Goal: Task Accomplishment & Management: Manage account settings

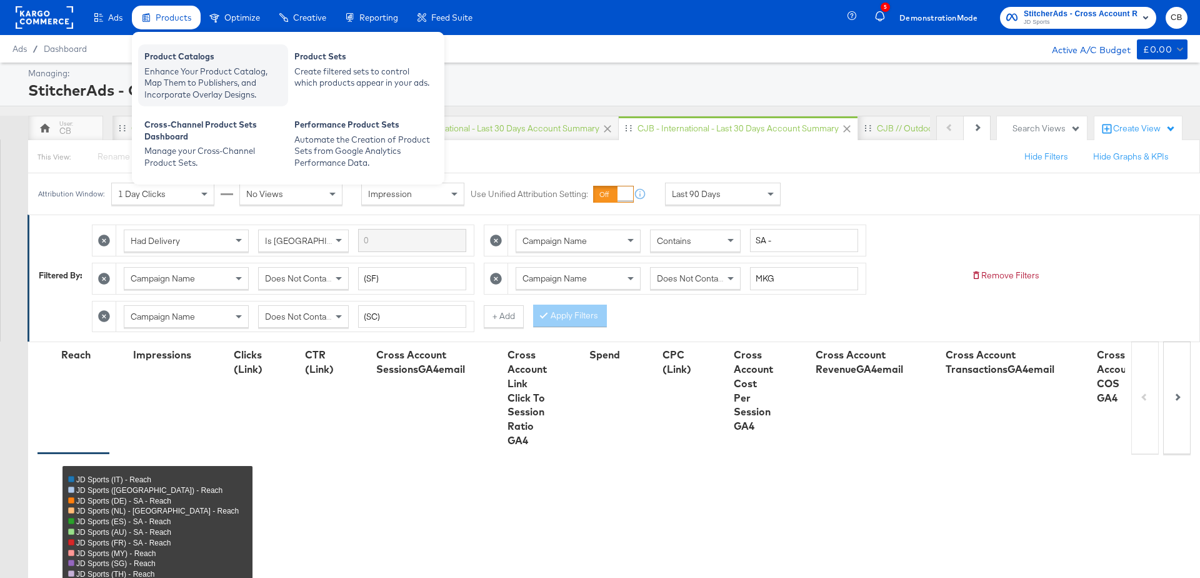
click at [197, 73] on div "Enhance Your Product Catalog, Map Them to Publishers, and Incorporate Overlay D…" at bounding box center [213, 83] width 138 height 35
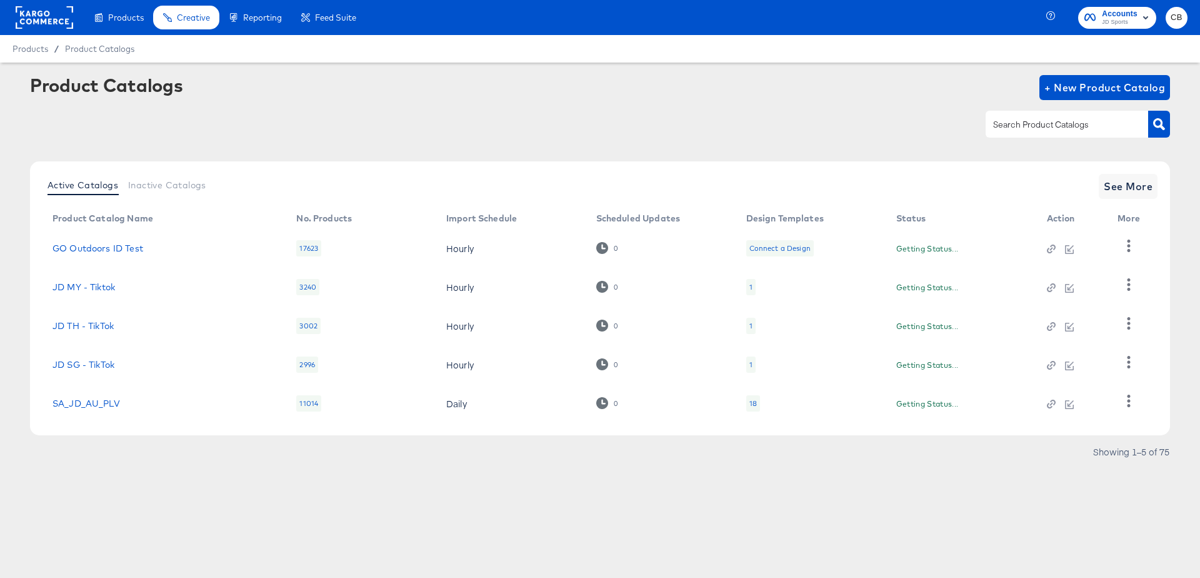
click at [1018, 128] on input "text" at bounding box center [1057, 125] width 133 height 14
type input "MY"
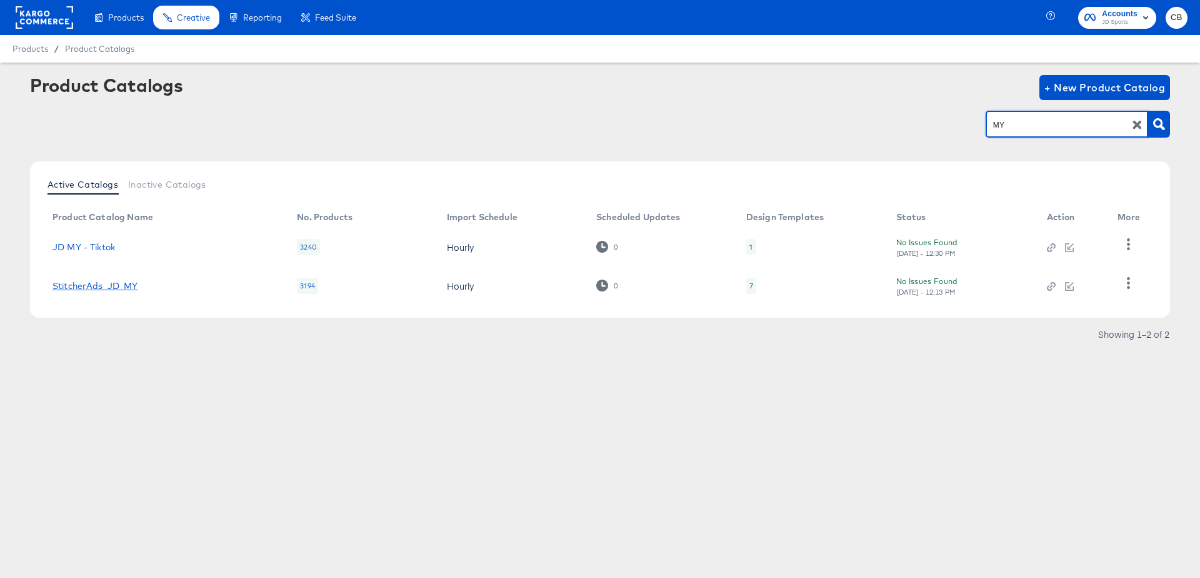
click at [80, 288] on link "StitcherAds_JD_MY" at bounding box center [96, 286] width 86 height 10
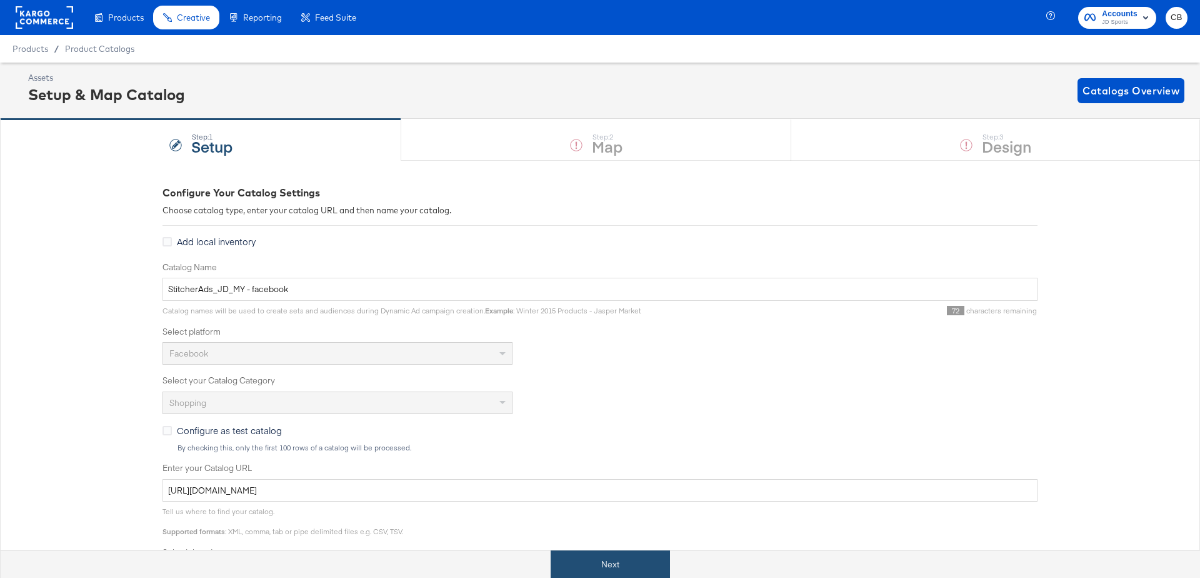
click at [608, 552] on button "Next" at bounding box center [610, 564] width 119 height 28
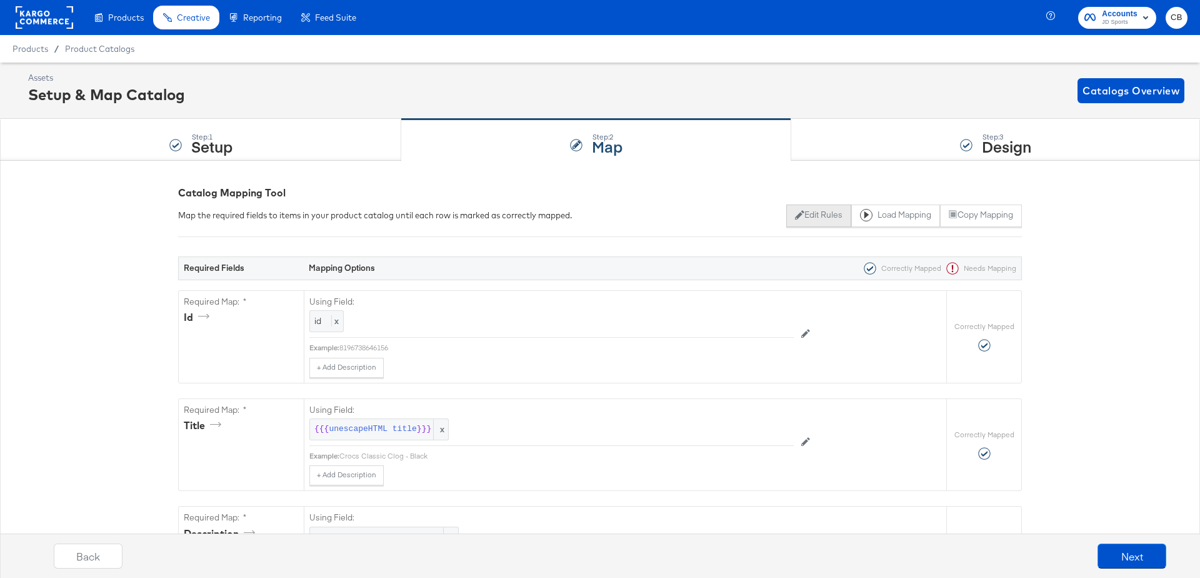
click at [816, 218] on button "Edit Rules" at bounding box center [818, 215] width 64 height 23
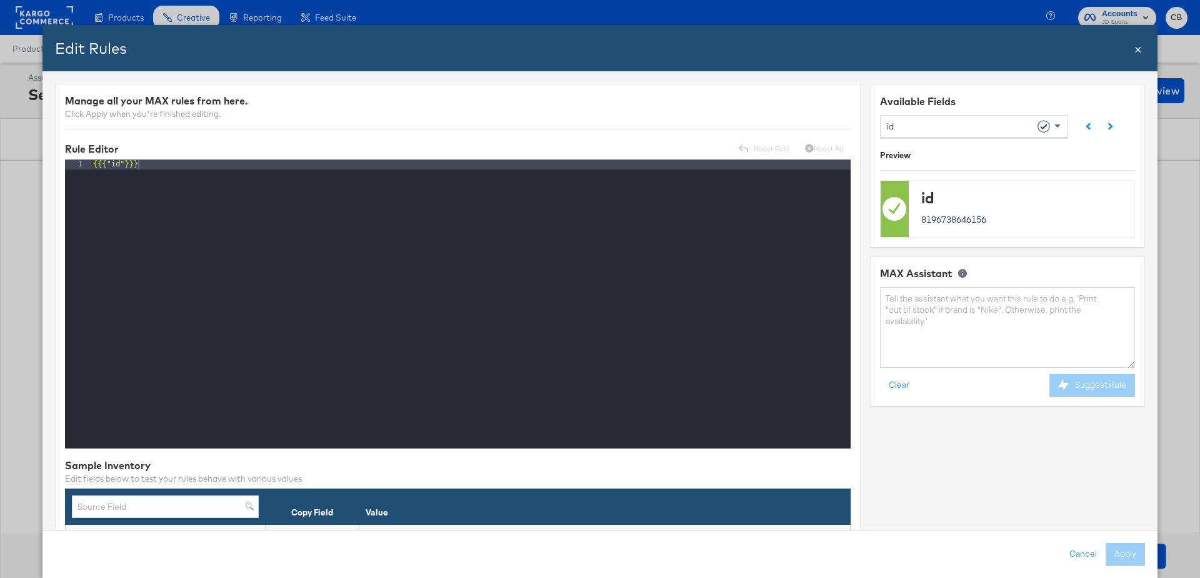
click at [1066, 126] on span at bounding box center [1059, 125] width 16 height 21
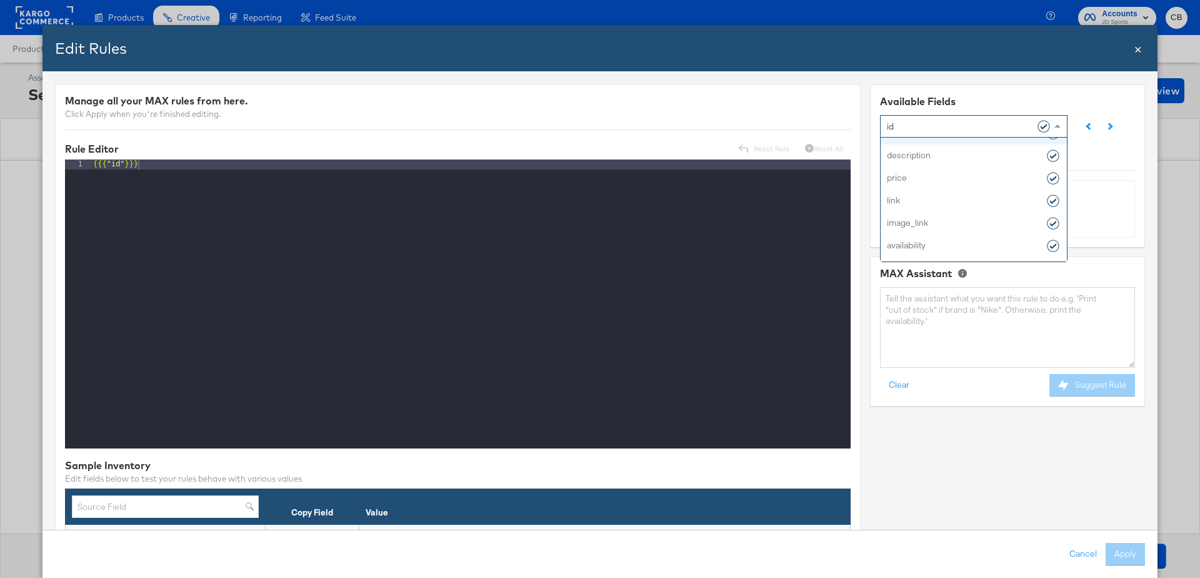
scroll to position [50, 0]
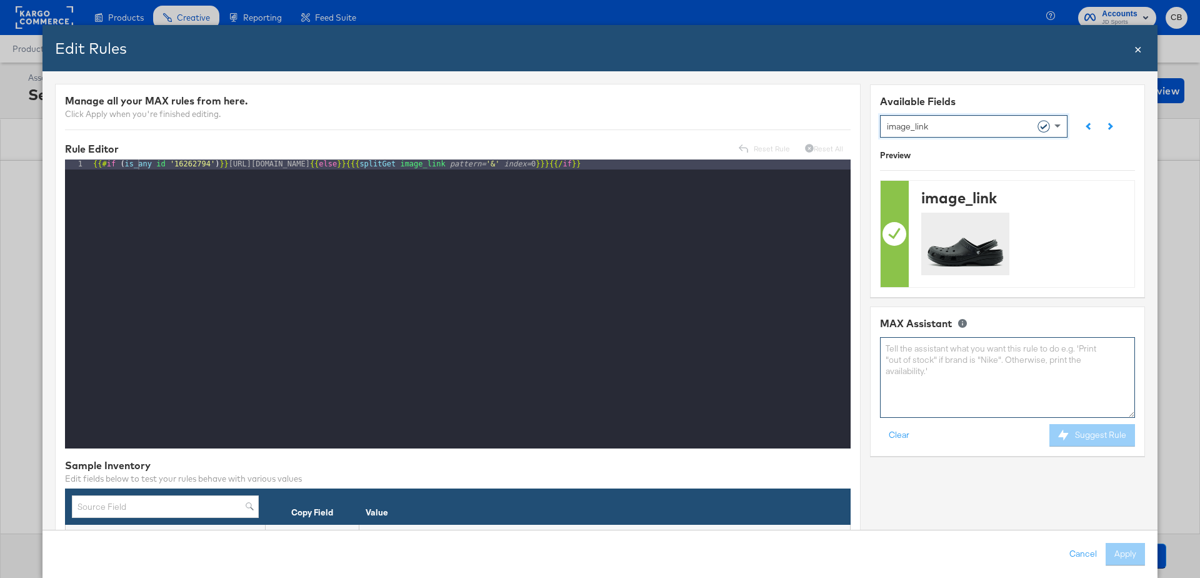
click at [919, 360] on textarea at bounding box center [1007, 377] width 255 height 81
click at [1087, 349] on textarea "I need a rule to say, if image link contains _b then reaplce with _a" at bounding box center [1007, 377] width 255 height 81
type textarea "I need a rule to say, if image link contains _b then replace with _a"
click at [1091, 430] on button "Suggest Rule" at bounding box center [1092, 435] width 86 height 23
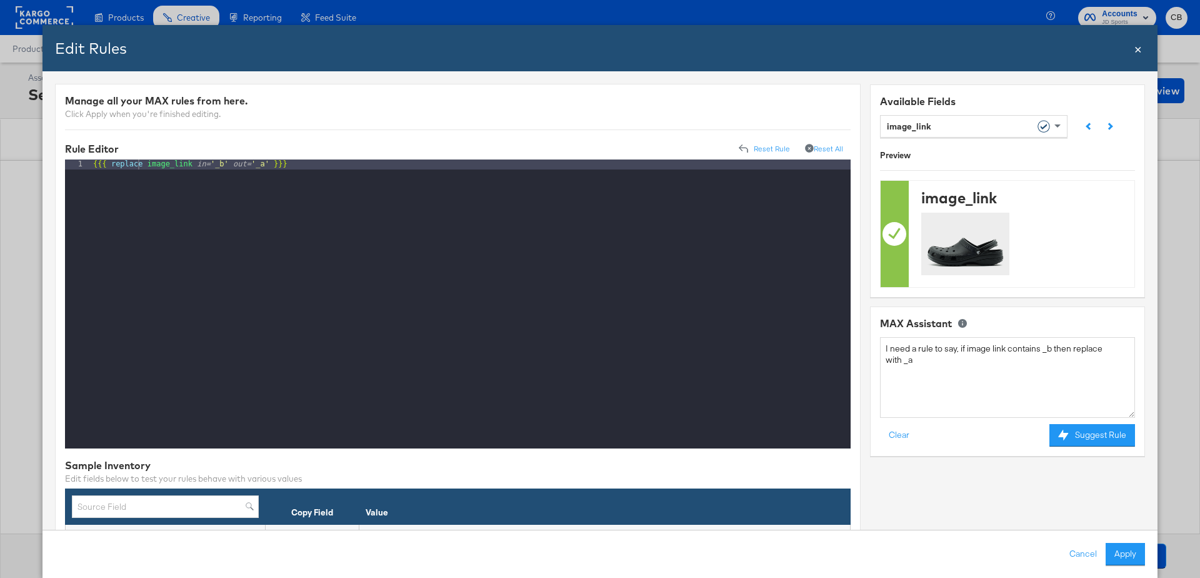
click at [297, 166] on div "{{{ replace image_link in= '_b' out= '_a' }}}" at bounding box center [471, 313] width 761 height 309
click at [1138, 51] on span "×" at bounding box center [1138, 47] width 8 height 17
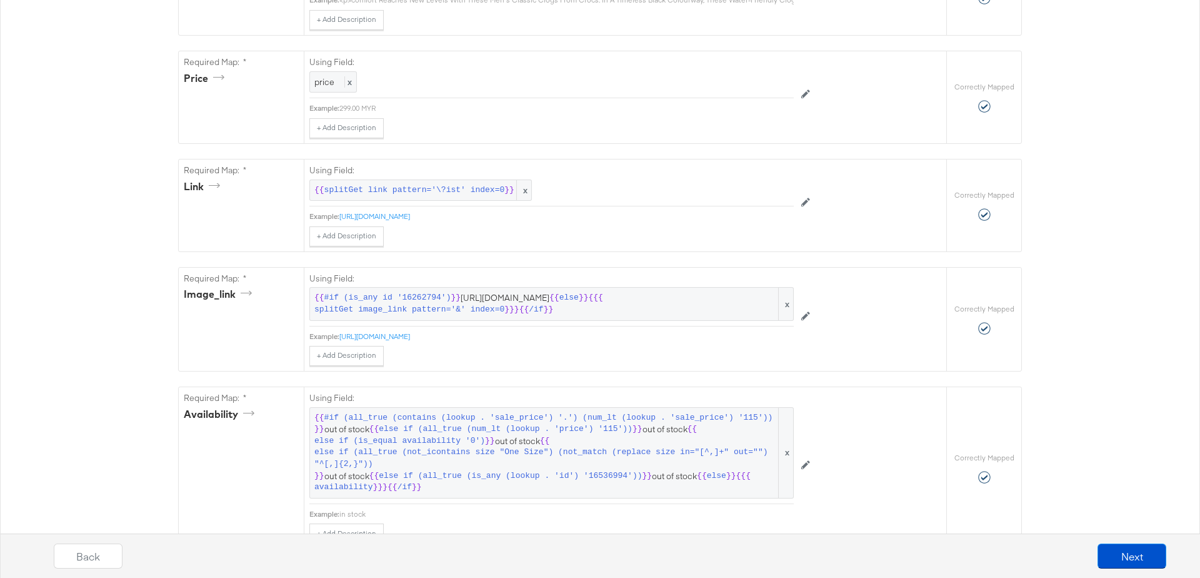
scroll to position [573, 0]
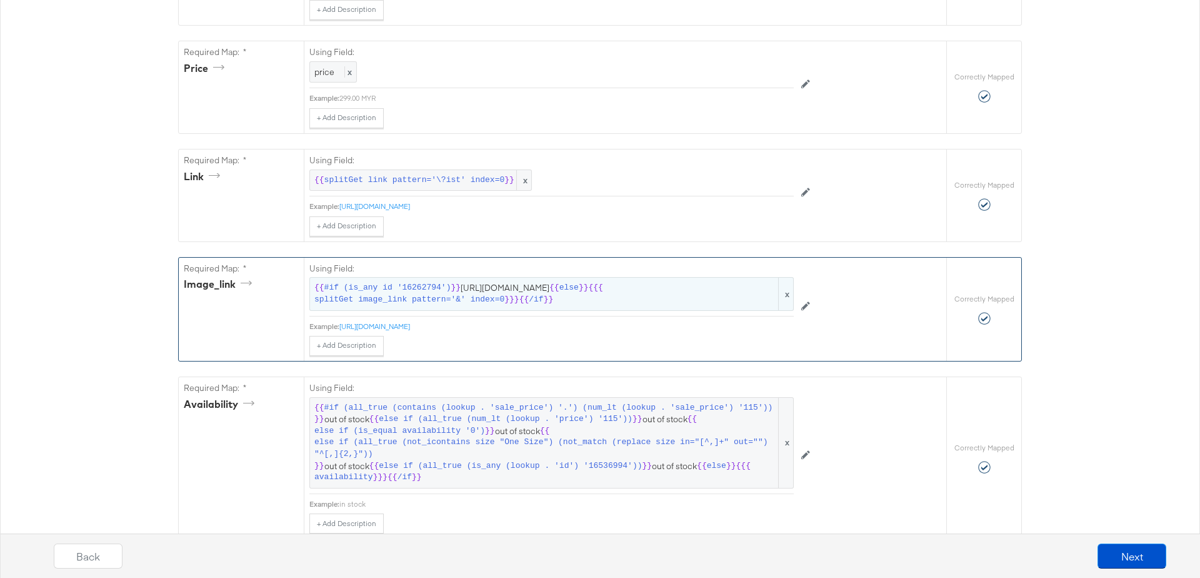
click at [500, 294] on span "splitGet image_link pattern='&' index=0" at bounding box center [409, 300] width 190 height 12
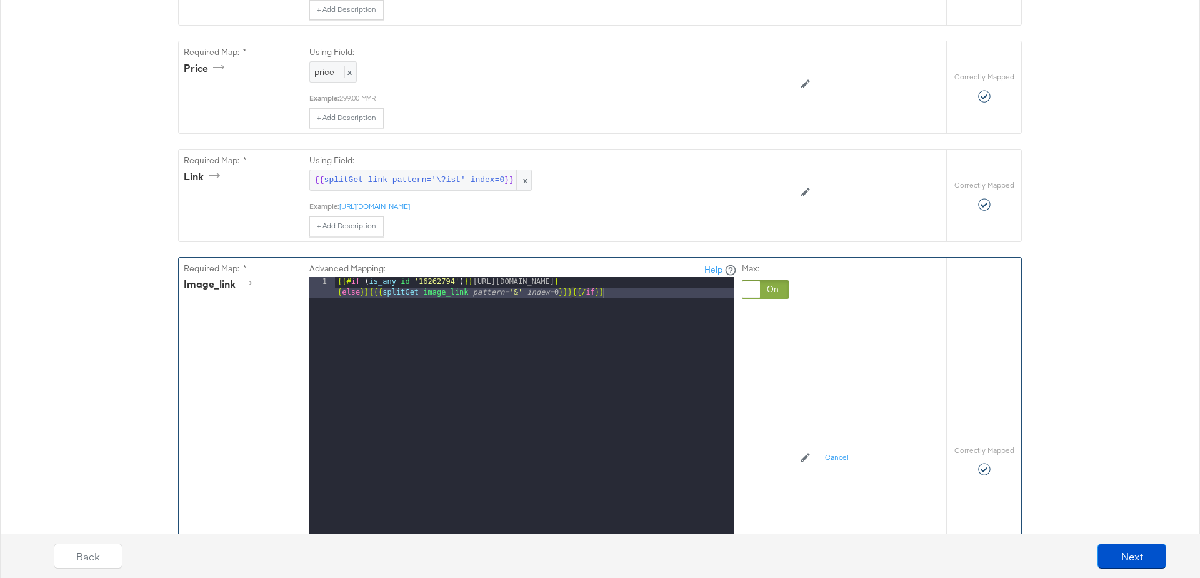
click at [458, 291] on div "{{# if ( is_any id '16262794' ) }} [URL][DOMAIN_NAME] { { else }} {{{ splitGet …" at bounding box center [534, 454] width 399 height 354
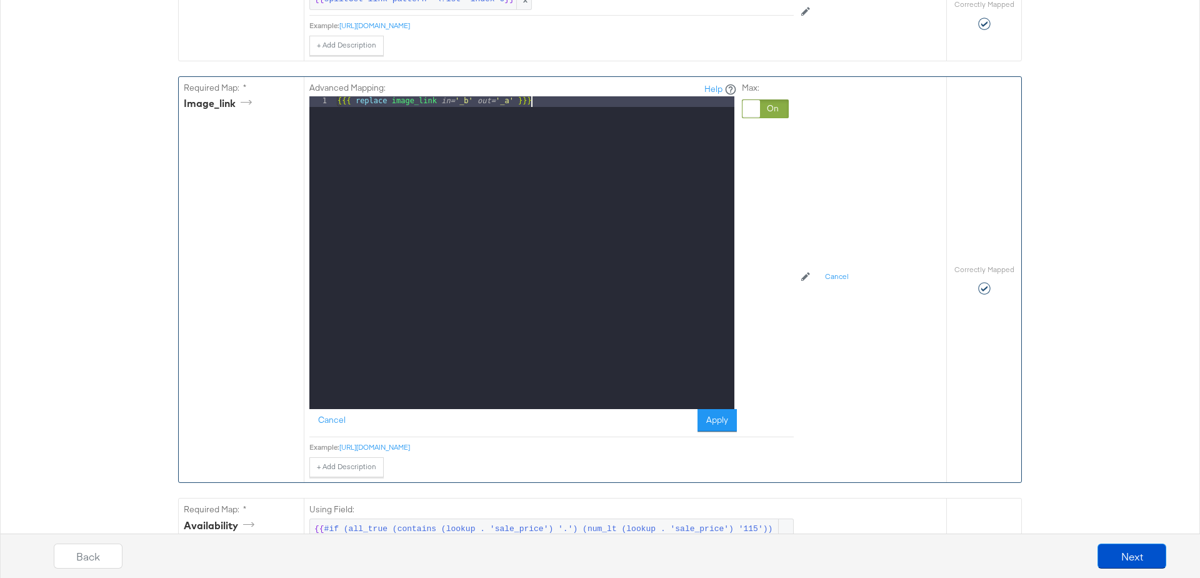
scroll to position [763, 0]
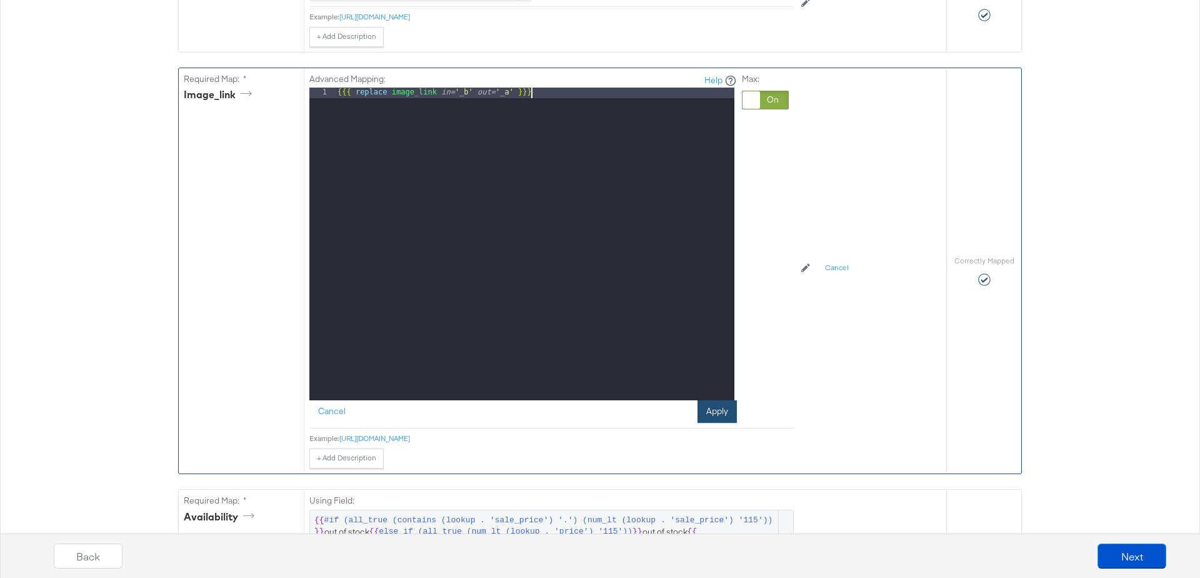
click at [710, 405] on button "Apply" at bounding box center [717, 411] width 39 height 23
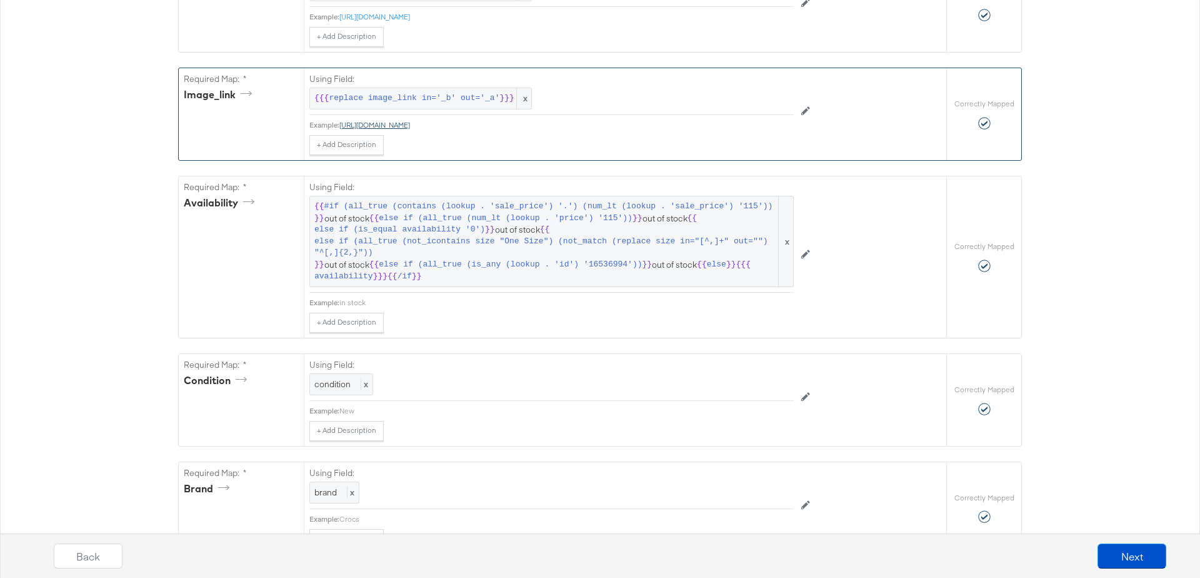
click at [410, 120] on link "[URL][DOMAIN_NAME]" at bounding box center [374, 124] width 71 height 9
click at [393, 94] on span "replace image_link in='_b' out='_a'" at bounding box center [414, 99] width 171 height 12
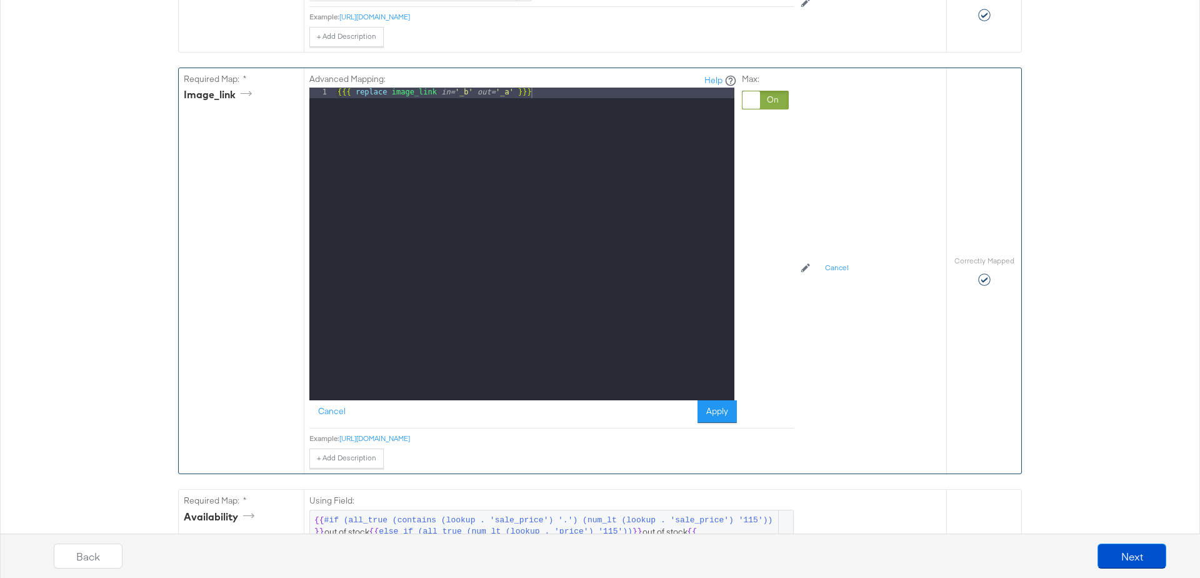
click at [482, 88] on div "{{{ replace image_link in= '_b' out= '_a' }}}" at bounding box center [534, 254] width 399 height 333
click at [519, 96] on div "{{{ replace ( replace ( replace ( replace image_link in= '&w=600&h=425&v=1' out…" at bounding box center [534, 265] width 399 height 354
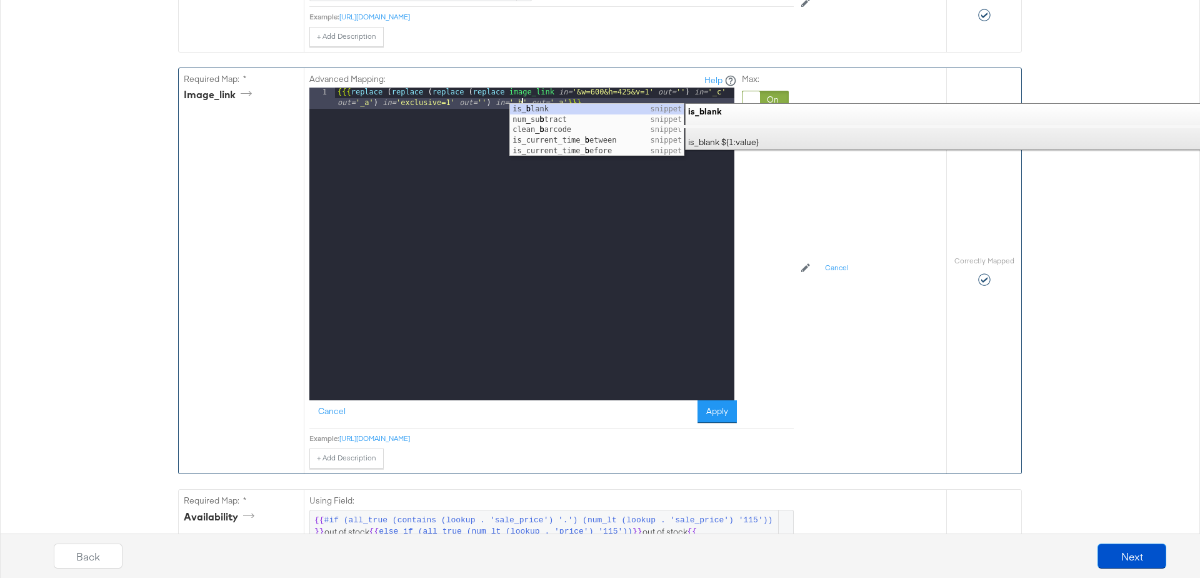
click at [720, 88] on div "{{{ replace ( replace ( replace ( replace image_link in= '&w=600&h=425&v=1' out…" at bounding box center [534, 265] width 399 height 354
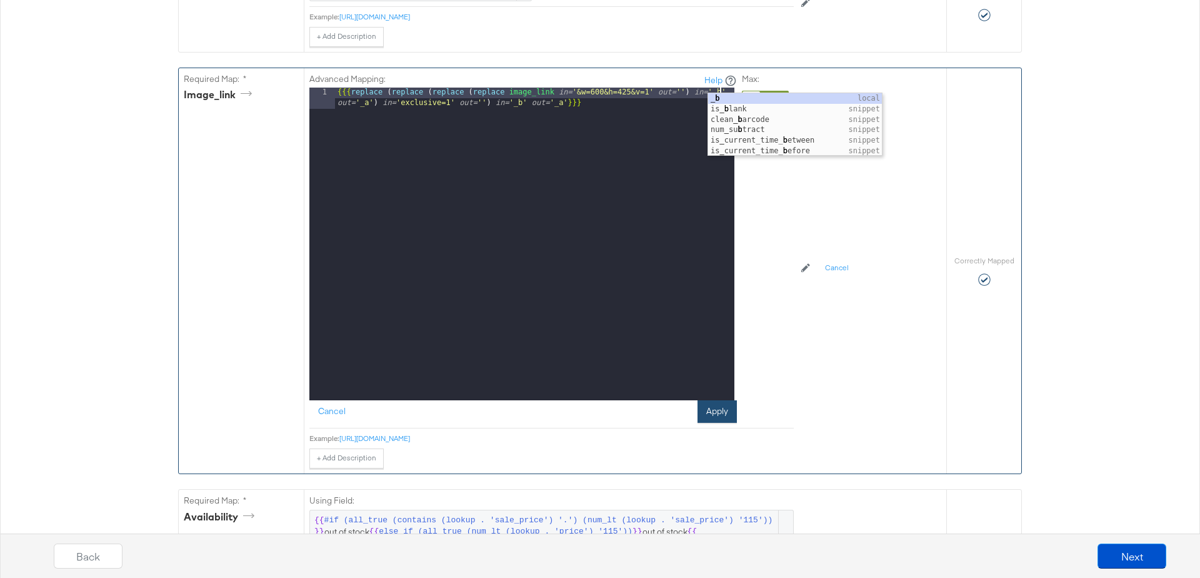
click at [720, 407] on button "Apply" at bounding box center [717, 411] width 39 height 23
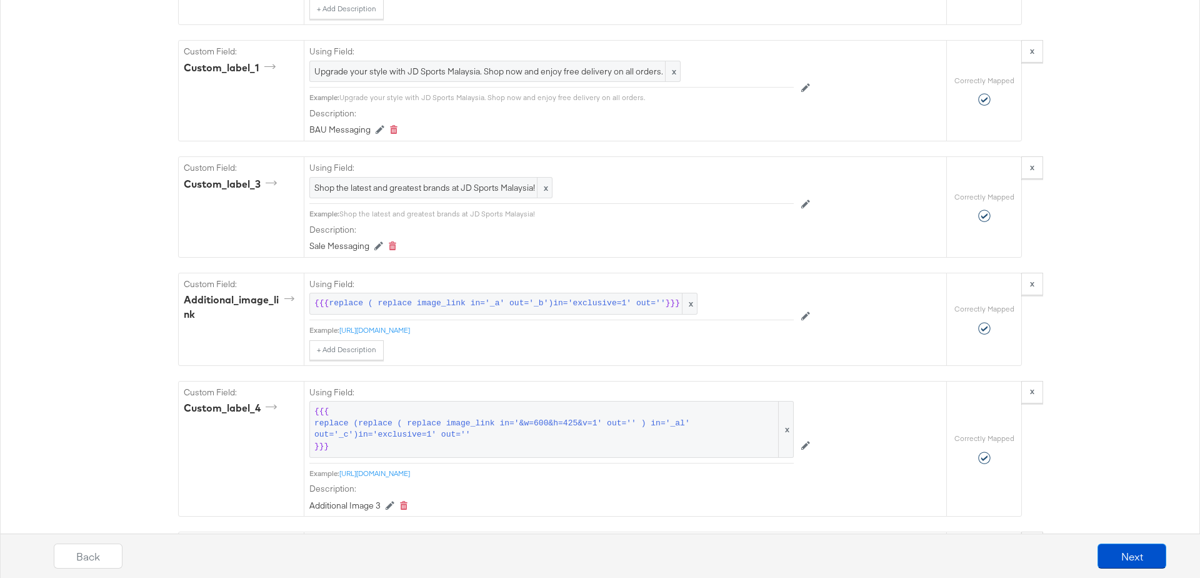
scroll to position [1550, 0]
click at [424, 298] on span "replace ( replace image_link in='_a' out='_b')in='exclusive=1' out=''" at bounding box center [497, 304] width 336 height 12
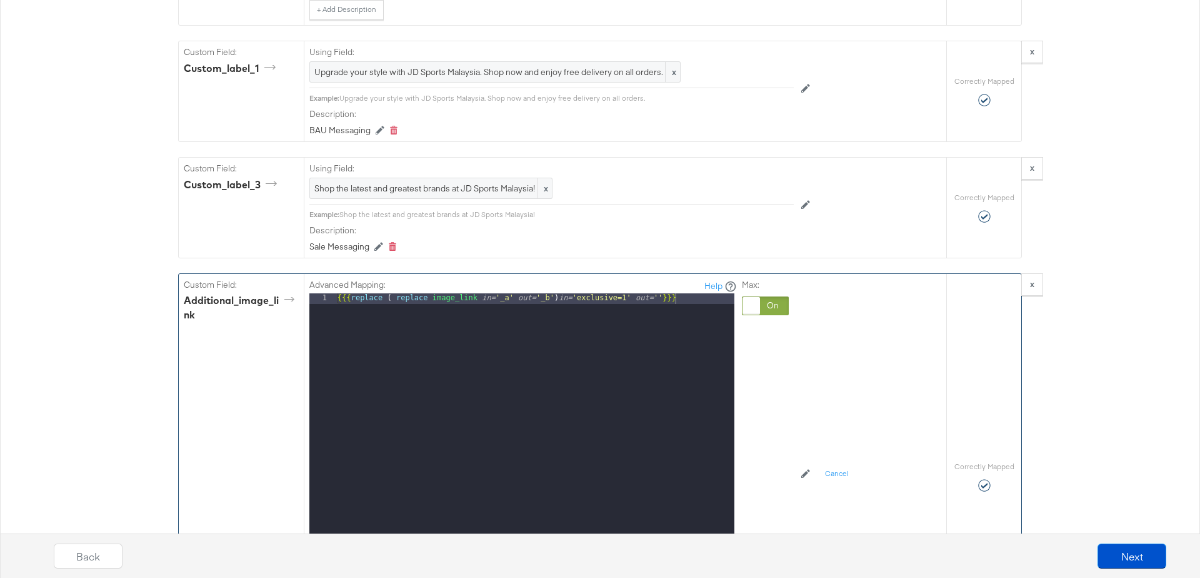
click at [478, 293] on div "{{{ replace ( replace image_link in= '_a' out= '_b' ) in= 'exclusive=1' out= ''…" at bounding box center [534, 459] width 399 height 333
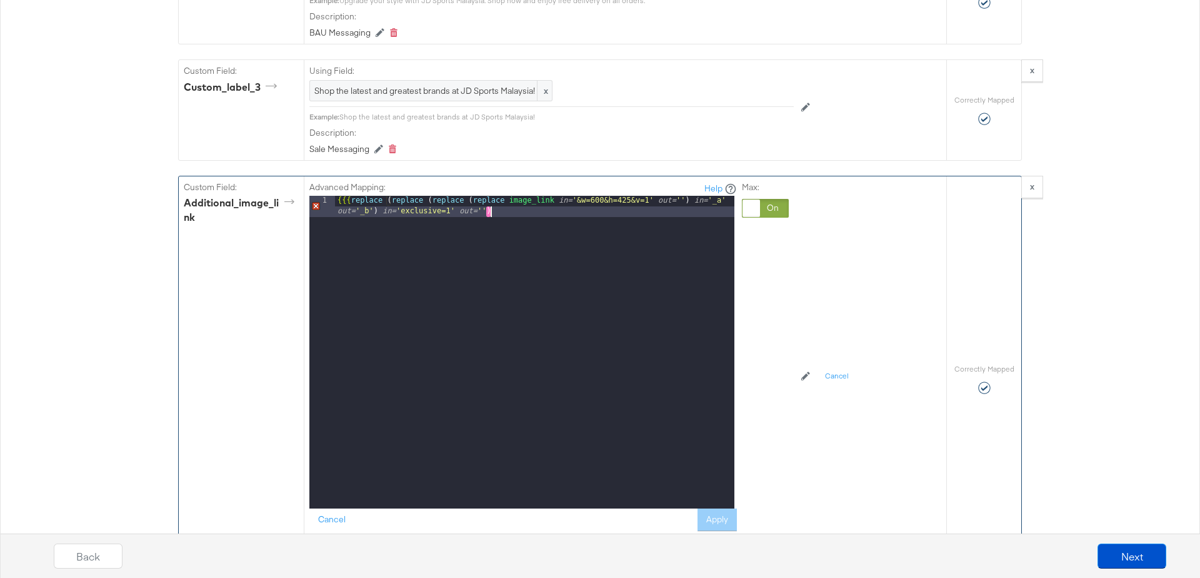
scroll to position [1678, 0]
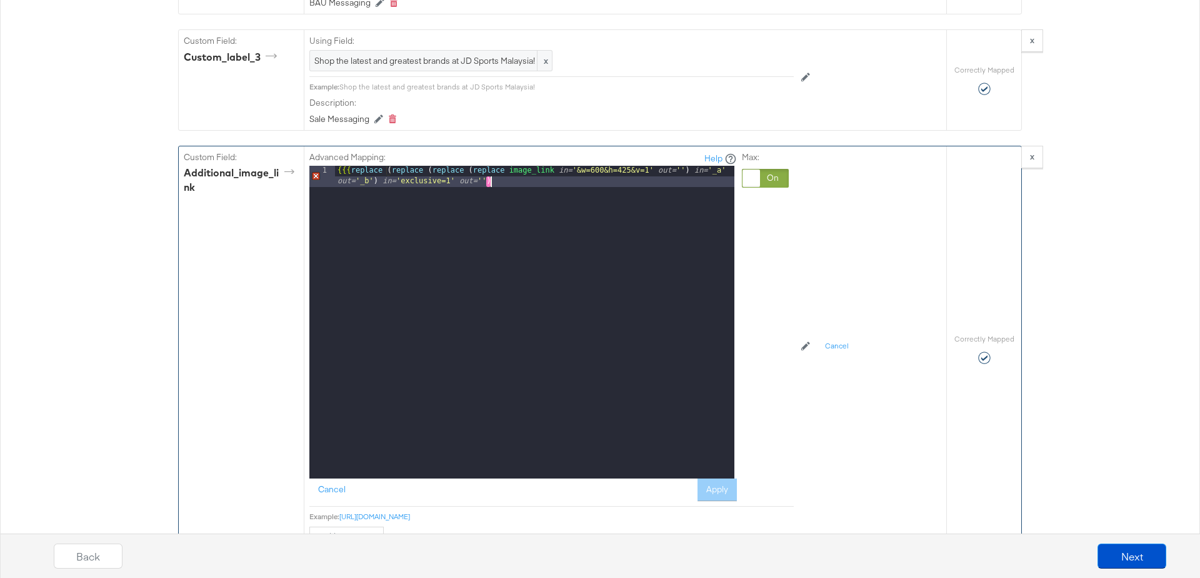
click at [716, 478] on div "Cancel Apply" at bounding box center [523, 489] width 428 height 23
click at [695, 262] on div "{{{ replace ( replace ( replace ( replace image_link in= '&w=600&h=425&v=1' out…" at bounding box center [534, 343] width 399 height 354
click at [1089, 249] on div "Catalog Mapping Tool Map the required fields to items in your product catalog u…" at bounding box center [600, 112] width 1200 height 3261
click at [716, 481] on button "Apply" at bounding box center [717, 489] width 39 height 23
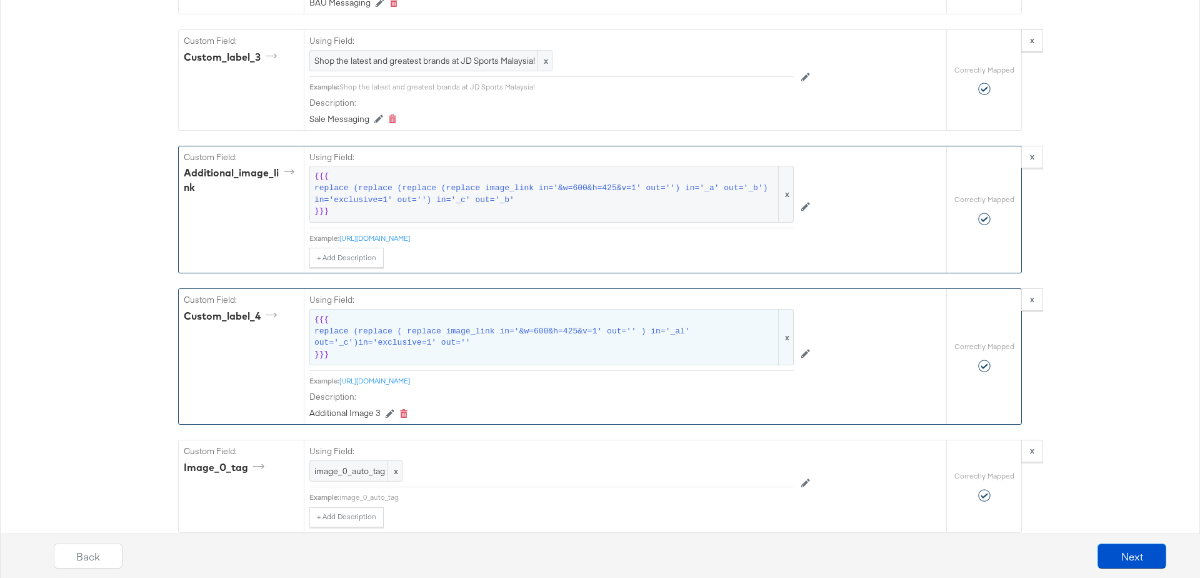
click at [406, 326] on span "replace (replace ( replace image_link in='&w=600&h=425&v=1' out='' ) in='_al' o…" at bounding box center [545, 337] width 462 height 23
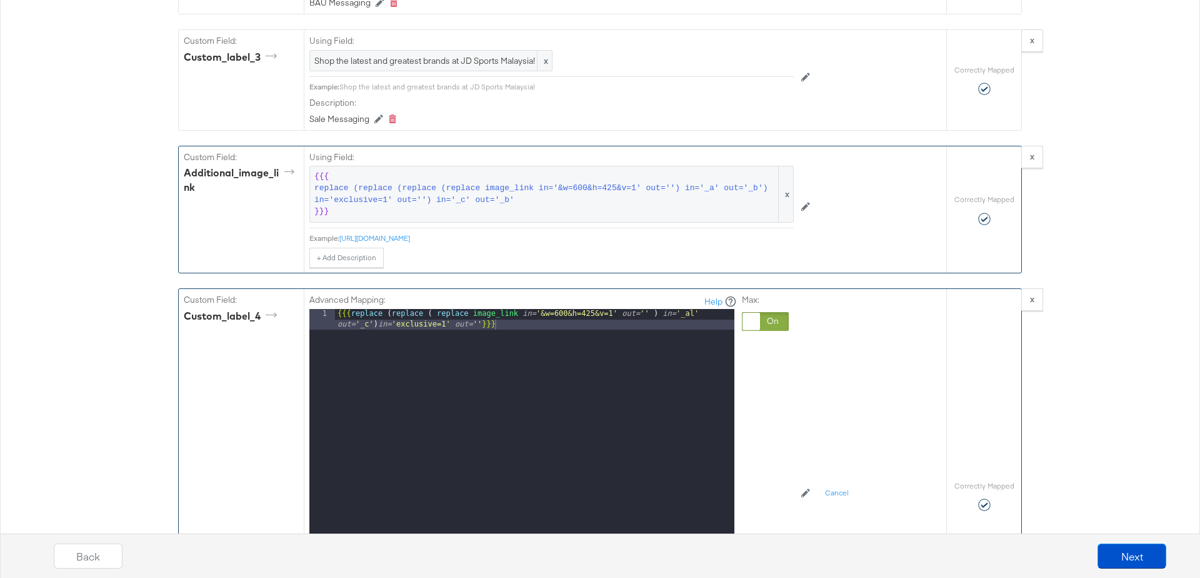
click at [445, 313] on div "{{{ replace ( replace ( replace image_link in= '&w=600&h=425&v=1' out= '' ) in=…" at bounding box center [534, 486] width 399 height 354
click at [562, 309] on div "{{{ replace ( replace ( replace ( replace image_link in= '&w=600&h=425&v=1' out…" at bounding box center [534, 486] width 399 height 354
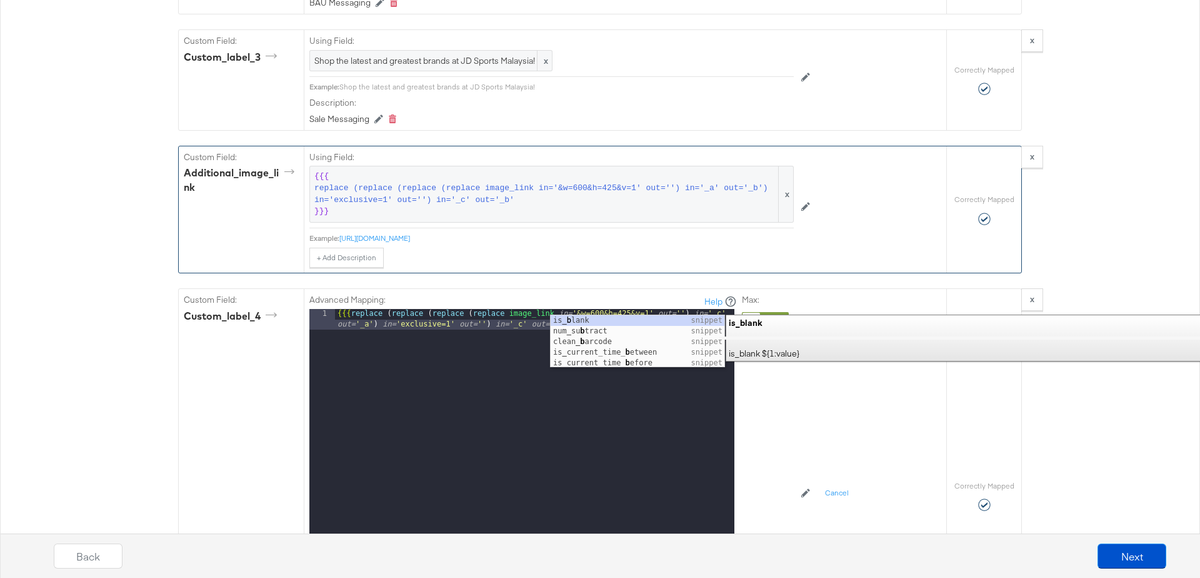
click at [57, 256] on div "Catalog Mapping Tool Map the required fields to items in your product catalog u…" at bounding box center [600, 112] width 1200 height 3261
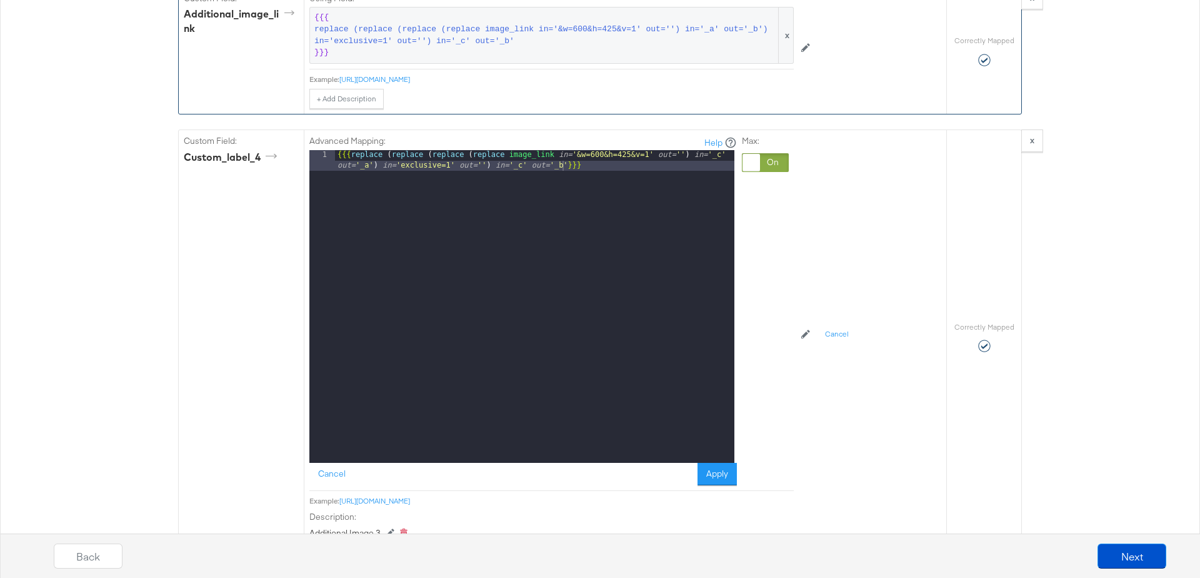
scroll to position [1848, 0]
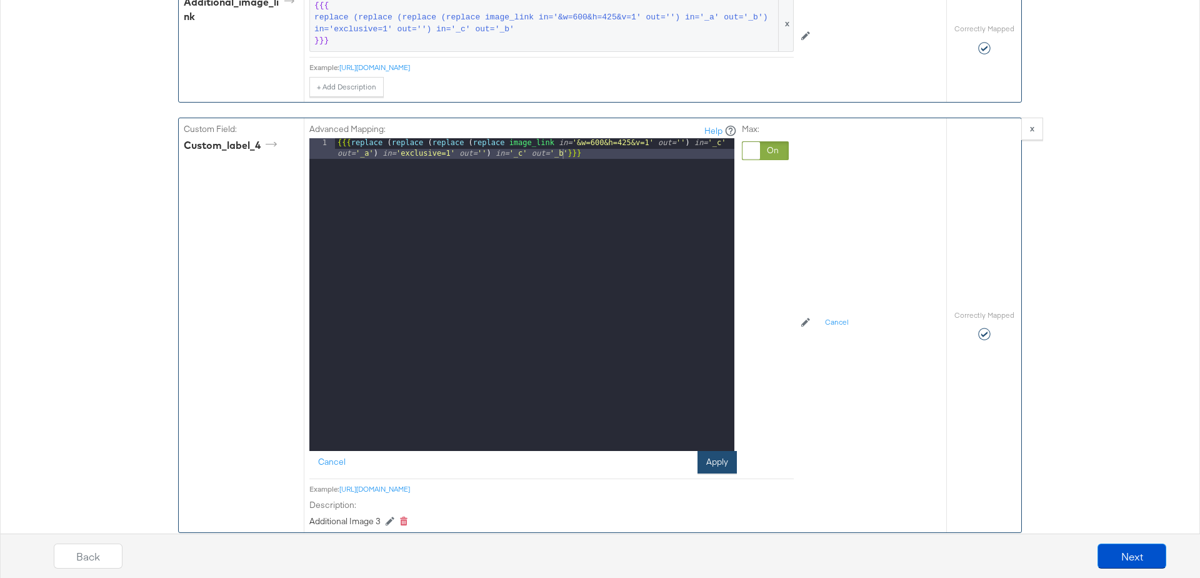
click at [718, 451] on button "Apply" at bounding box center [717, 462] width 39 height 23
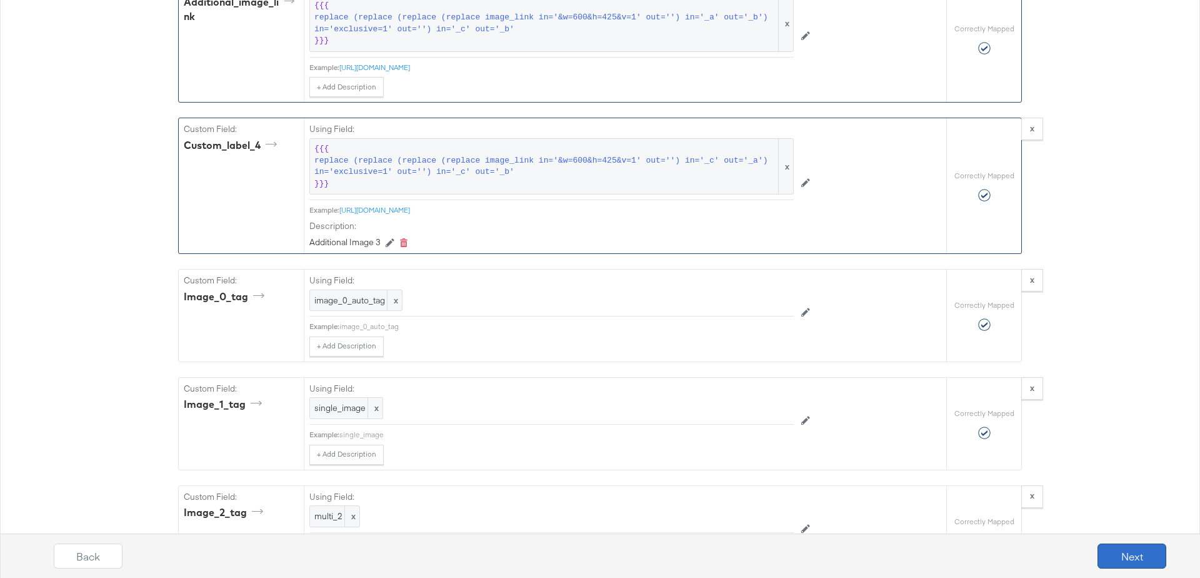
click at [1120, 561] on button "Next" at bounding box center [1132, 555] width 69 height 25
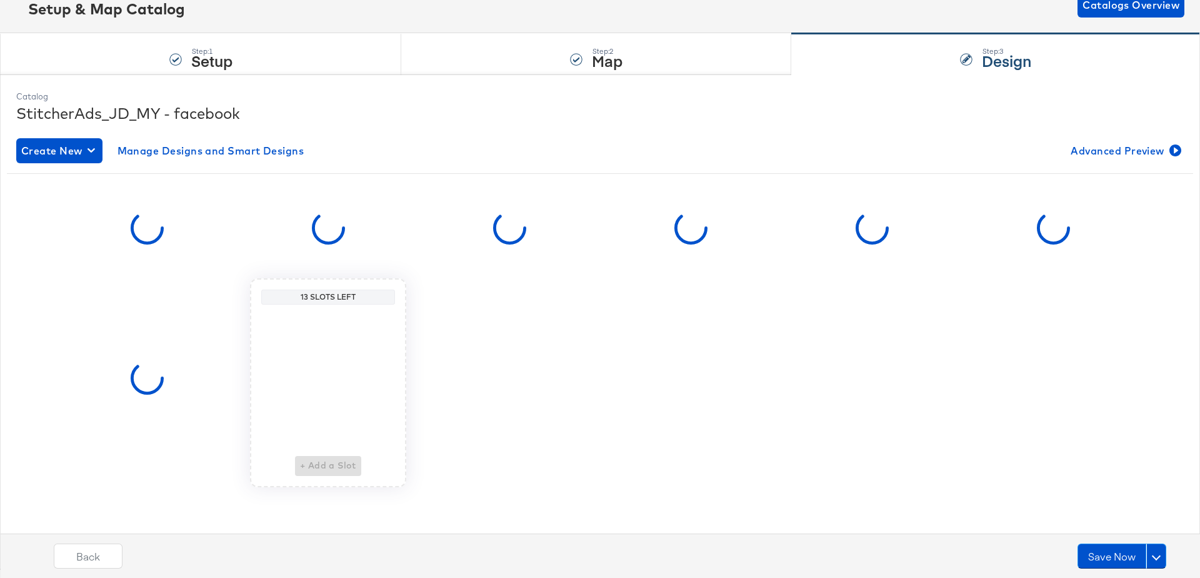
scroll to position [0, 0]
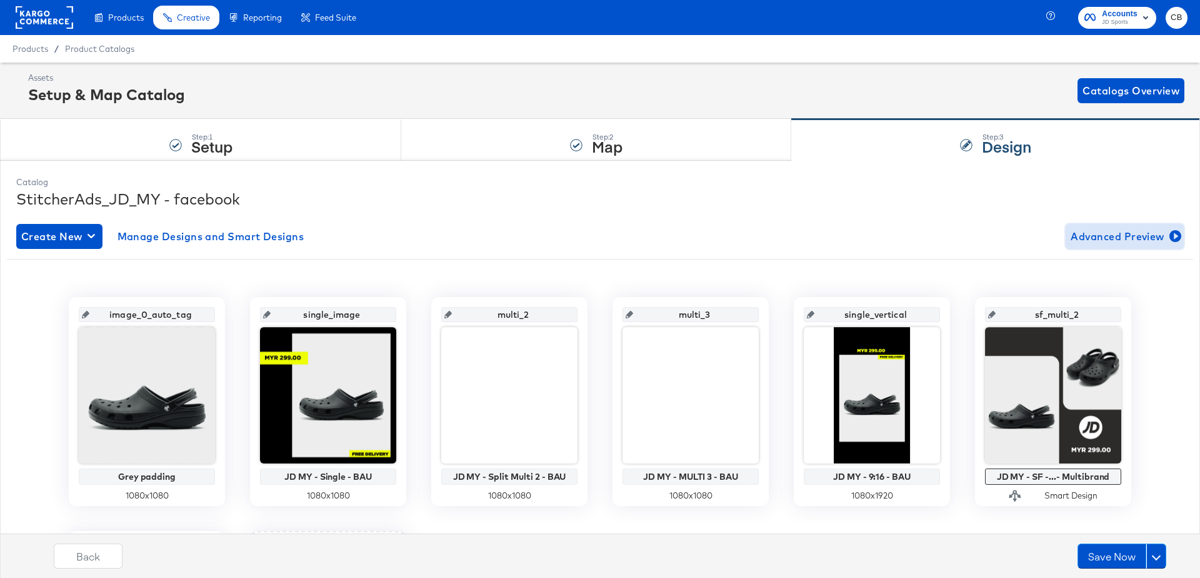
click at [1120, 234] on span "Advanced Preview" at bounding box center [1125, 237] width 108 height 18
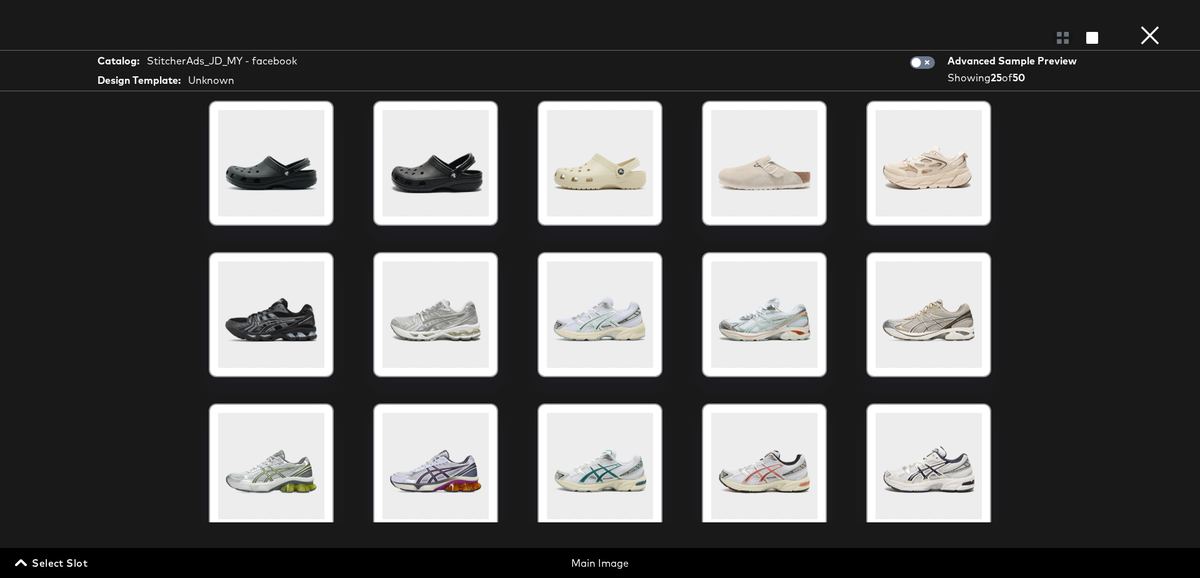
click at [33, 561] on span "Select Slot" at bounding box center [53, 563] width 70 height 18
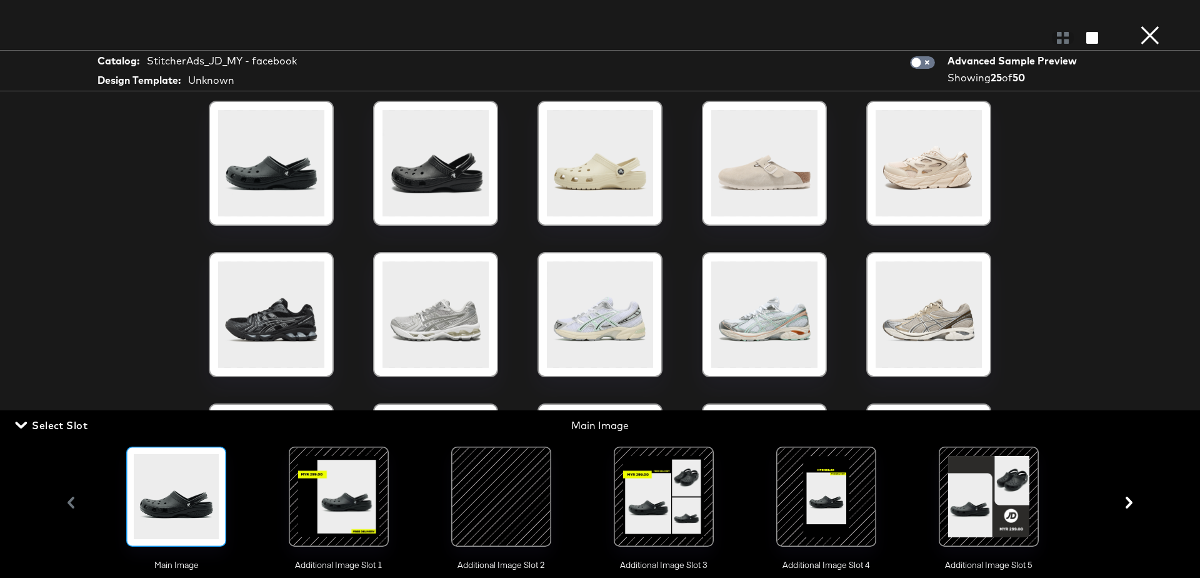
click at [627, 499] on div at bounding box center [663, 496] width 85 height 85
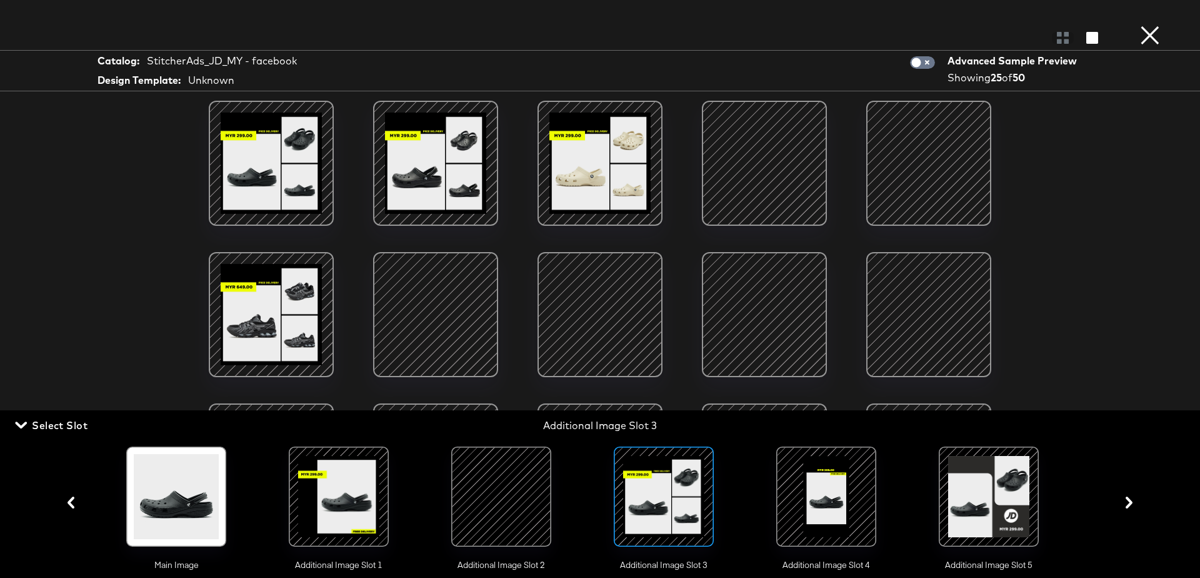
click at [1150, 25] on button "×" at bounding box center [1150, 12] width 25 height 25
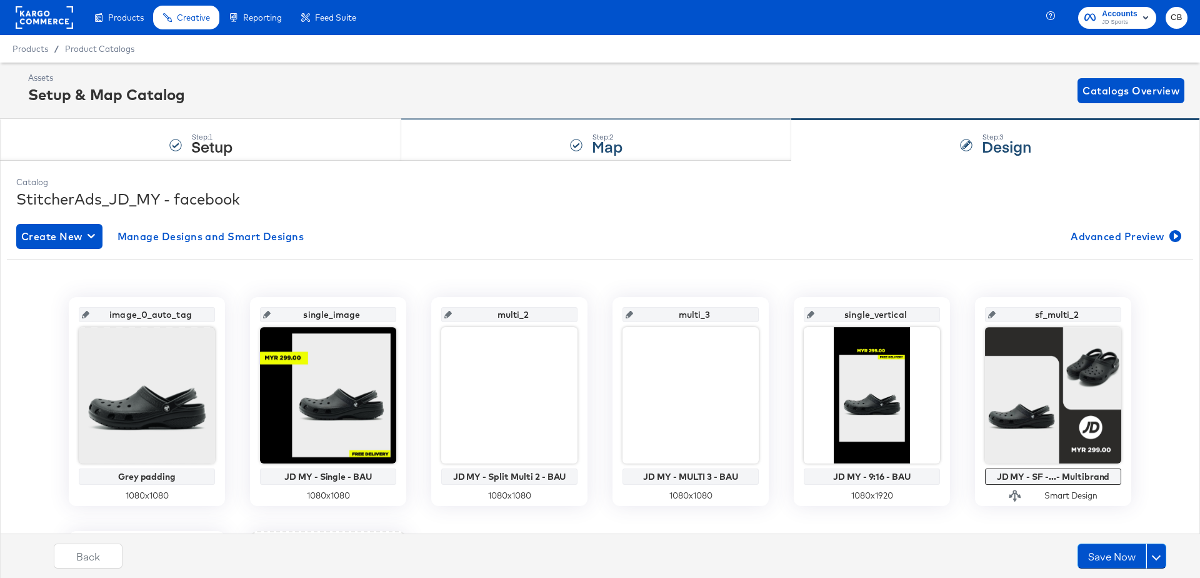
click at [535, 131] on div "Step: 2 Map" at bounding box center [596, 139] width 390 height 41
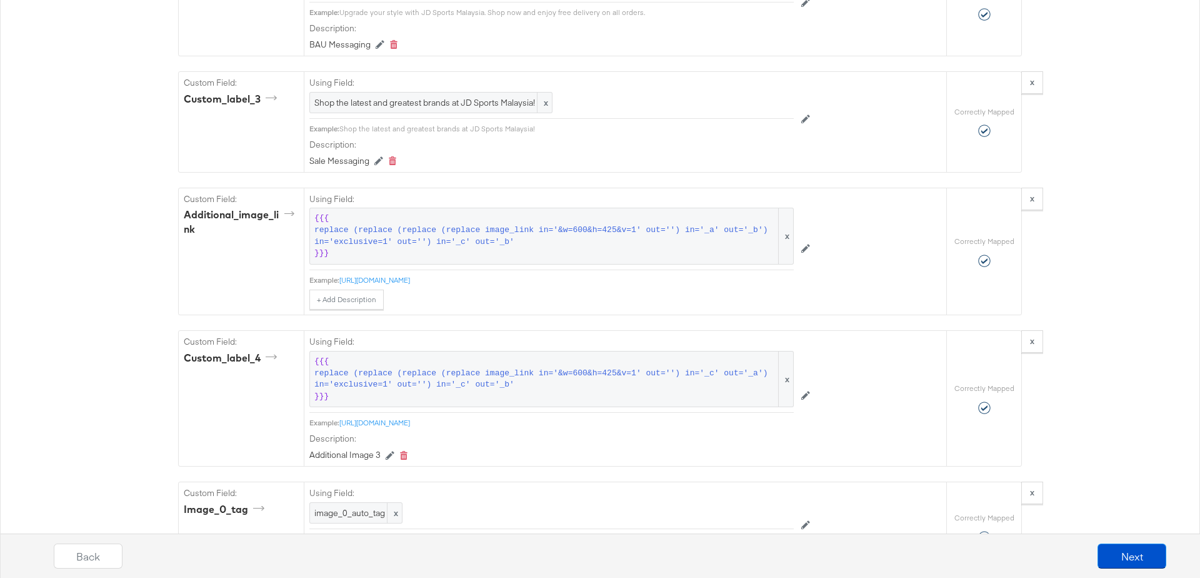
scroll to position [1658, 0]
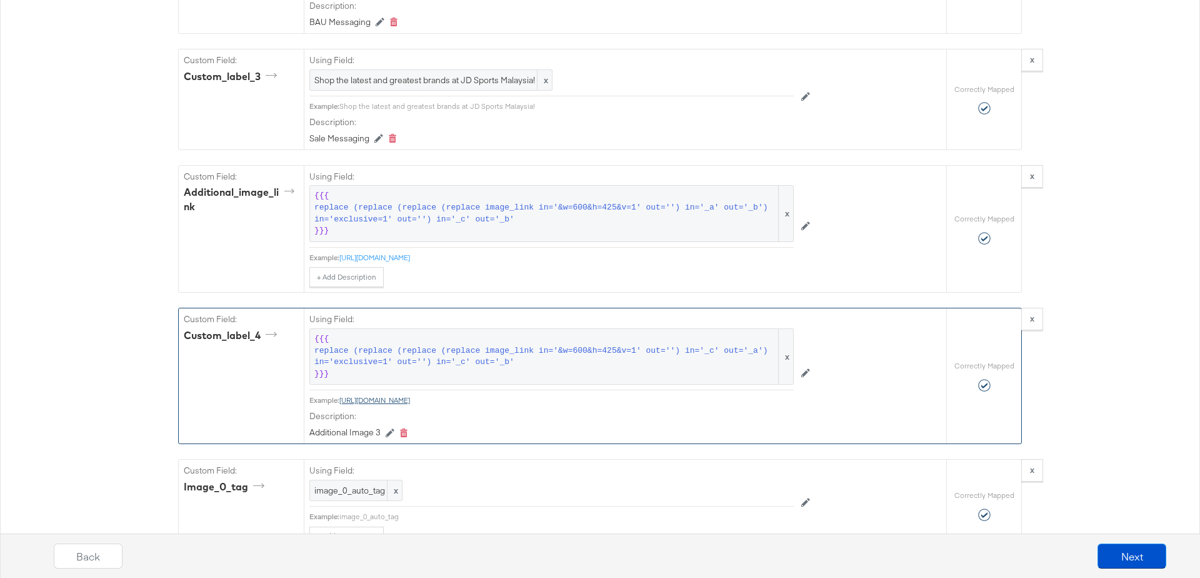
click at [410, 395] on link "[URL][DOMAIN_NAME]" at bounding box center [374, 399] width 71 height 9
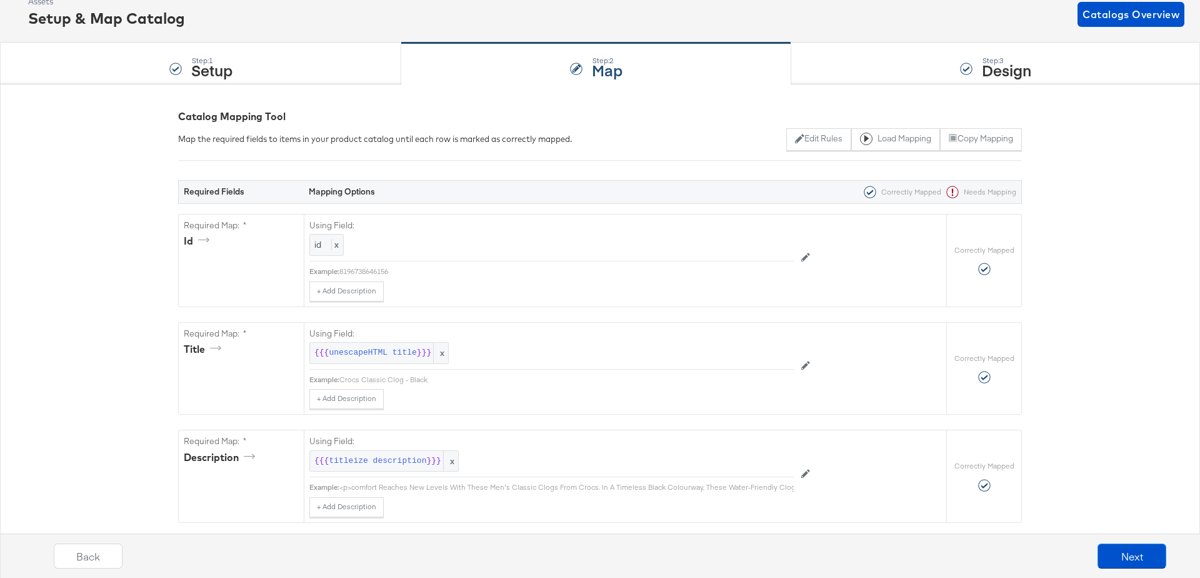
scroll to position [0, 0]
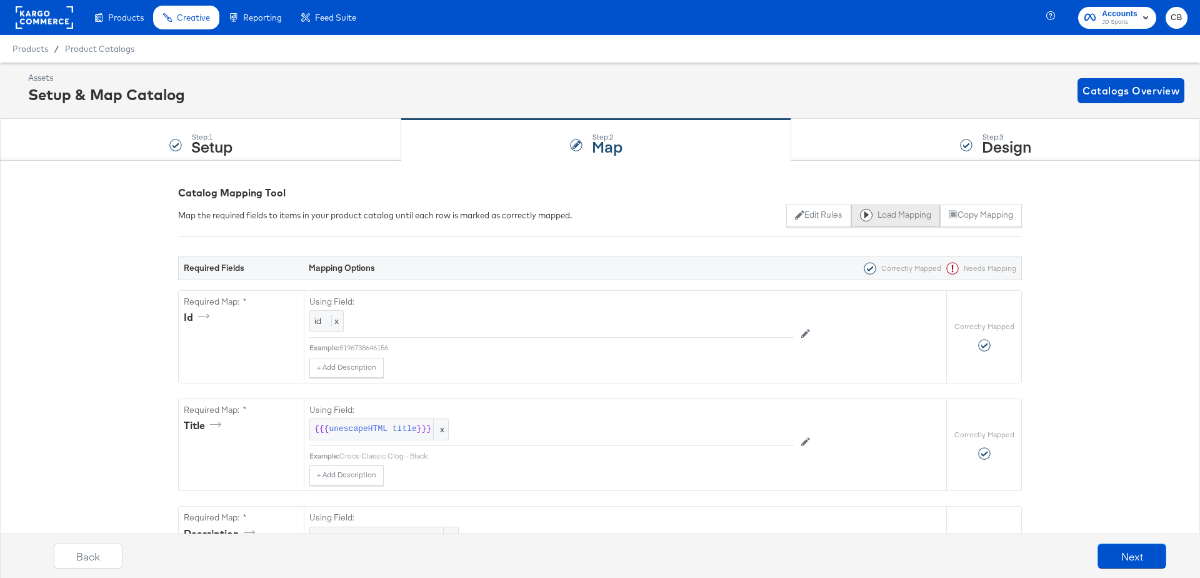
click at [889, 209] on button "Load Mapping" at bounding box center [895, 215] width 89 height 23
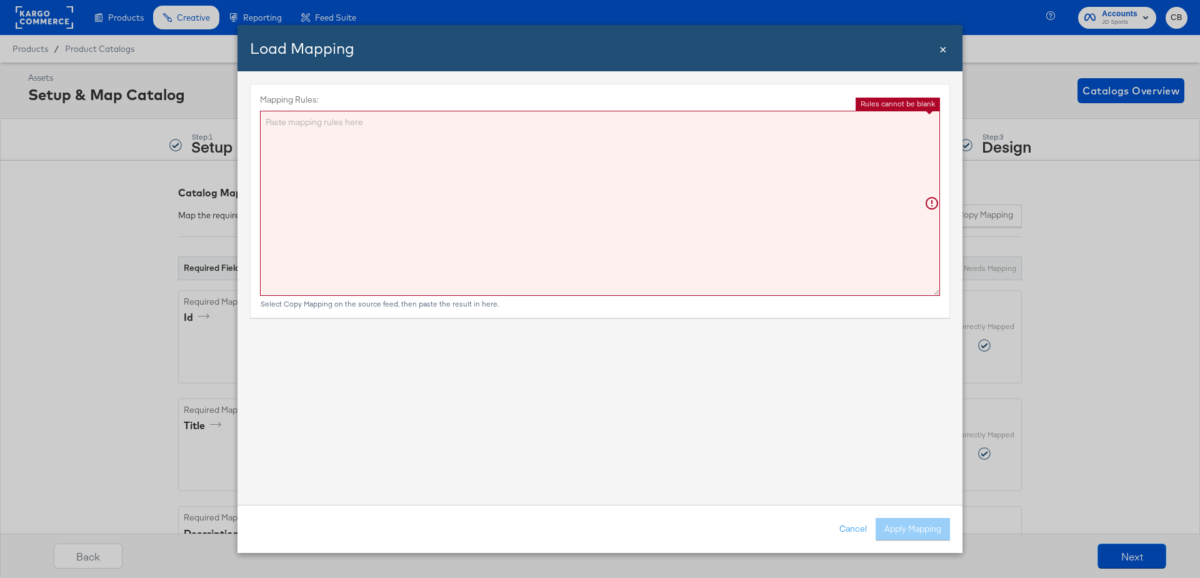
click at [946, 50] on span "×" at bounding box center [943, 47] width 8 height 17
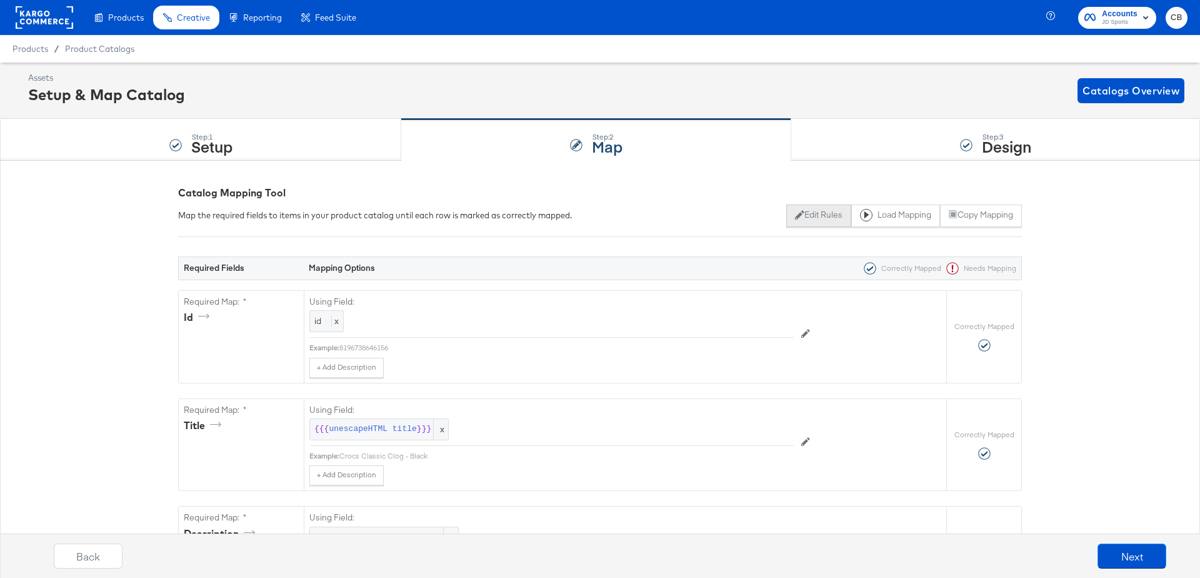
click at [808, 218] on button "Edit Rules" at bounding box center [818, 215] width 64 height 23
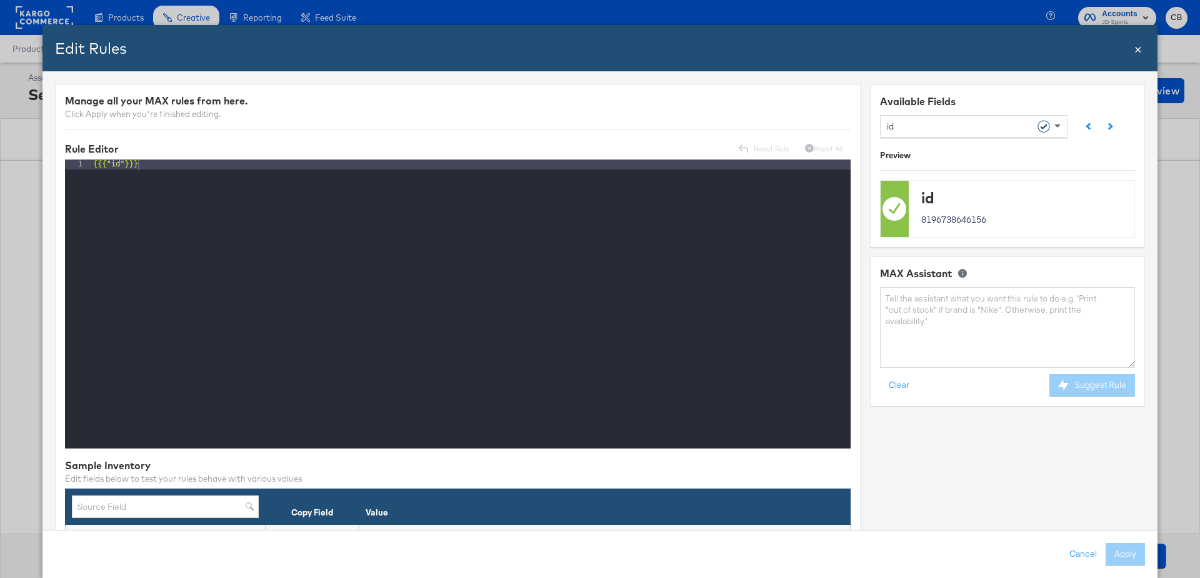
click at [1061, 126] on span at bounding box center [1059, 125] width 16 height 21
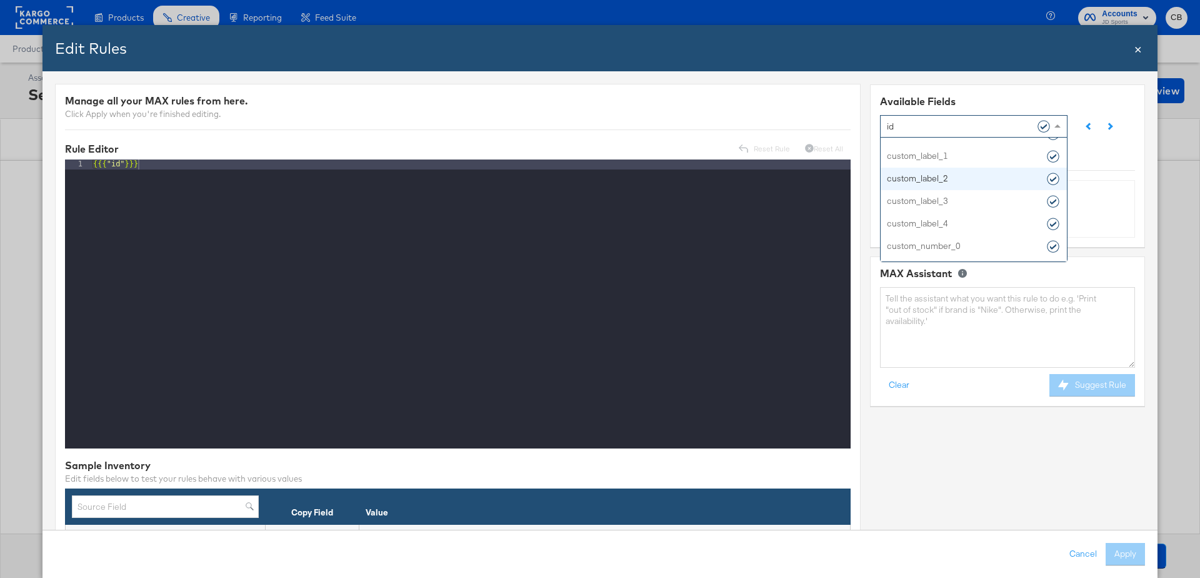
scroll to position [1135, 0]
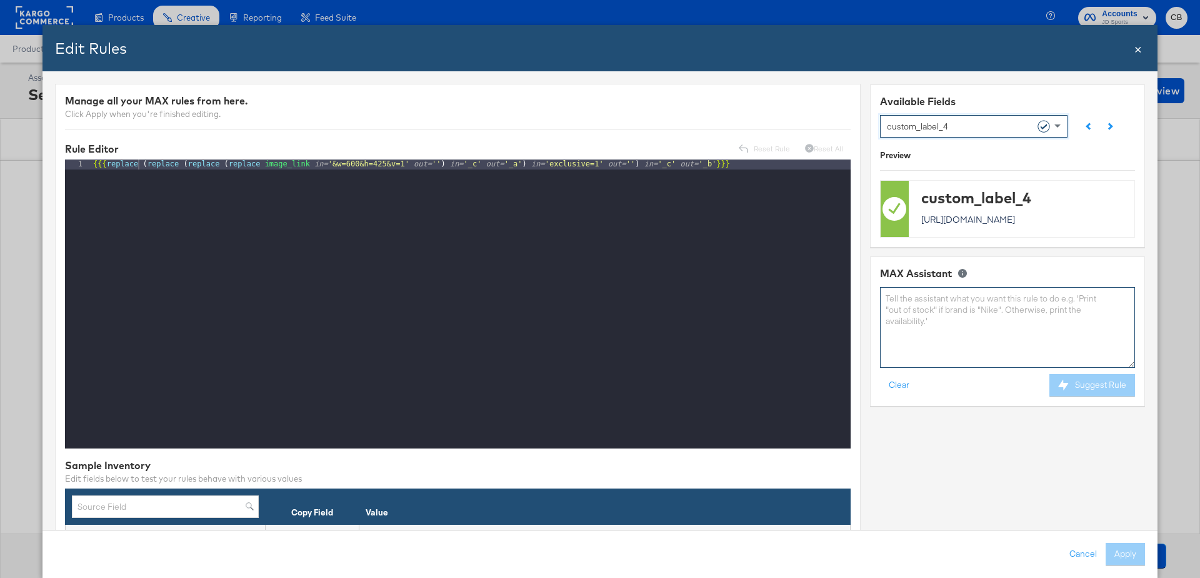
click at [923, 311] on textarea at bounding box center [1007, 327] width 255 height 81
click at [1139, 51] on span "×" at bounding box center [1138, 47] width 8 height 17
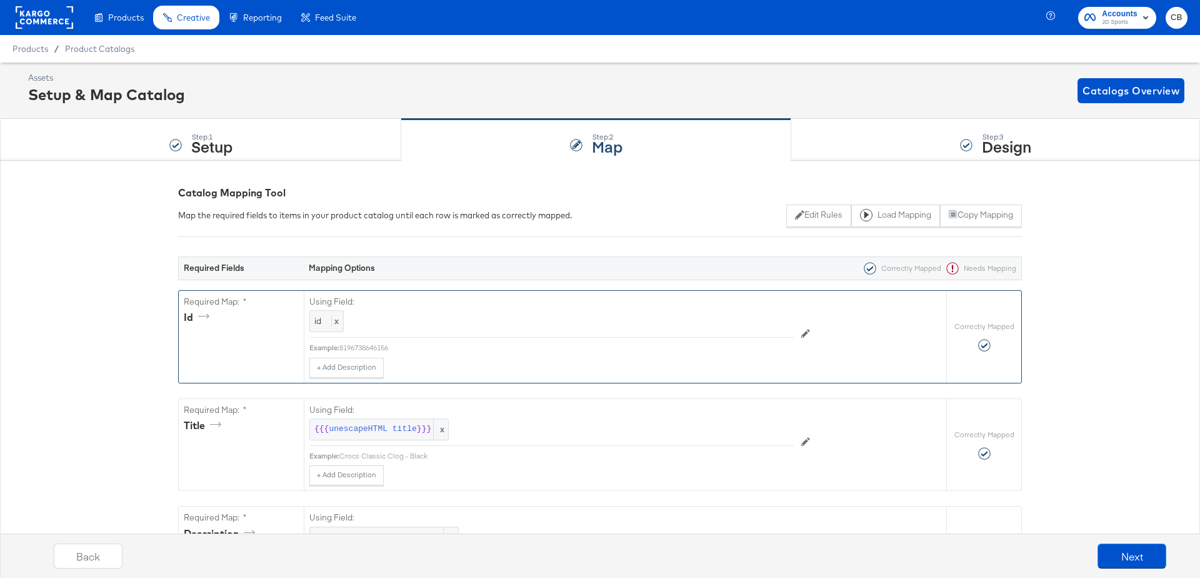
click at [370, 346] on div "8196738646156" at bounding box center [566, 348] width 454 height 10
copy div "8196738646156"
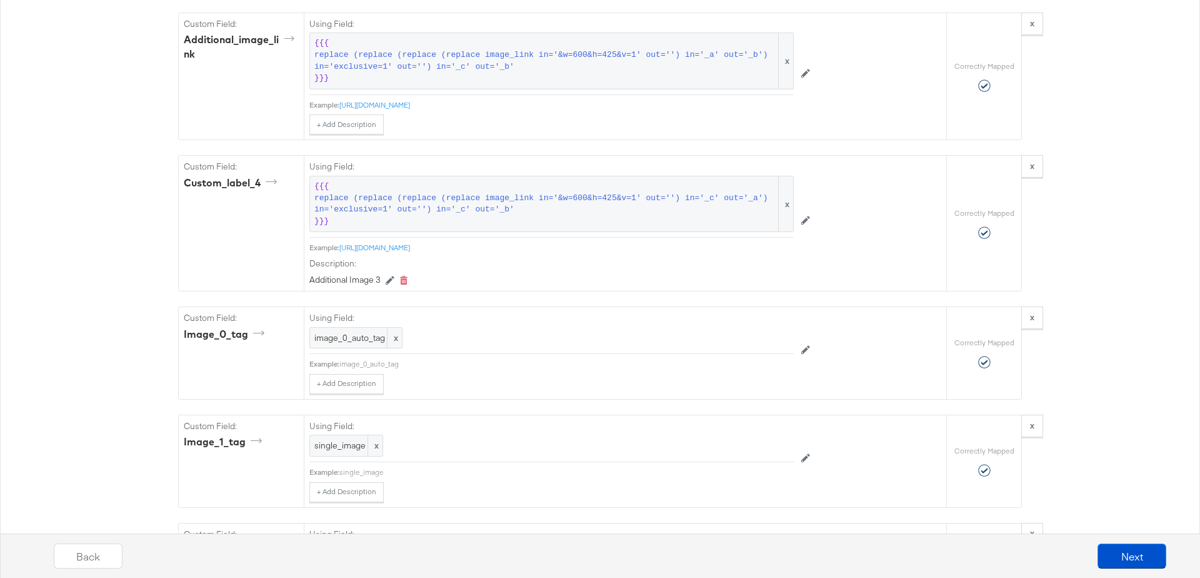
scroll to position [1818, 0]
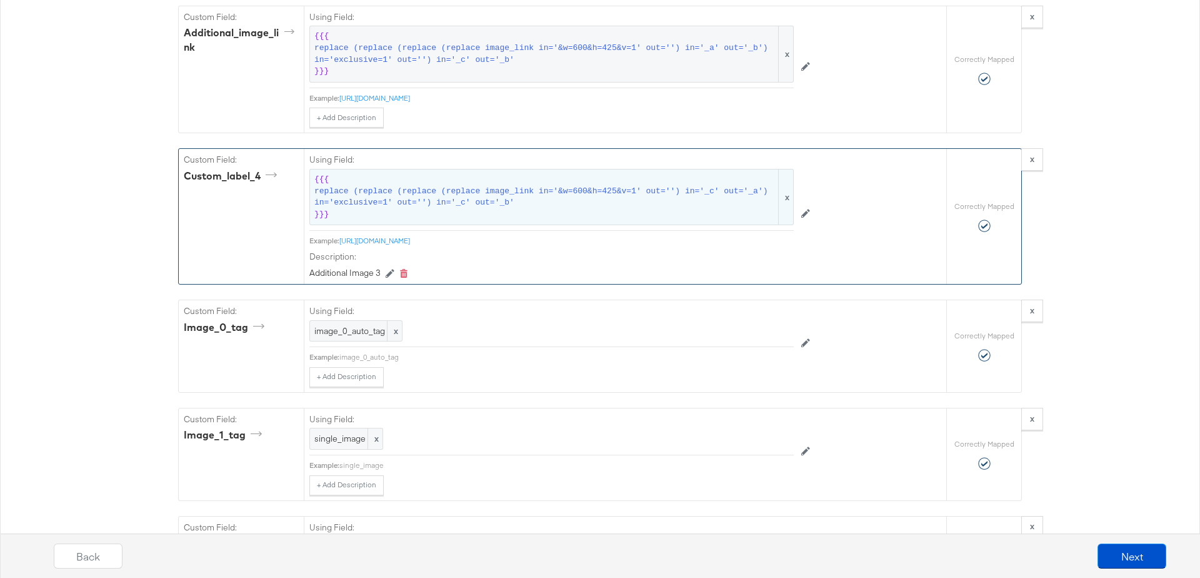
click at [430, 186] on span "replace (replace (replace (replace image_link in='&w=600&h=425&v=1' out='') in=…" at bounding box center [545, 197] width 462 height 23
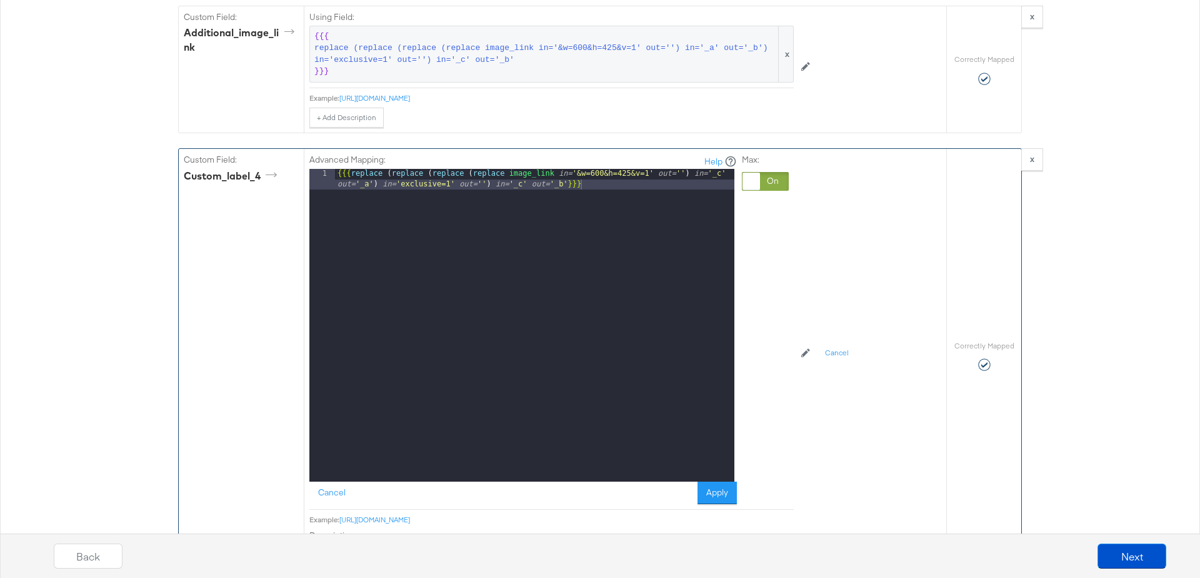
click at [468, 169] on div "{{{ replace ( replace ( replace ( replace image_link in= '&w=600&h=425&v=1' out…" at bounding box center [534, 346] width 399 height 354
click at [721, 481] on button "Apply" at bounding box center [717, 492] width 39 height 23
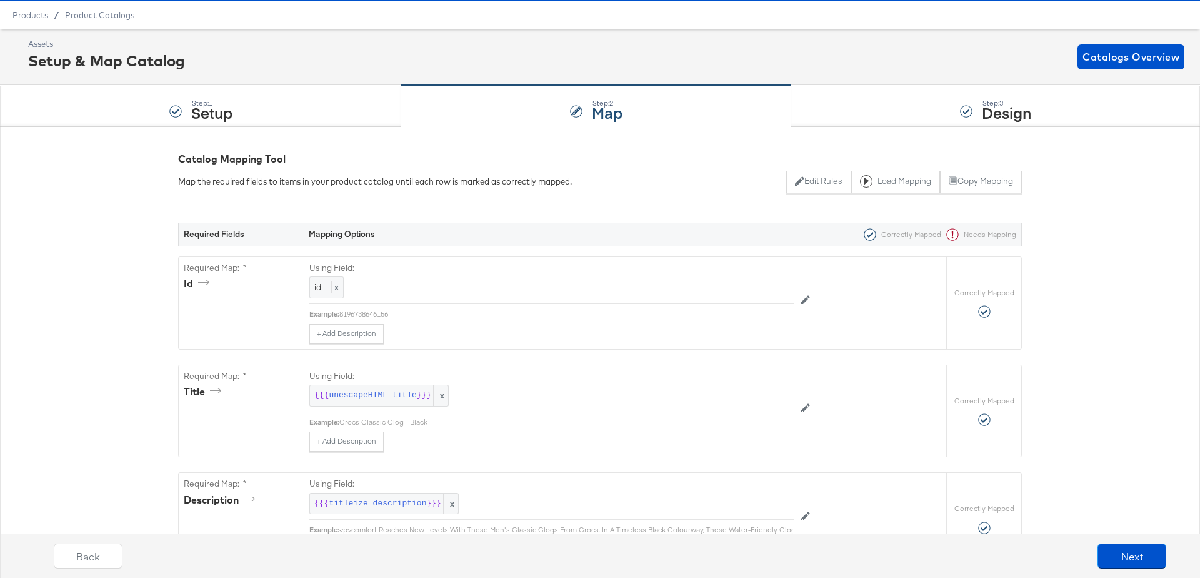
scroll to position [0, 0]
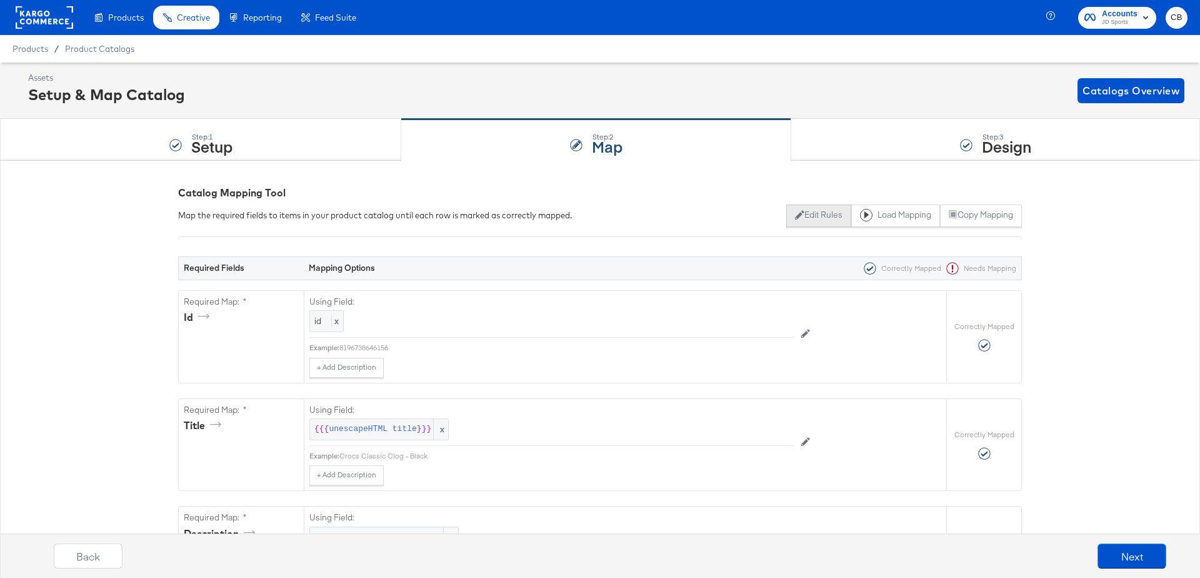
click at [813, 217] on button "Edit Rules" at bounding box center [818, 215] width 64 height 23
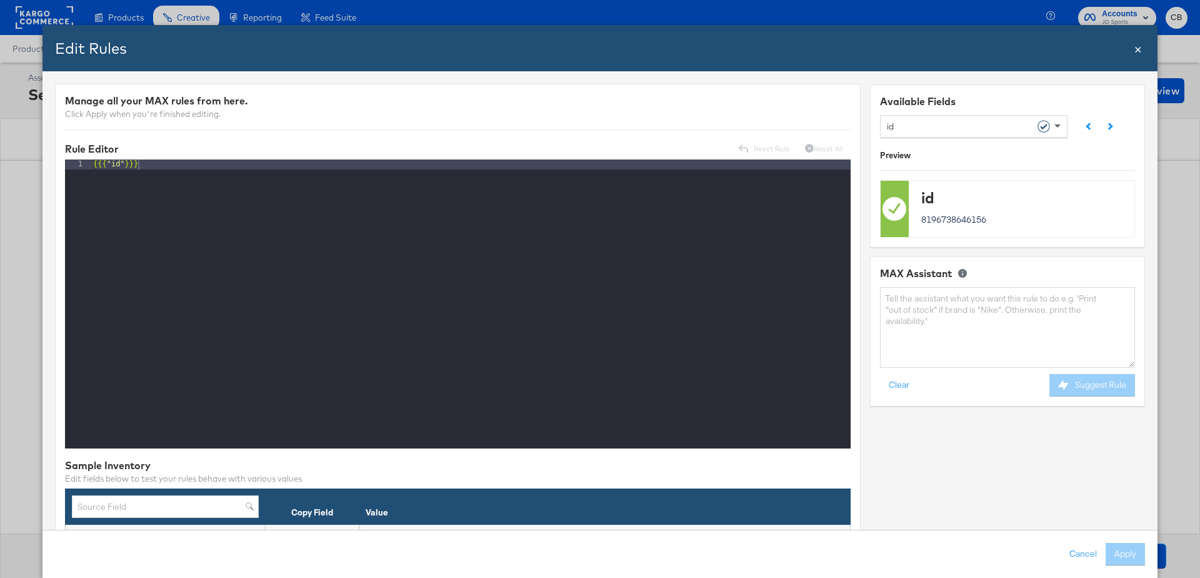
click at [1061, 126] on span at bounding box center [1059, 125] width 16 height 21
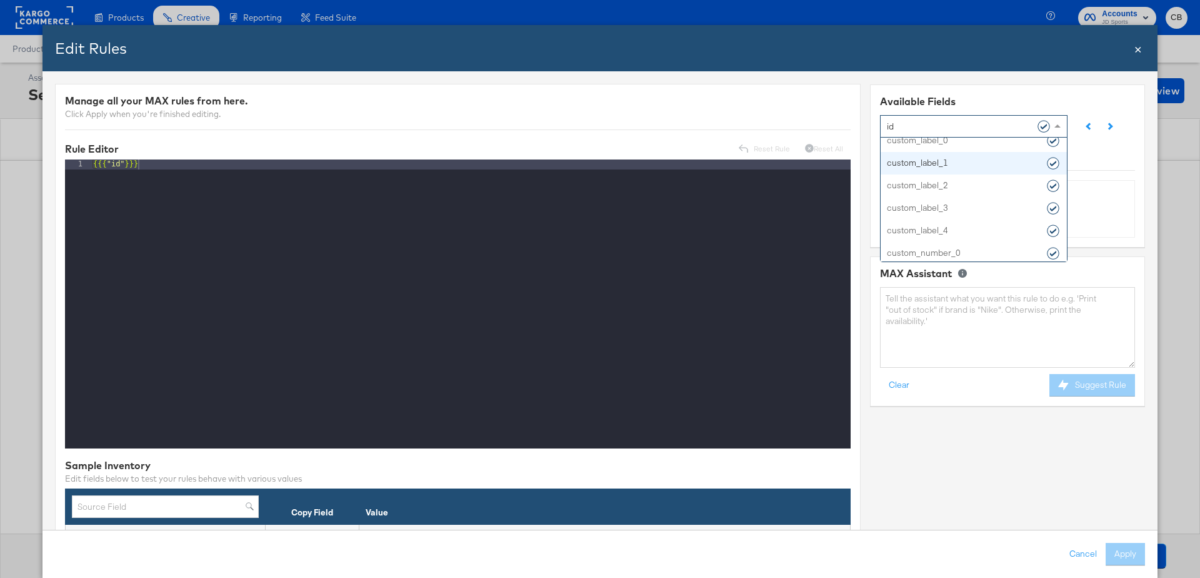
scroll to position [1148, 0]
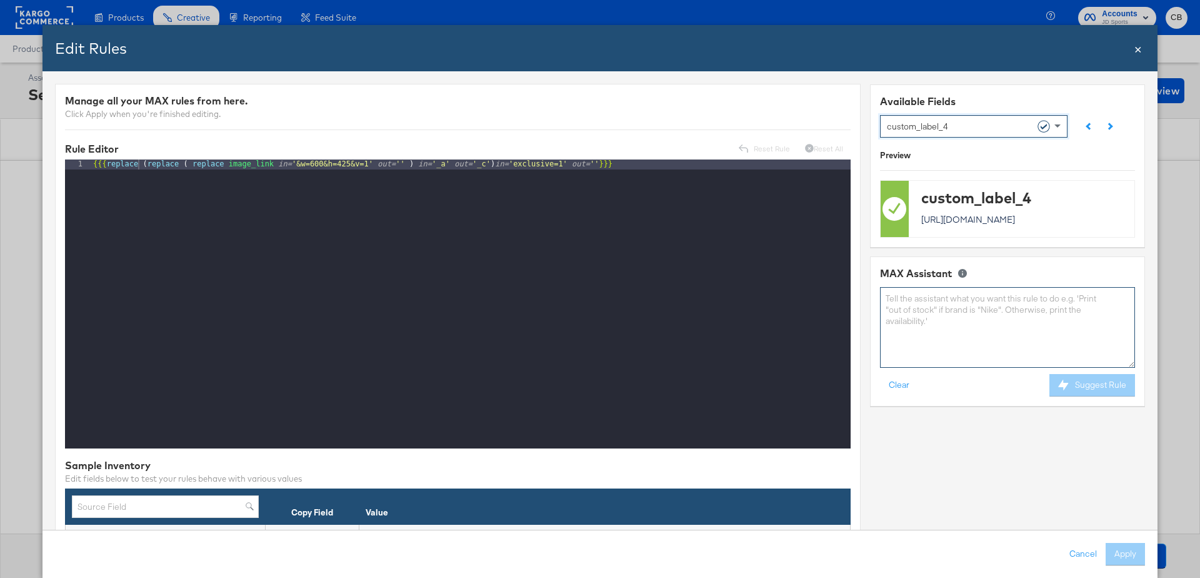
click at [918, 319] on textarea at bounding box center [1007, 327] width 255 height 81
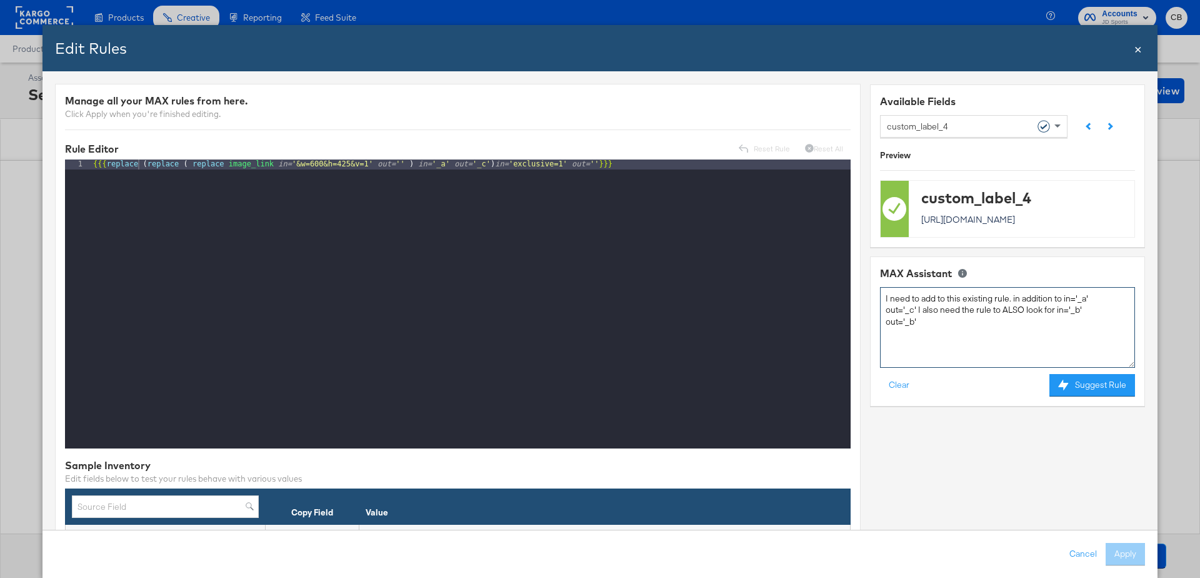
click at [914, 320] on textarea "I need to add to this existing rule. in addition to in='_a' out='_c' I also nee…" at bounding box center [1007, 327] width 255 height 81
click at [960, 315] on textarea "I need to add to this existing rule. in addition to in='_a' out='_c' I also nee…" at bounding box center [1007, 327] width 255 height 81
type textarea "I need to add to this existing rule. in addition to in='_a' out='_c' I also nee…"
click at [1105, 375] on button "Suggest Rule" at bounding box center [1092, 385] width 86 height 23
click at [1077, 551] on button "Cancel" at bounding box center [1083, 554] width 45 height 23
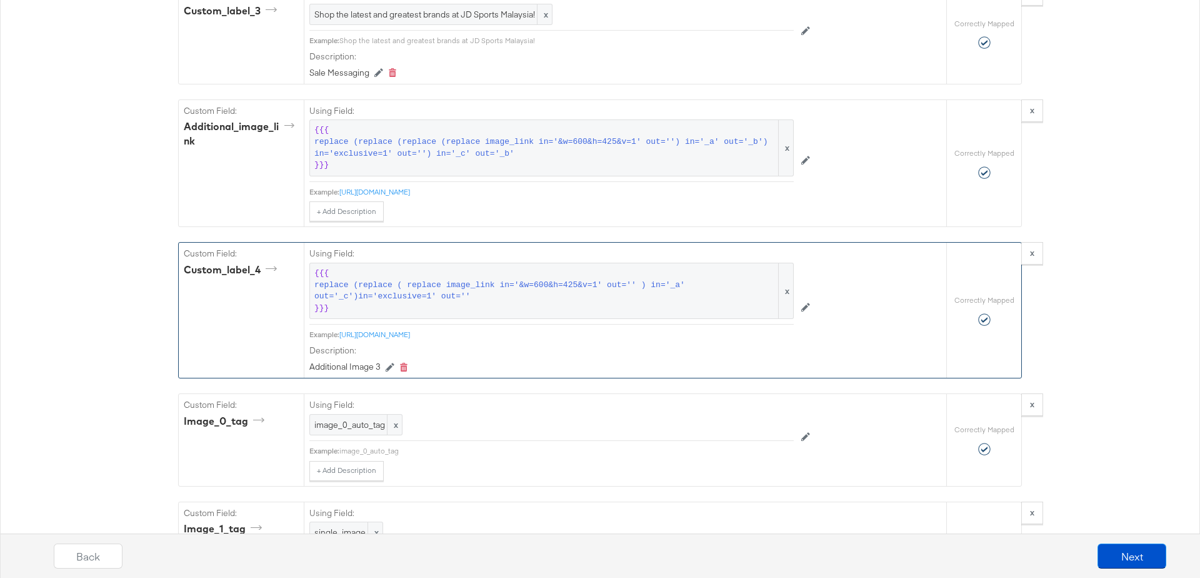
scroll to position [1746, 0]
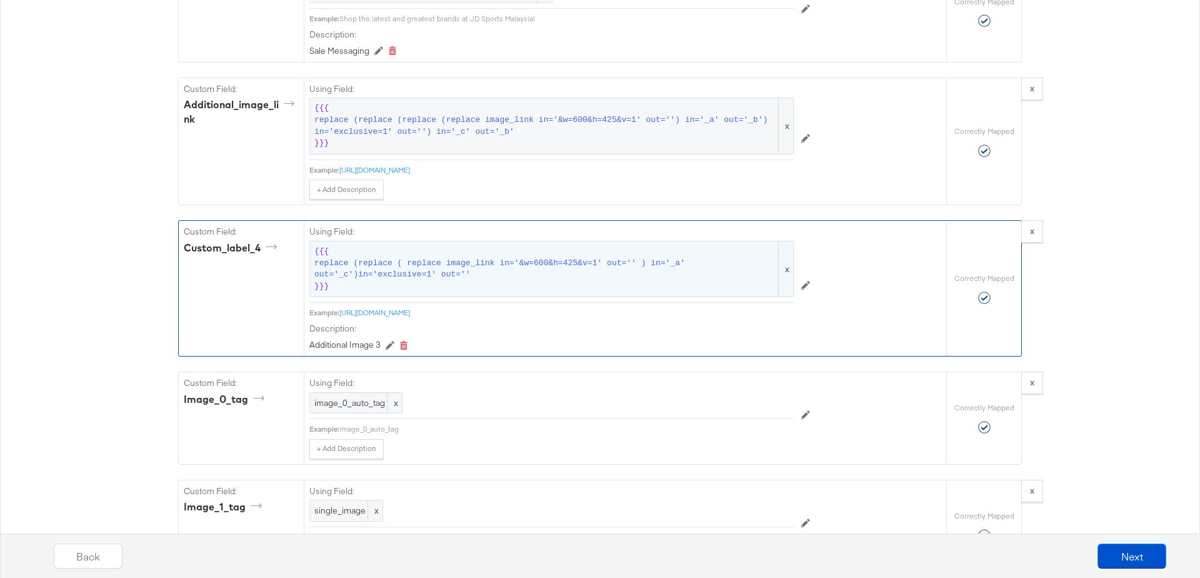
click at [606, 258] on span "replace (replace ( replace image_link in='&w=600&h=425&v=1' out='' ) in='_a' ou…" at bounding box center [545, 269] width 462 height 23
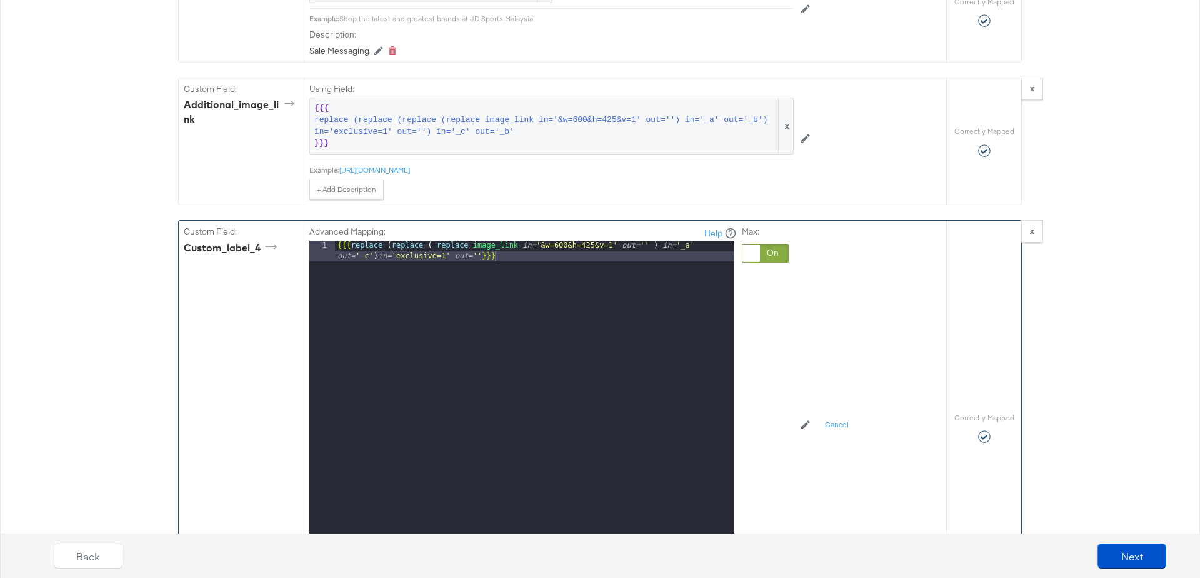
click at [379, 241] on div "{{{ replace ( replace ( replace image_link in= '&w=600&h=425&v=1' out= '' ) in=…" at bounding box center [534, 418] width 399 height 354
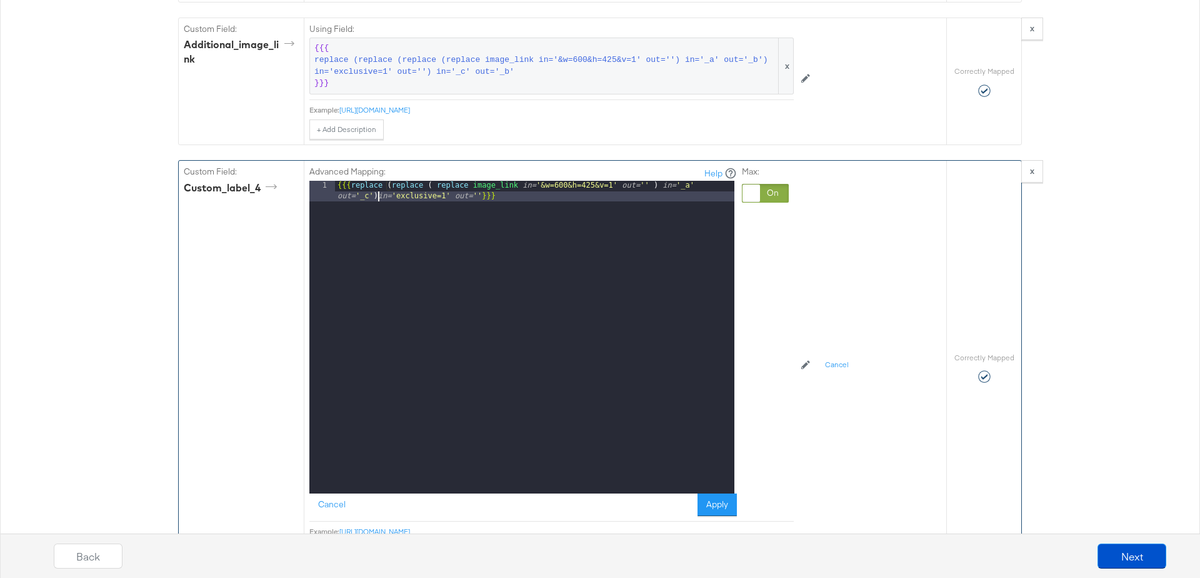
scroll to position [1808, 0]
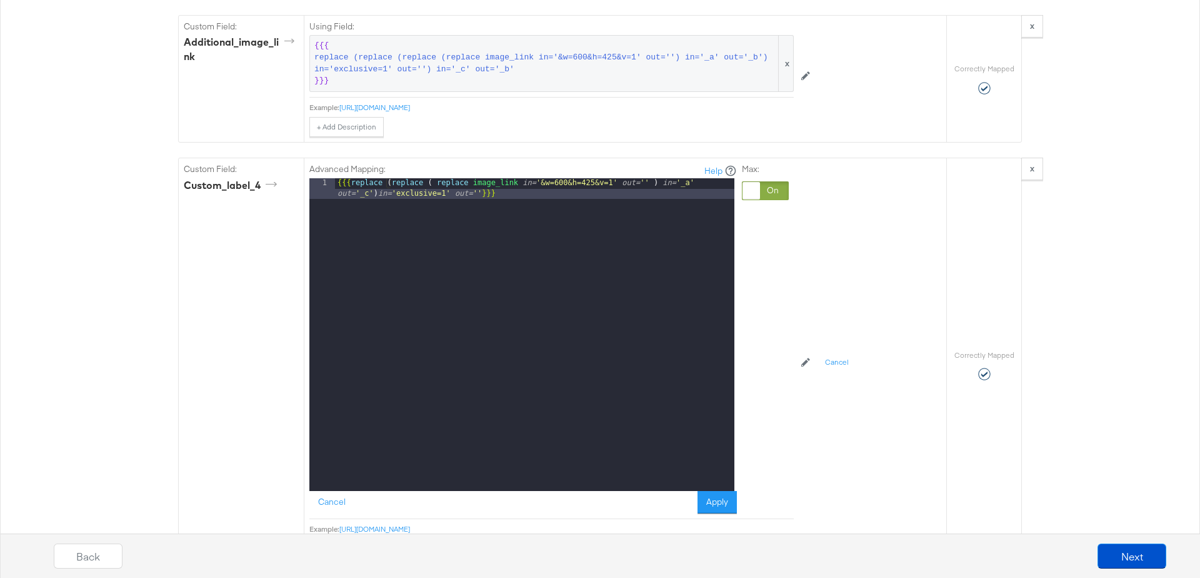
click at [531, 190] on div "{{{ replace ( replace ( replace image_link in= '&w=600&h=425&v=1' out= '' ) in=…" at bounding box center [534, 355] width 399 height 354
click at [373, 178] on div "{{{ replace ( replace ( replace image_link in= '&w=600&h=425&v=1' out= '' ) in=…" at bounding box center [534, 355] width 399 height 354
click at [472, 178] on div "{{{ replace ( replace ( replace image_link in= '&w=600&h=425&v=1' out= '' ) in=…" at bounding box center [534, 355] width 399 height 354
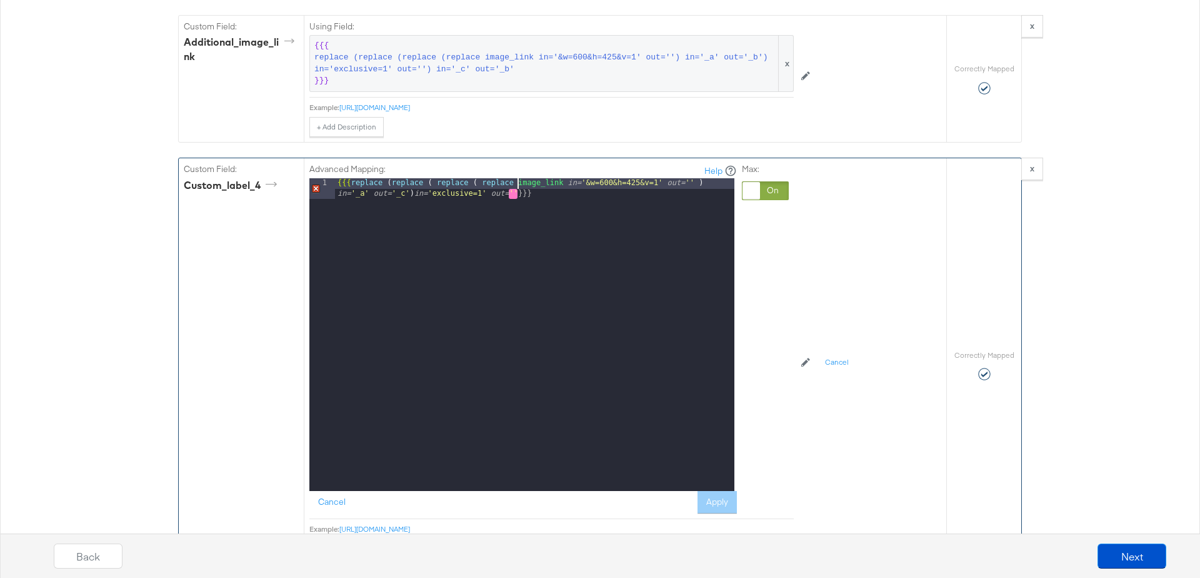
click at [518, 178] on div "{{{ replace ( replace ( replace ( replace image_link in= '&w=600&h=425&v=1' out…" at bounding box center [534, 355] width 399 height 354
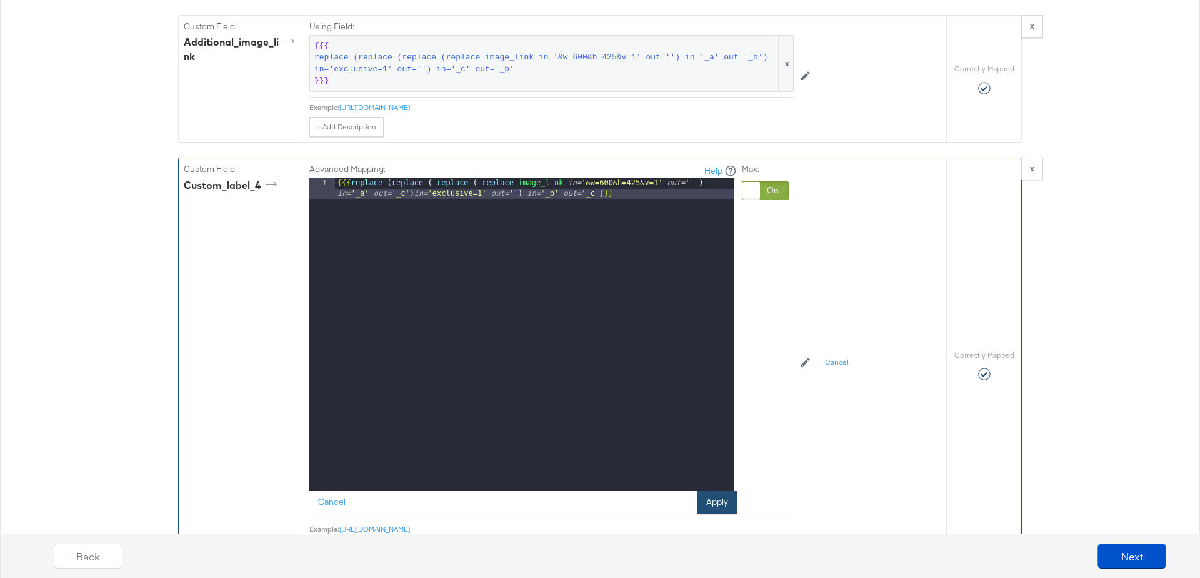
click at [724, 491] on button "Apply" at bounding box center [717, 502] width 39 height 23
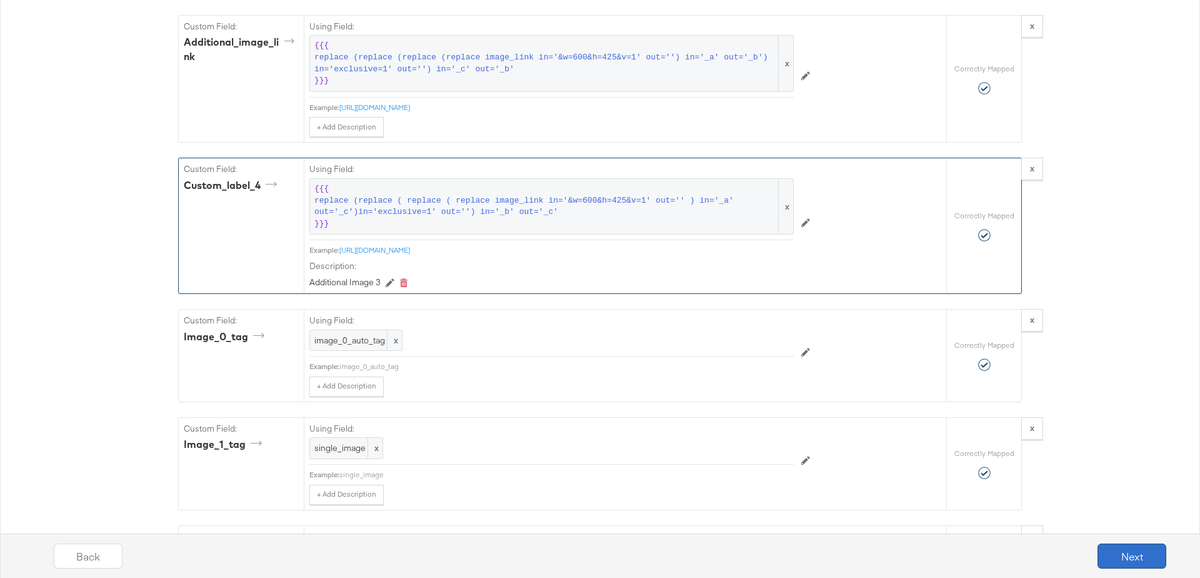
click at [1116, 555] on button "Next" at bounding box center [1132, 555] width 69 height 25
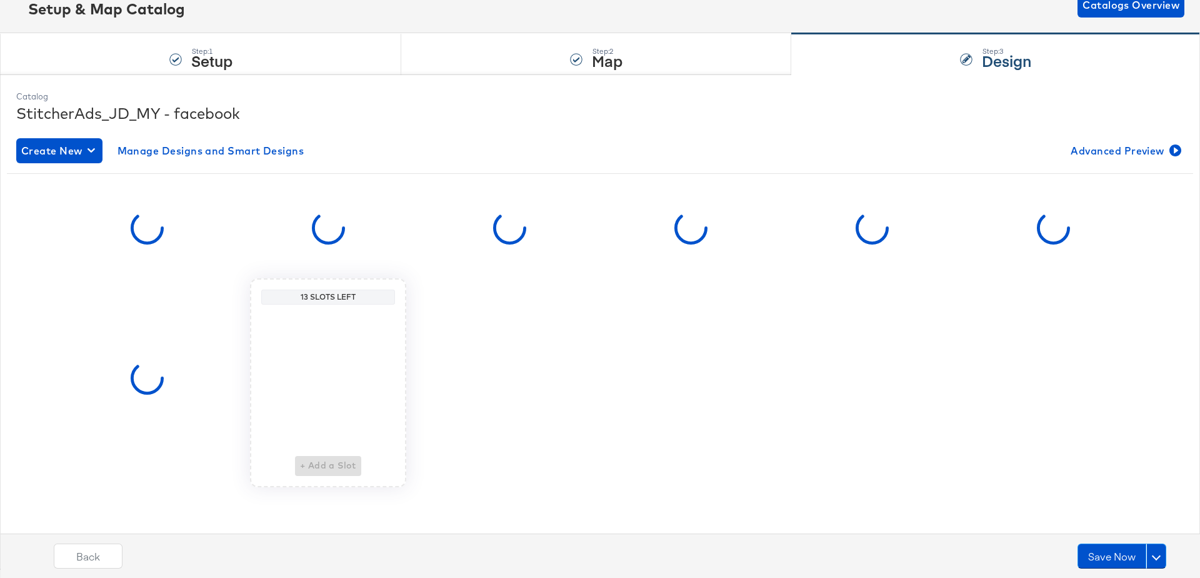
scroll to position [0, 0]
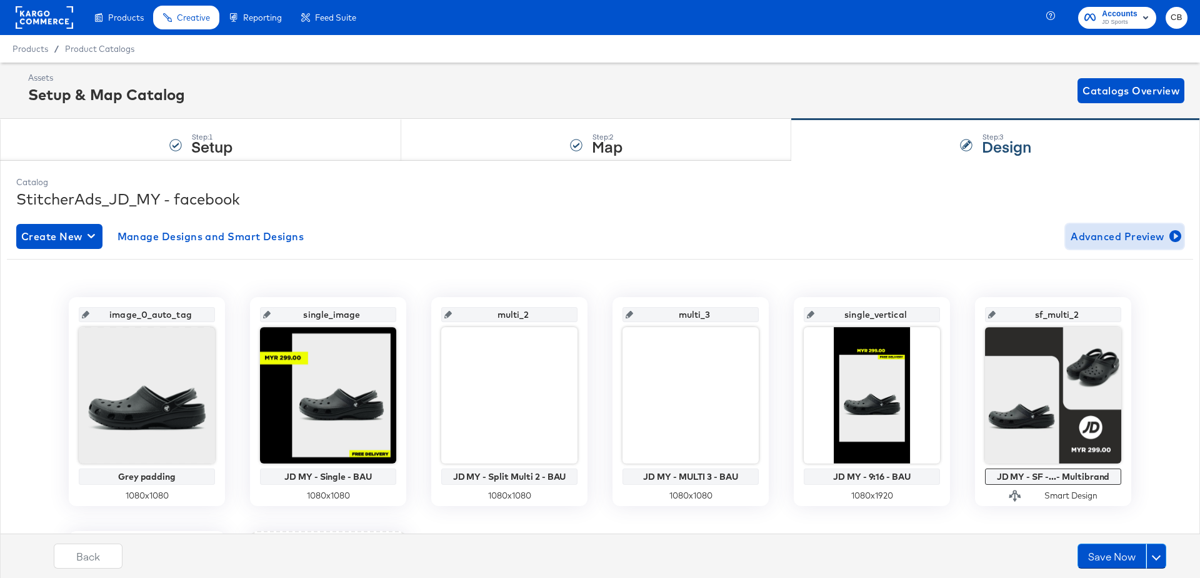
click at [1098, 236] on span "Advanced Preview" at bounding box center [1125, 237] width 108 height 18
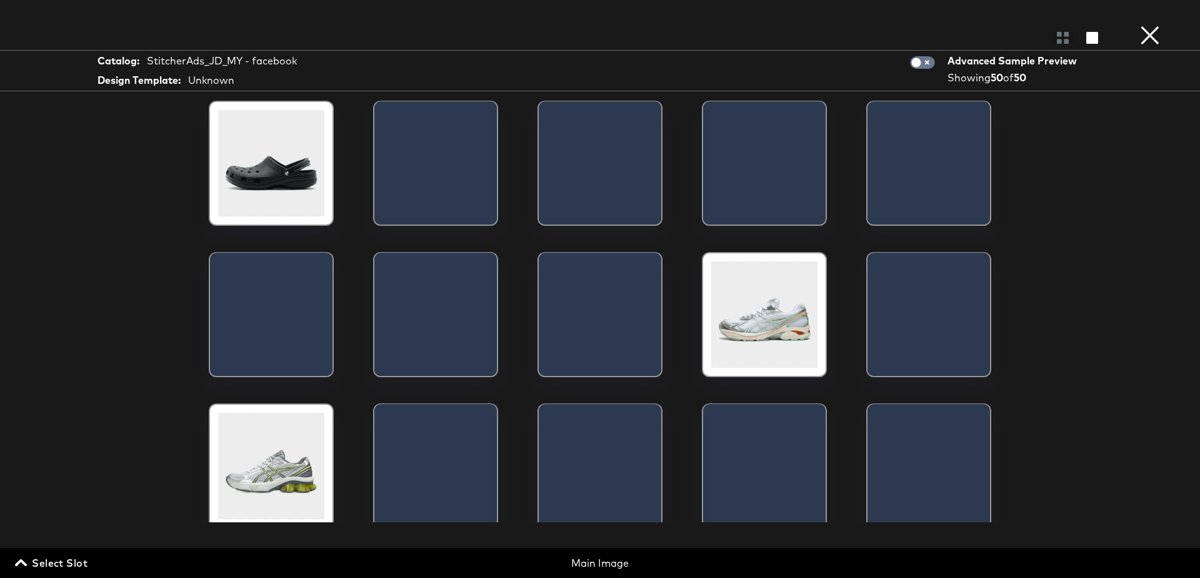
click at [56, 564] on span "Select Slot" at bounding box center [53, 563] width 70 height 18
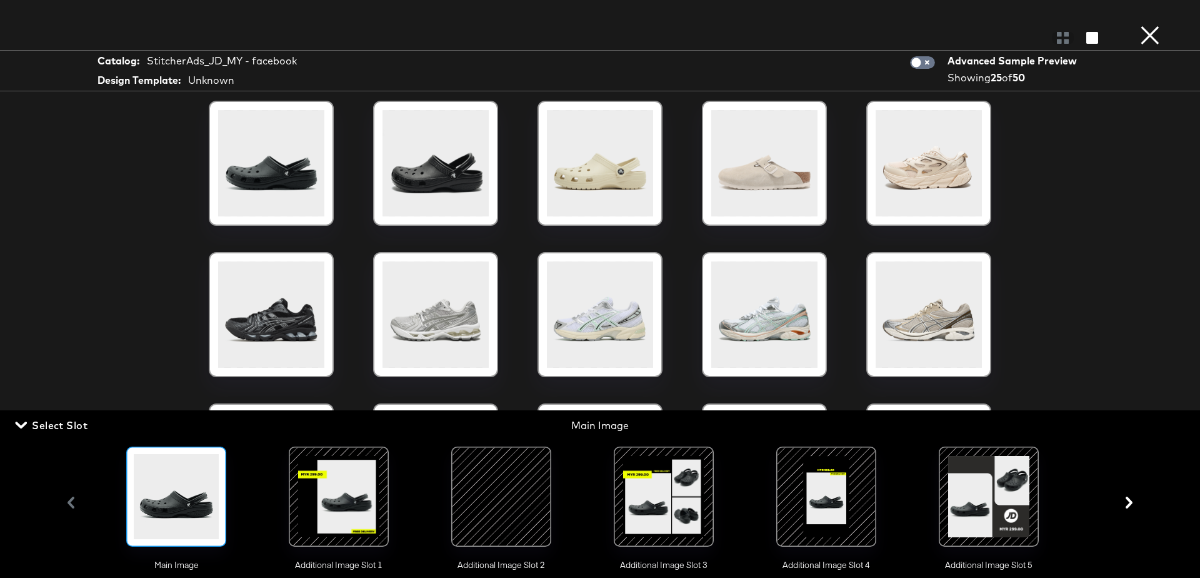
click at [641, 494] on div at bounding box center [663, 496] width 85 height 85
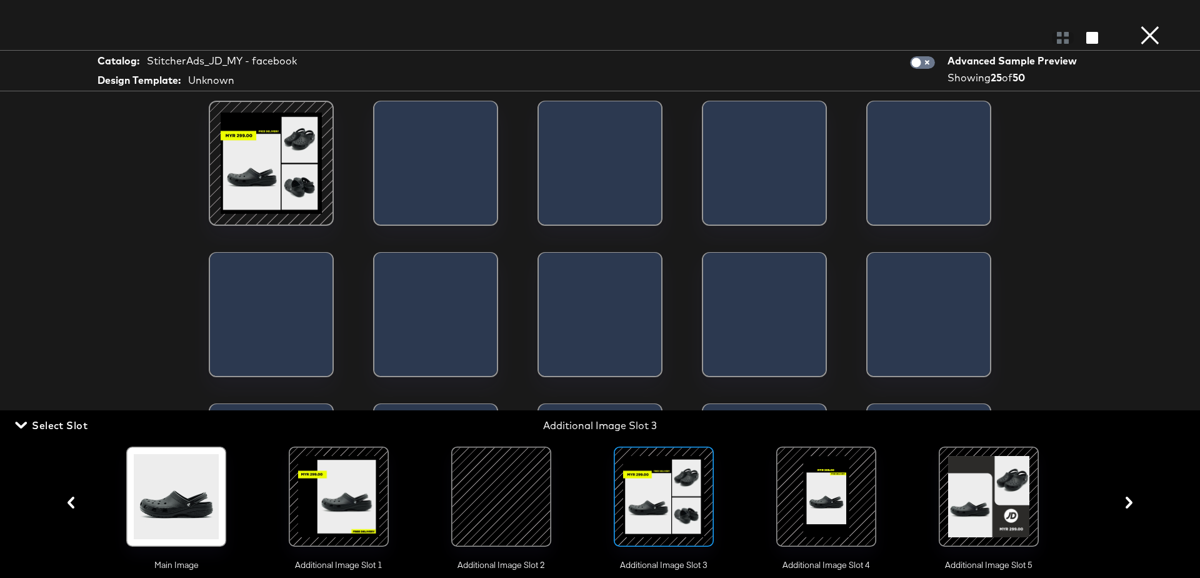
click at [148, 215] on div "Load More" at bounding box center [600, 311] width 938 height 421
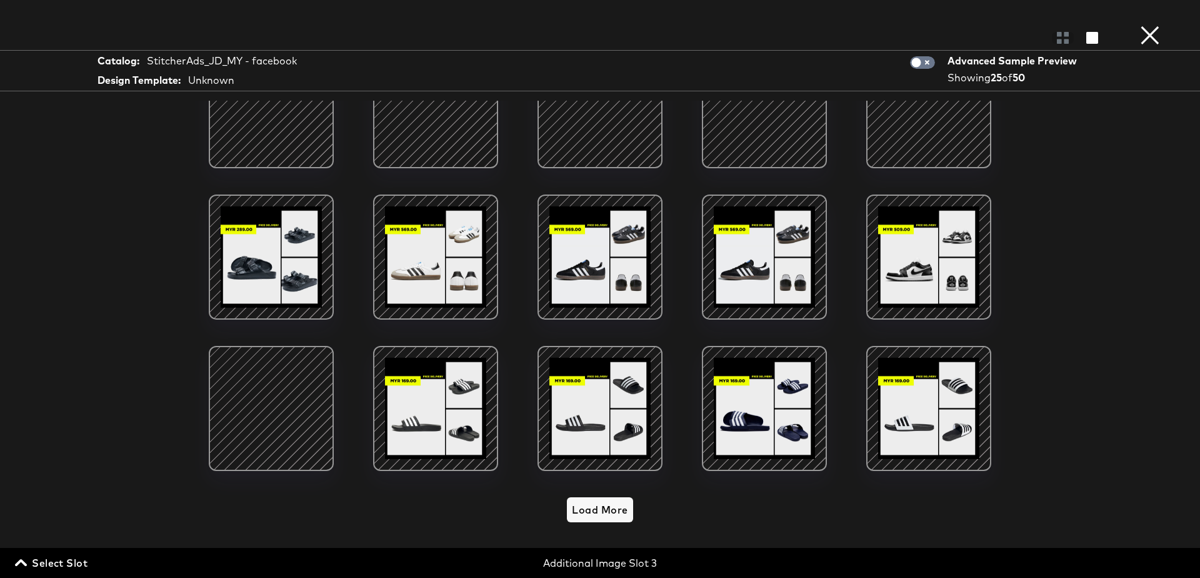
scroll to position [31, 0]
click at [598, 504] on span "Load More" at bounding box center [600, 510] width 56 height 18
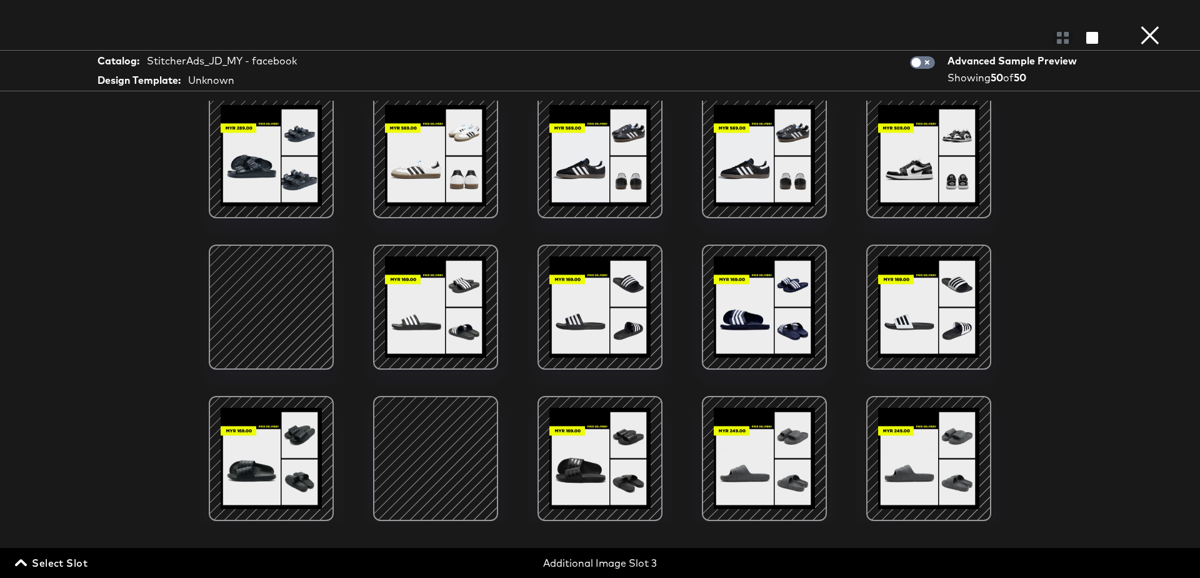
scroll to position [0, 0]
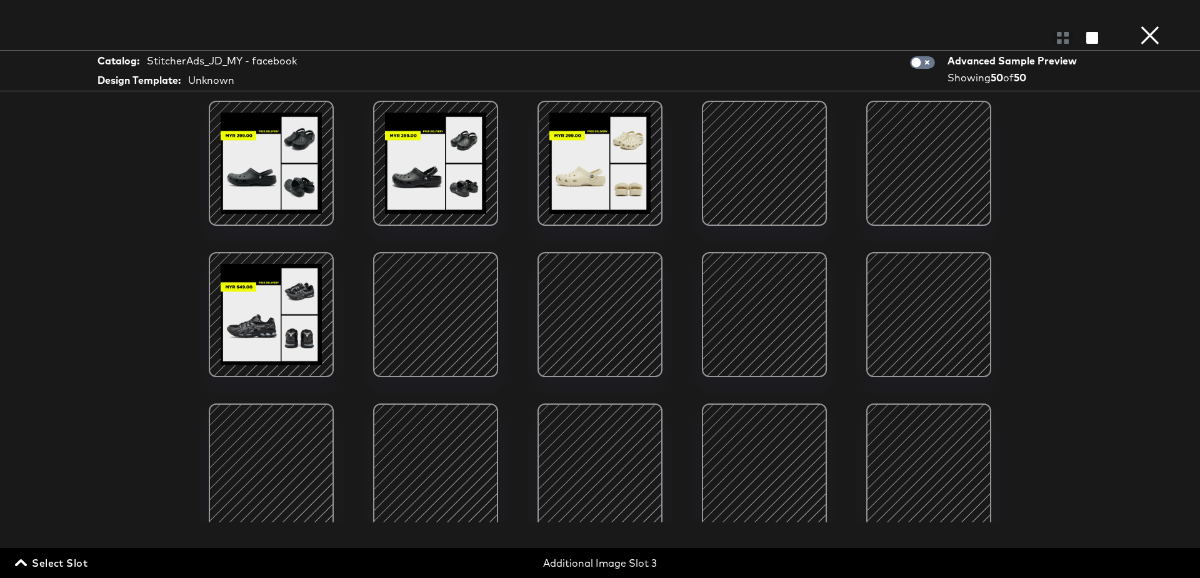
click at [1155, 25] on button "×" at bounding box center [1150, 12] width 25 height 25
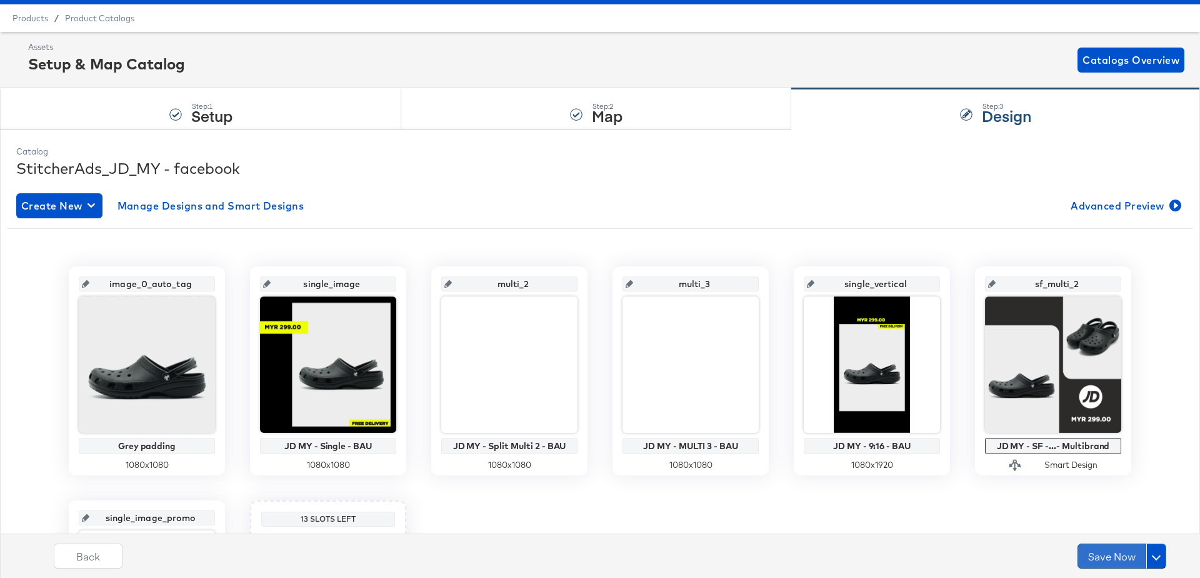
click at [1106, 557] on button "Save Now" at bounding box center [1112, 555] width 69 height 25
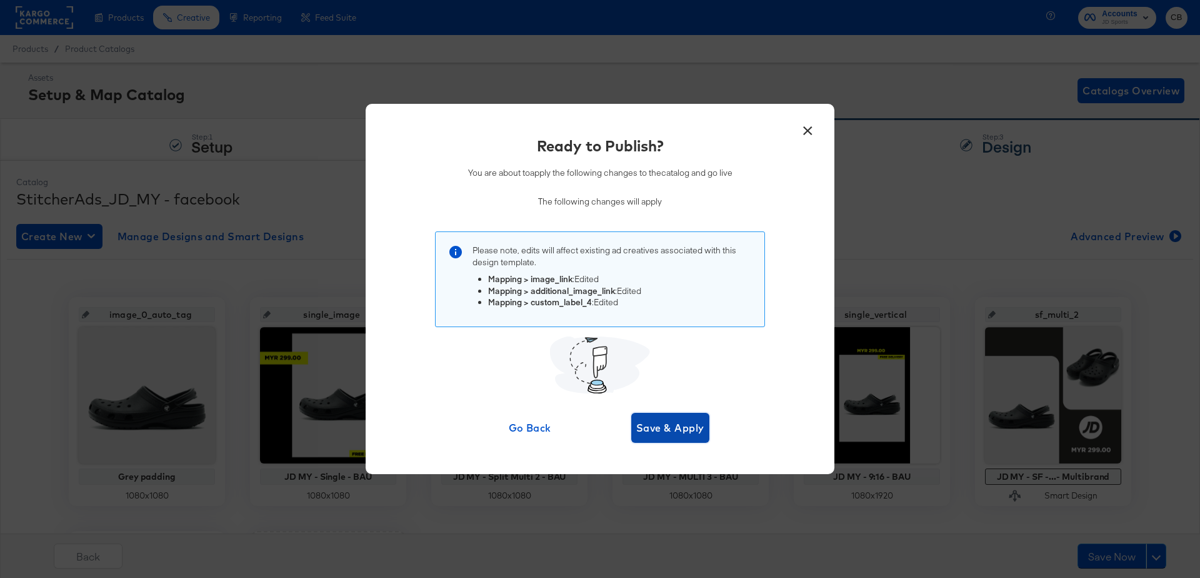
click at [677, 426] on span "Save & Apply" at bounding box center [670, 428] width 68 height 18
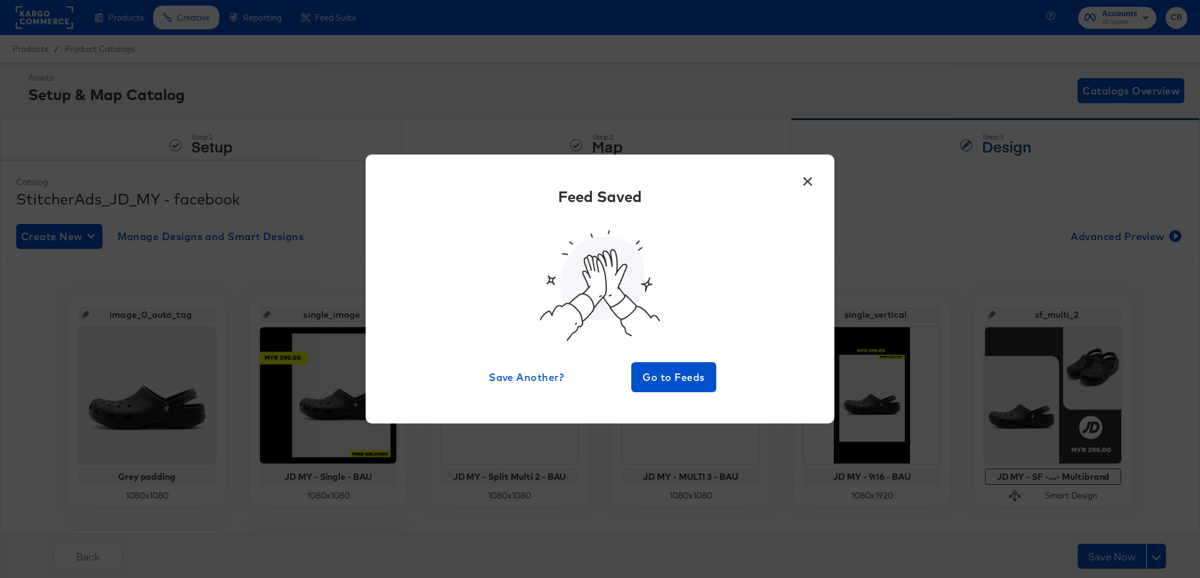
click at [804, 179] on button "×" at bounding box center [807, 178] width 23 height 23
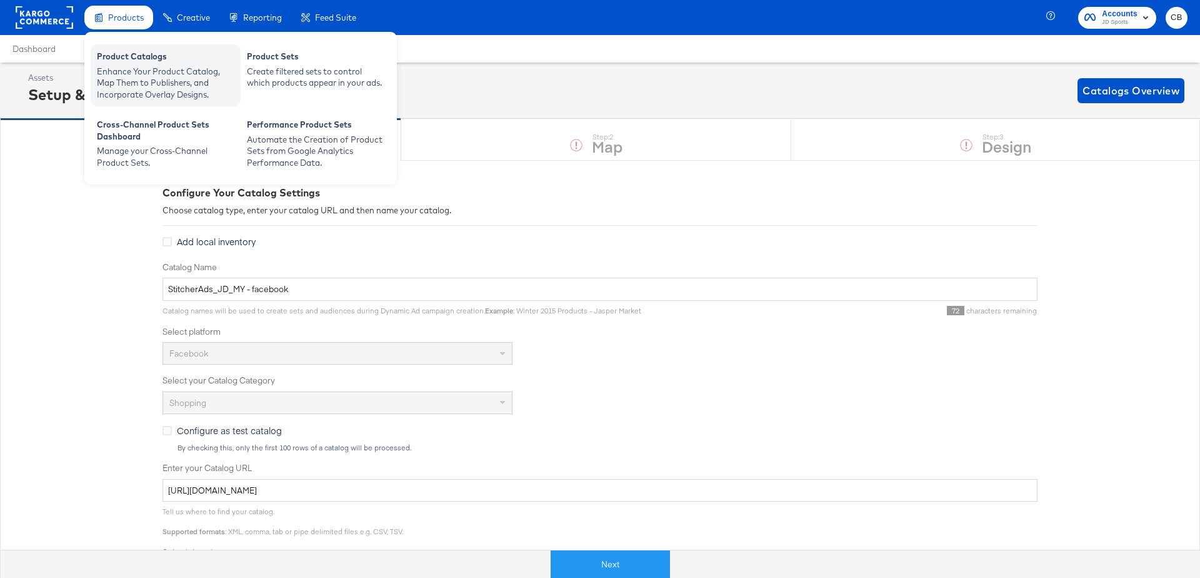
click at [128, 54] on div "Product Catalogs" at bounding box center [166, 58] width 138 height 15
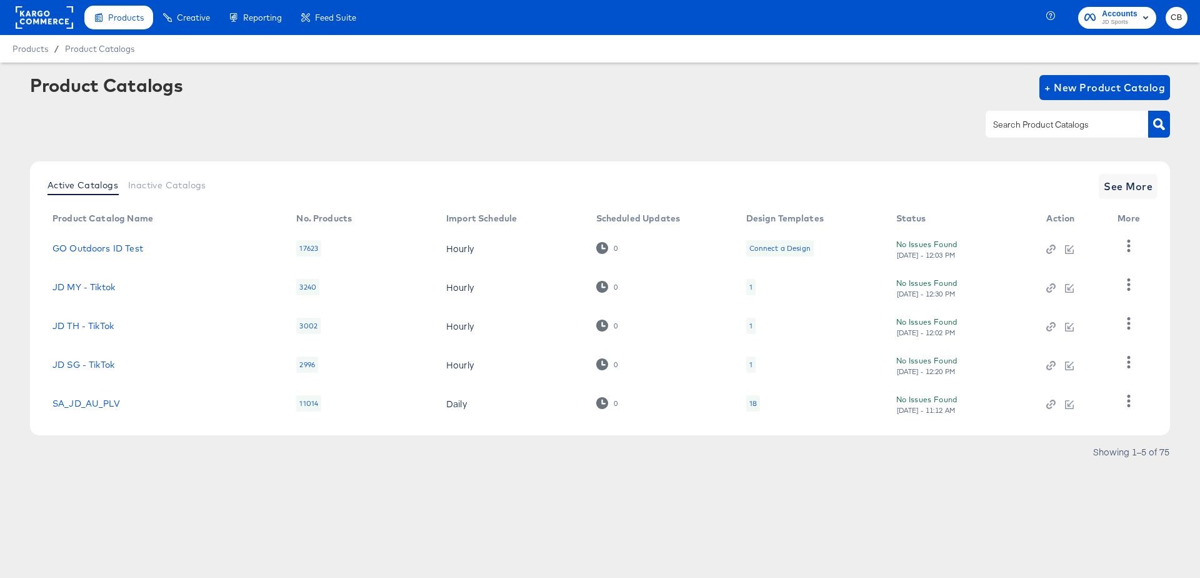
click at [1031, 128] on input "text" at bounding box center [1057, 125] width 133 height 14
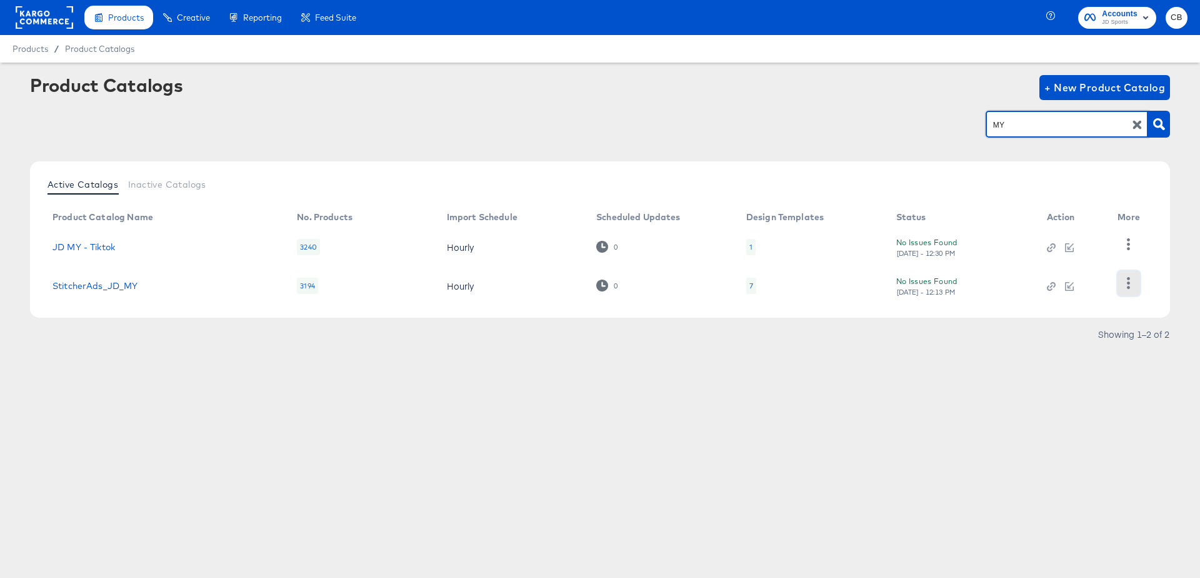
click at [1125, 285] on icon "button" at bounding box center [1129, 283] width 12 height 12
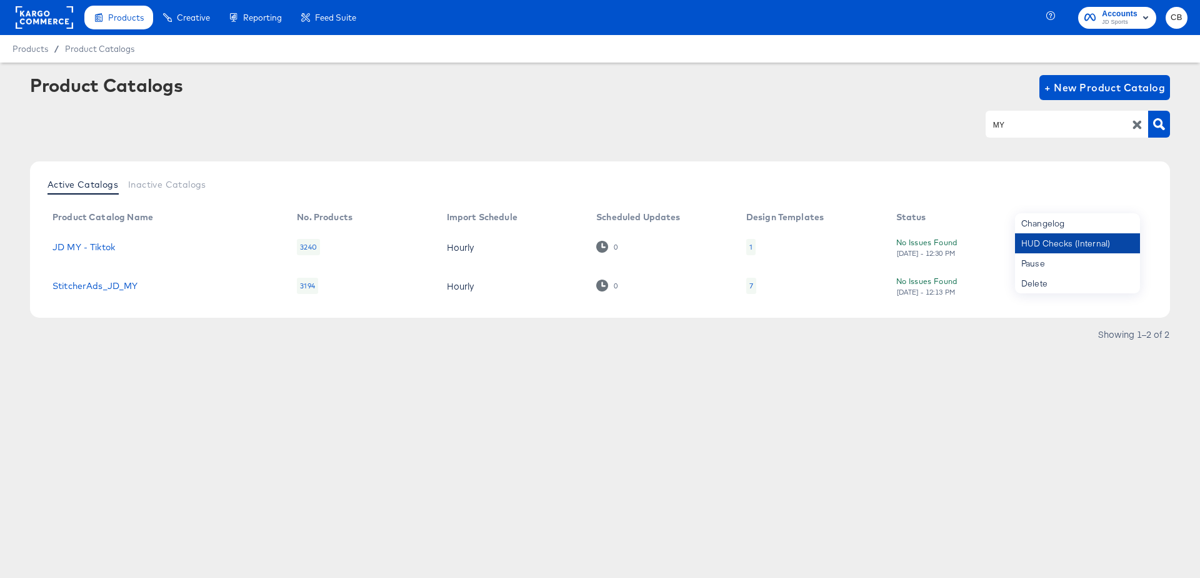
click at [1044, 253] on div "HUD Checks (Internal)" at bounding box center [1077, 243] width 125 height 20
click at [1013, 122] on input "MY" at bounding box center [1057, 125] width 133 height 14
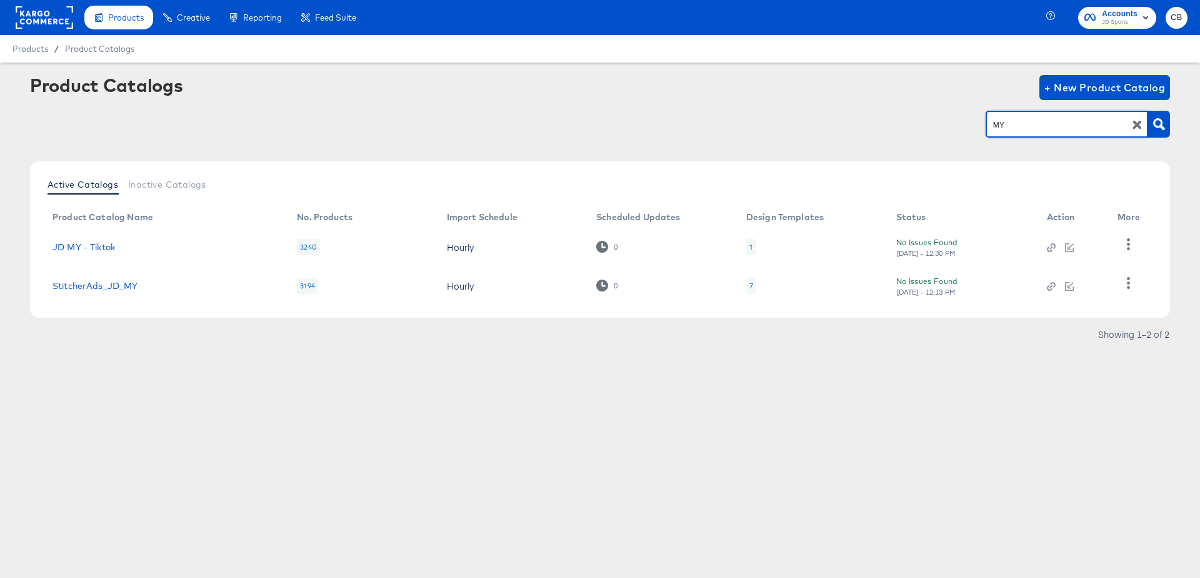
click at [1013, 122] on input "MY" at bounding box center [1057, 125] width 133 height 14
type input "TH"
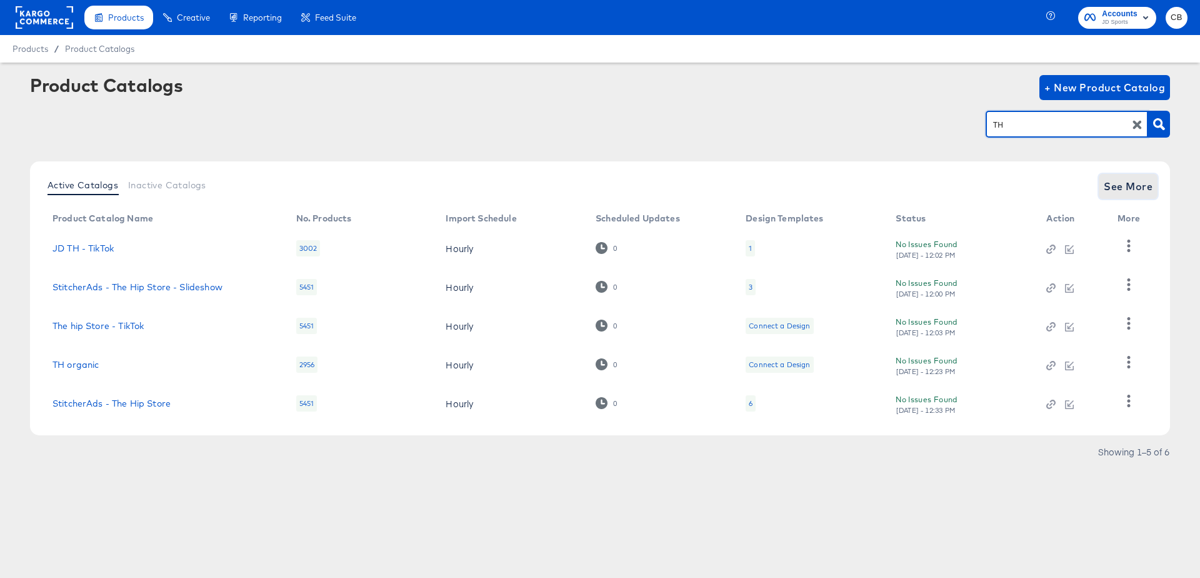
click at [1128, 181] on span "See More" at bounding box center [1128, 187] width 49 height 18
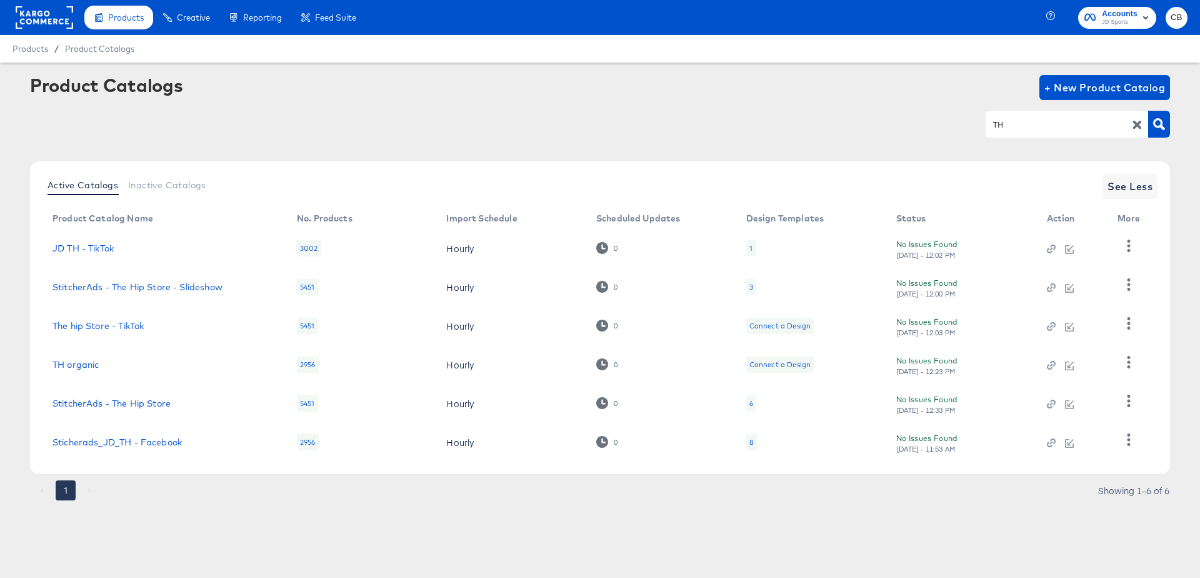
click at [134, 449] on td "Sticherads_JD_TH - Facebook" at bounding box center [165, 442] width 244 height 39
click at [148, 442] on link "Sticherads_JD_TH - Facebook" at bounding box center [117, 442] width 129 height 10
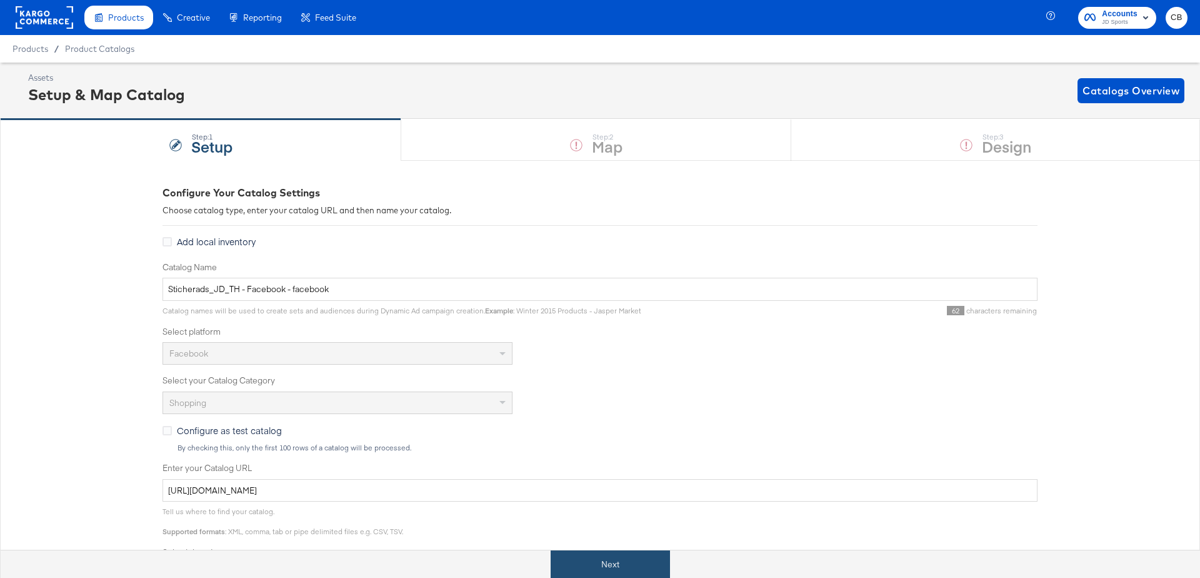
click at [586, 556] on button "Next" at bounding box center [610, 564] width 119 height 28
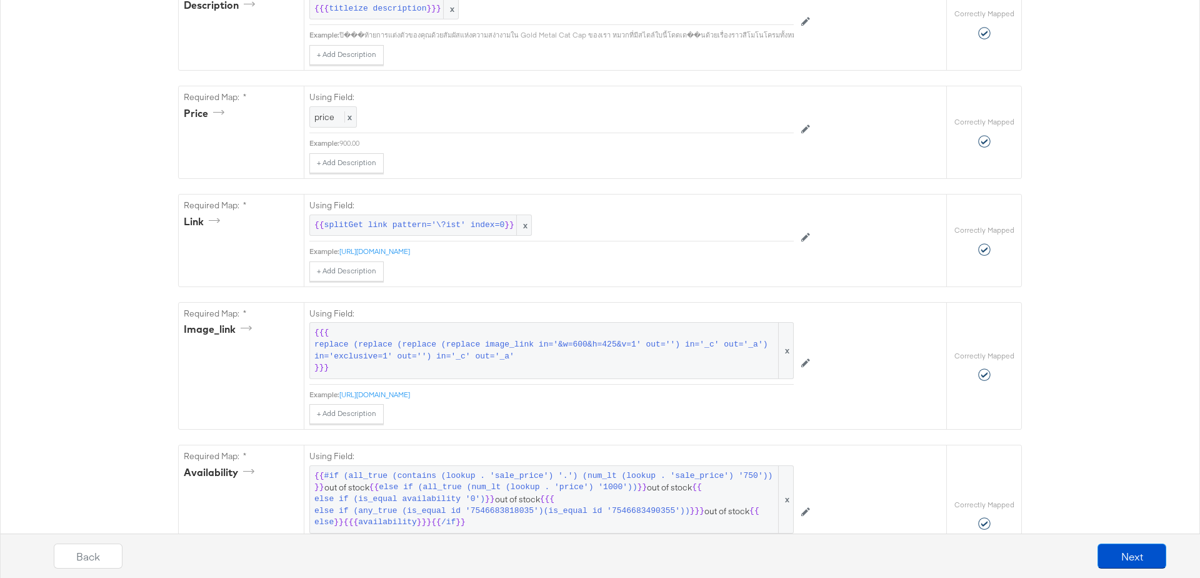
scroll to position [530, 0]
click at [419, 353] on span "replace (replace (replace (replace image_link in='&w=600&h=425&v=1' out='') in=…" at bounding box center [545, 348] width 462 height 23
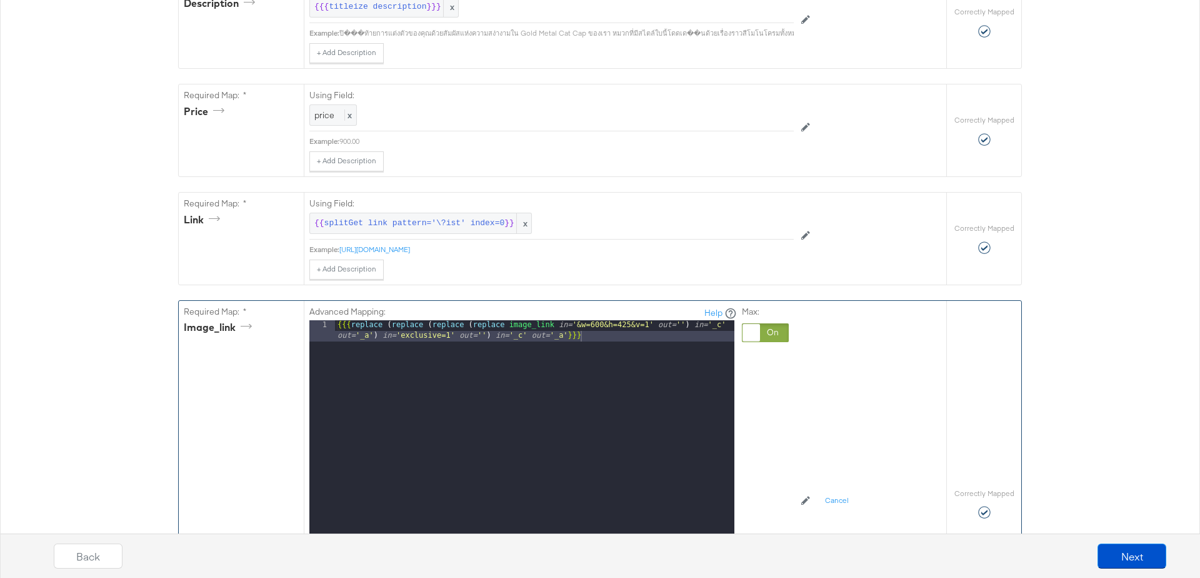
click at [489, 334] on div "{{{ replace ( replace ( replace ( replace image_link in= '&w=600&h=425&v=1' out…" at bounding box center [534, 497] width 399 height 354
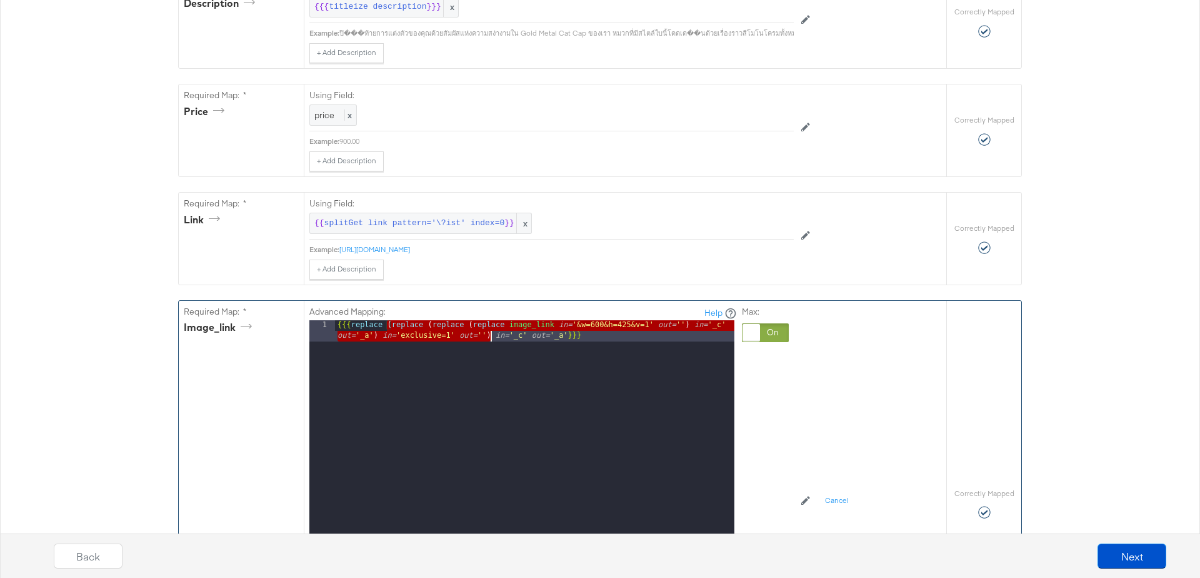
click at [489, 334] on div "{{{ replace ( replace ( replace ( replace image_link in= '&w=600&h=425&v=1' out…" at bounding box center [534, 497] width 399 height 354
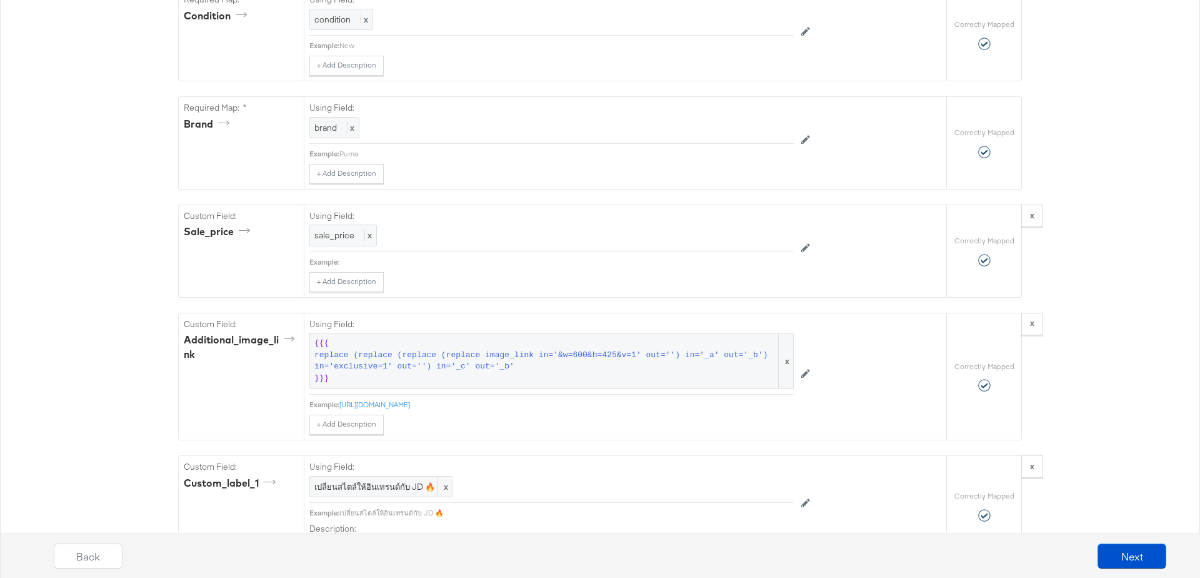
scroll to position [1450, 0]
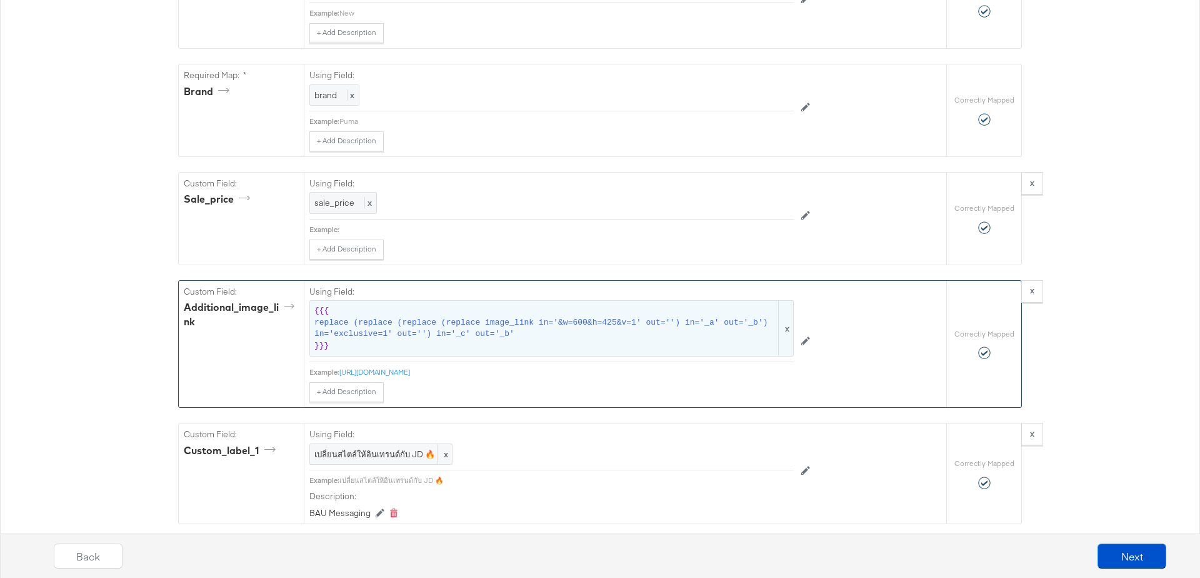
click at [474, 329] on span "{{{ replace (replace (replace (replace image_link in='&w=600&h=425&v=1' out='')…" at bounding box center [551, 328] width 474 height 46
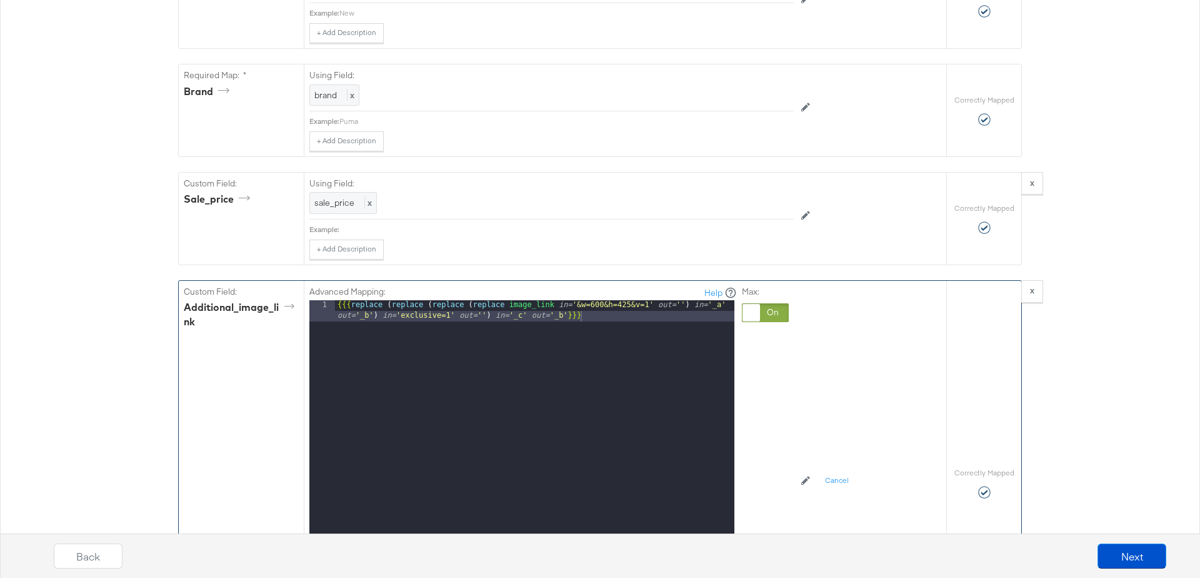
click at [530, 315] on div "{{{ replace ( replace ( replace ( replace image_link in= '&w=600&h=425&v=1' out…" at bounding box center [534, 477] width 399 height 354
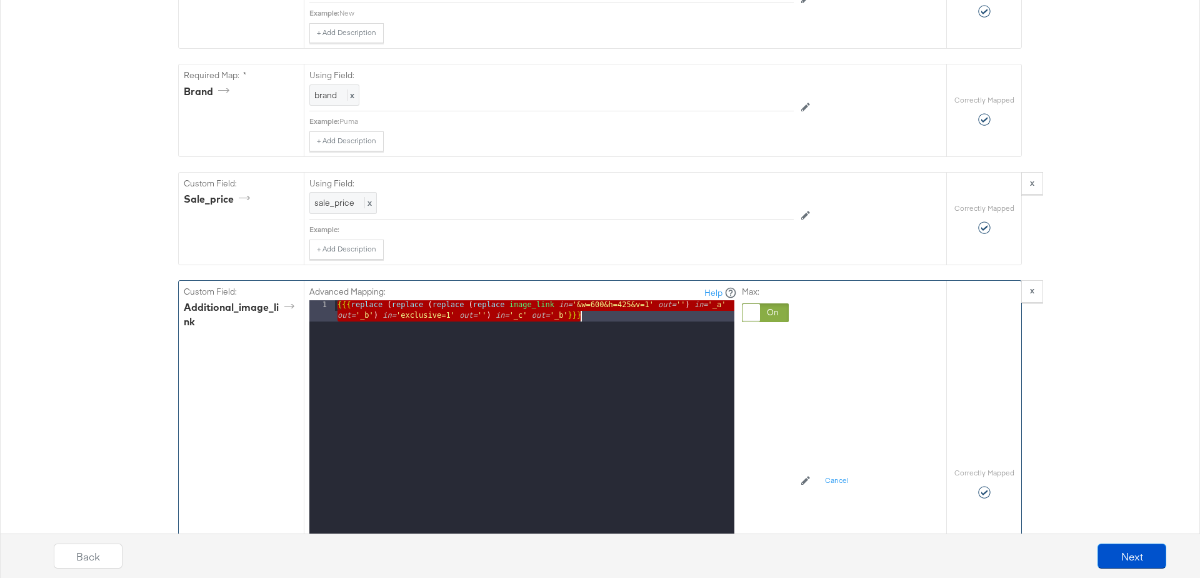
click at [530, 315] on div "{{{ replace ( replace ( replace ( replace image_link in= '&w=600&h=425&v=1' out…" at bounding box center [534, 477] width 399 height 354
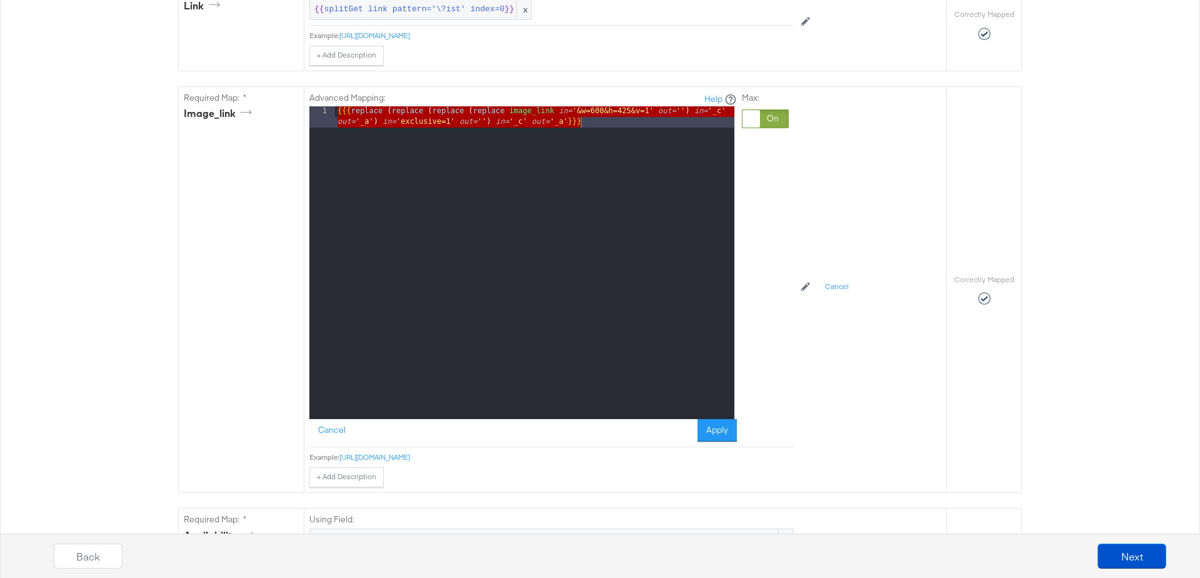
scroll to position [743, 0]
click at [524, 114] on div "{{{ replace ( replace ( replace ( replace image_link in= '&w=600&h=425&v=1' out…" at bounding box center [534, 284] width 399 height 354
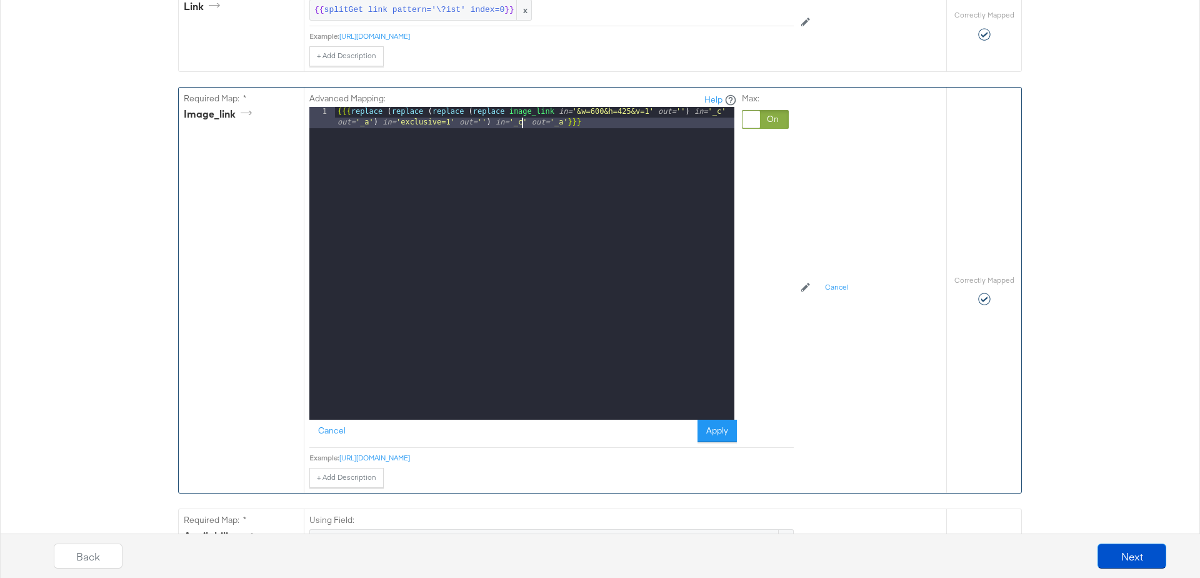
click at [524, 114] on div "{{{ replace ( replace ( replace ( replace image_link in= '&w=600&h=425&v=1' out…" at bounding box center [534, 284] width 399 height 354
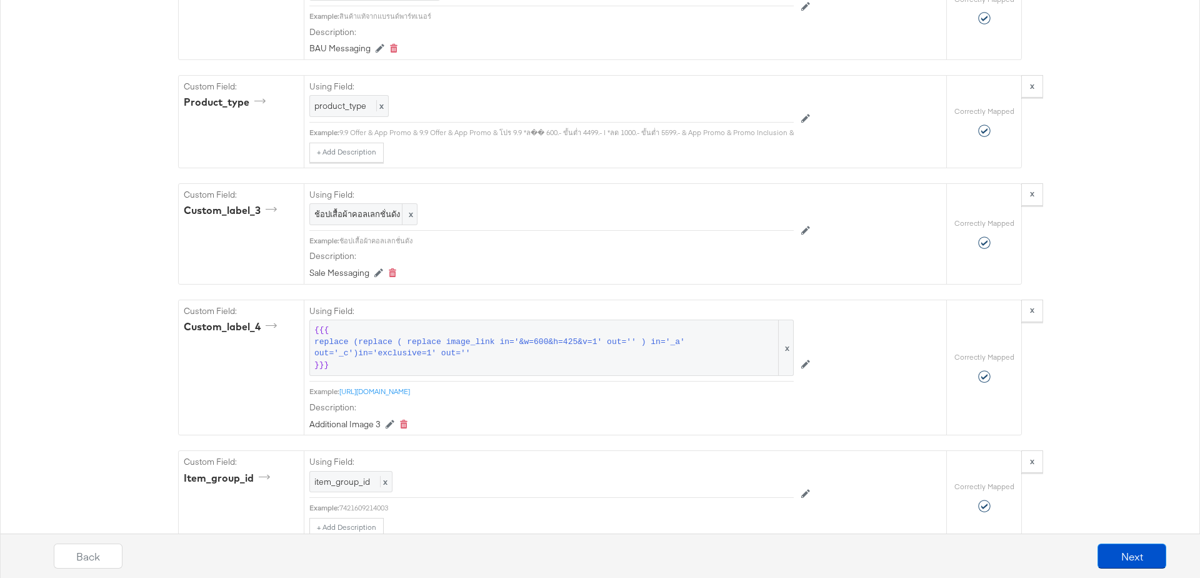
scroll to position [2421, 0]
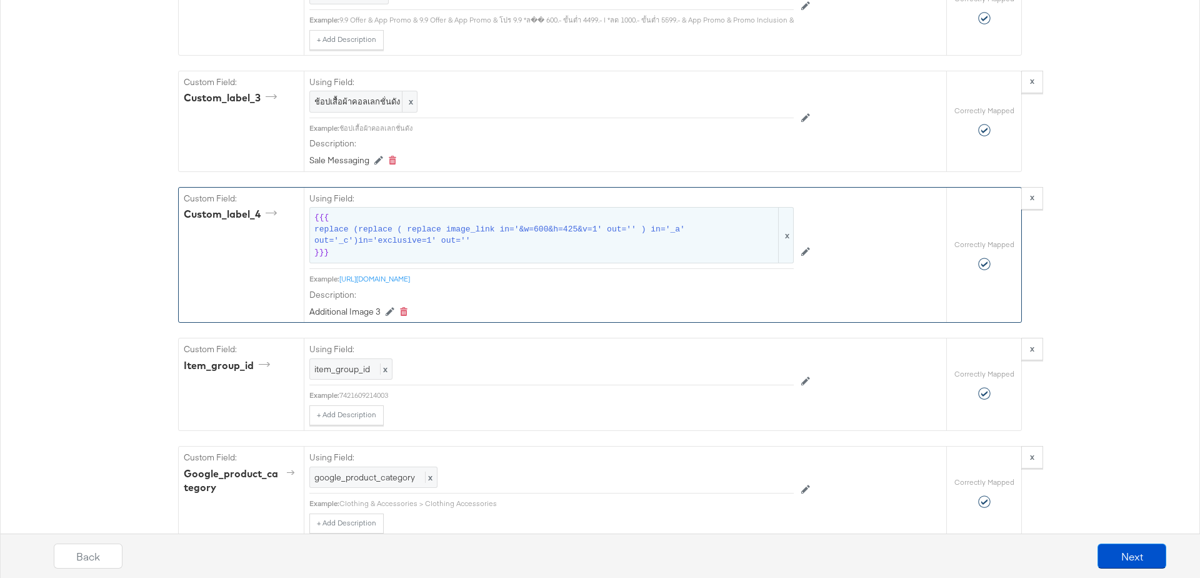
click at [439, 224] on span "replace (replace ( replace image_link in='&w=600&h=425&v=1' out='' ) in='_a' ou…" at bounding box center [545, 235] width 462 height 23
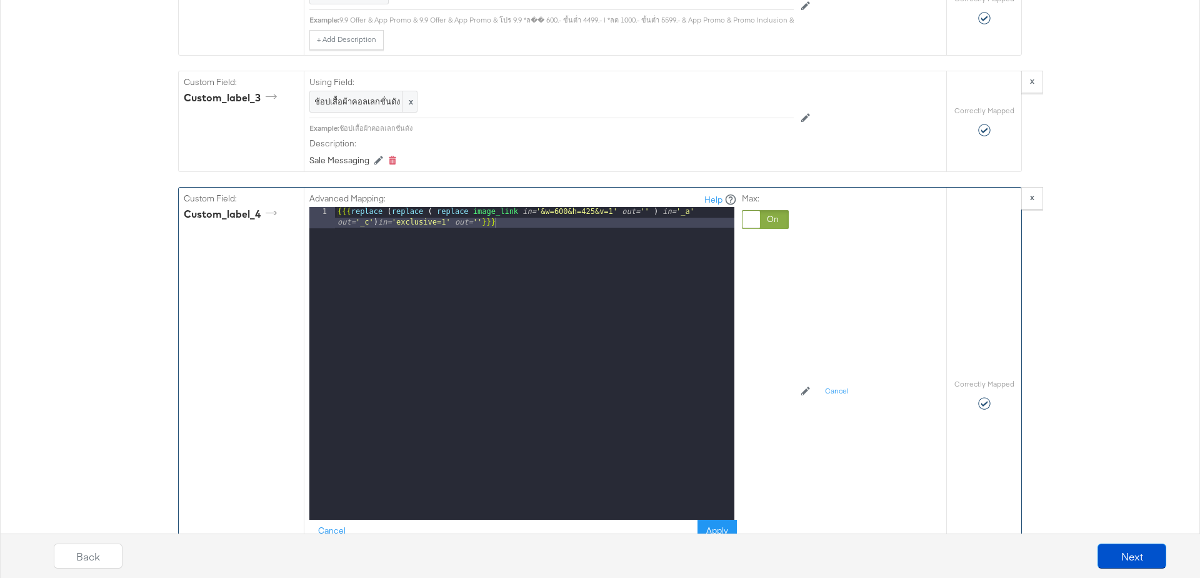
click at [439, 211] on div "{{{ replace ( replace ( replace image_link in= '&w=600&h=425&v=1' out= '' ) in=…" at bounding box center [534, 384] width 399 height 354
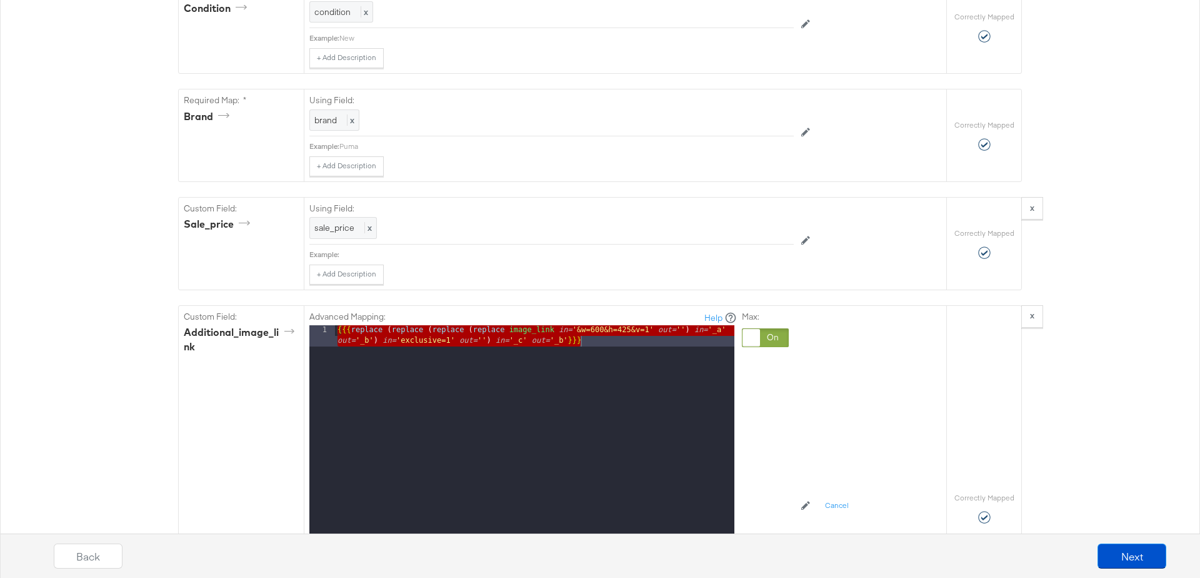
scroll to position [0, 0]
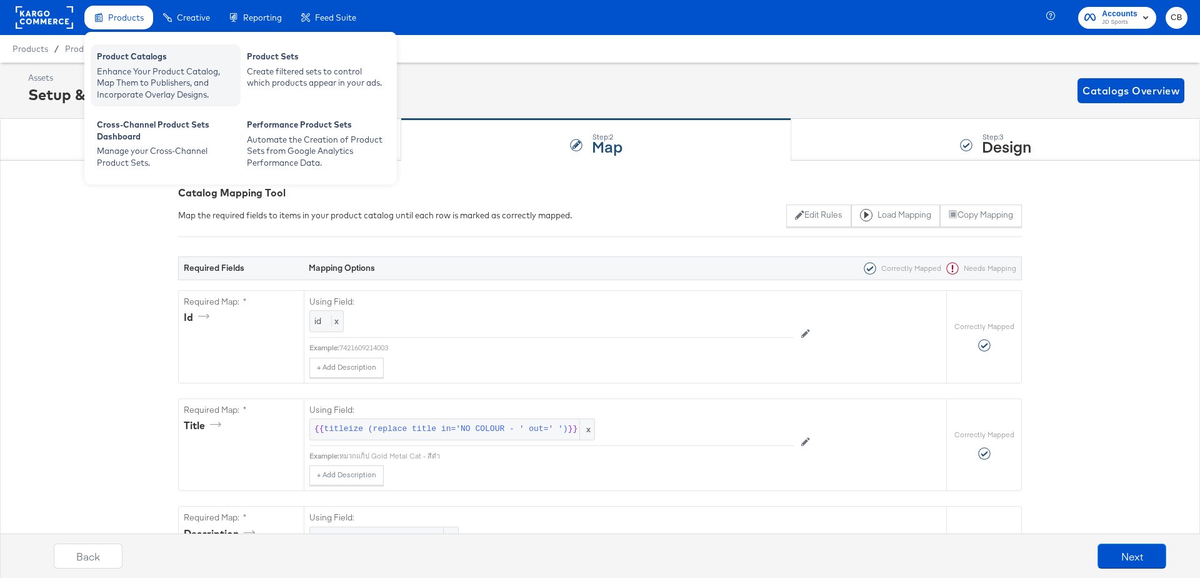
click at [130, 80] on div "Enhance Your Product Catalog, Map Them to Publishers, and Incorporate Overlay D…" at bounding box center [166, 83] width 138 height 35
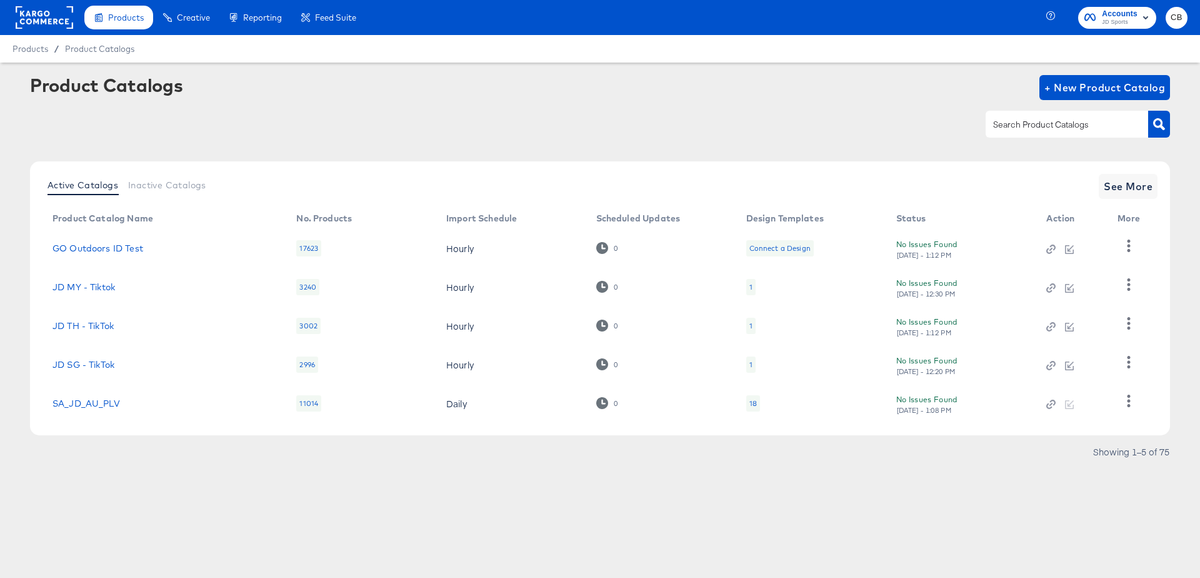
click at [1022, 121] on input "text" at bounding box center [1057, 125] width 133 height 14
type input "main"
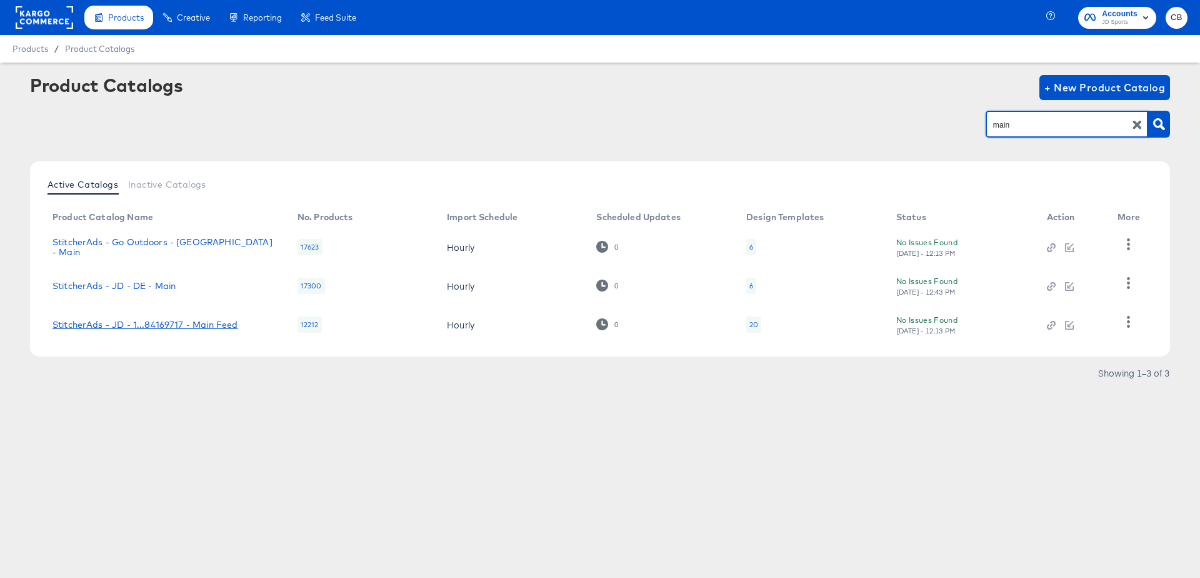
click at [186, 323] on div "StitcherAds - JD - 1...84169717 - Main Feed" at bounding box center [145, 324] width 185 height 10
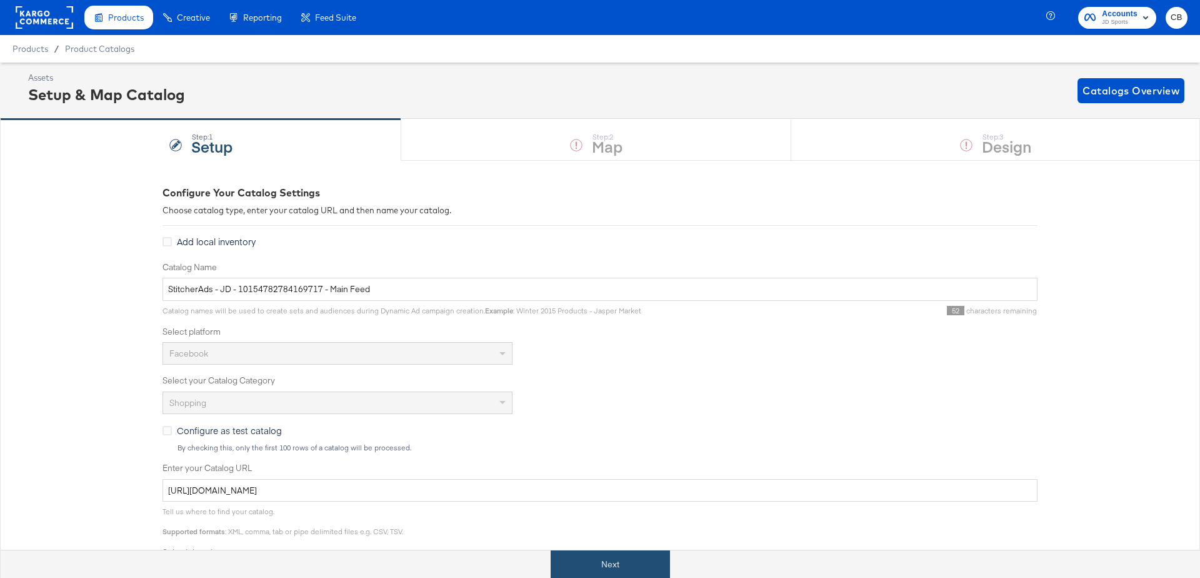
click at [573, 559] on button "Next" at bounding box center [610, 564] width 119 height 28
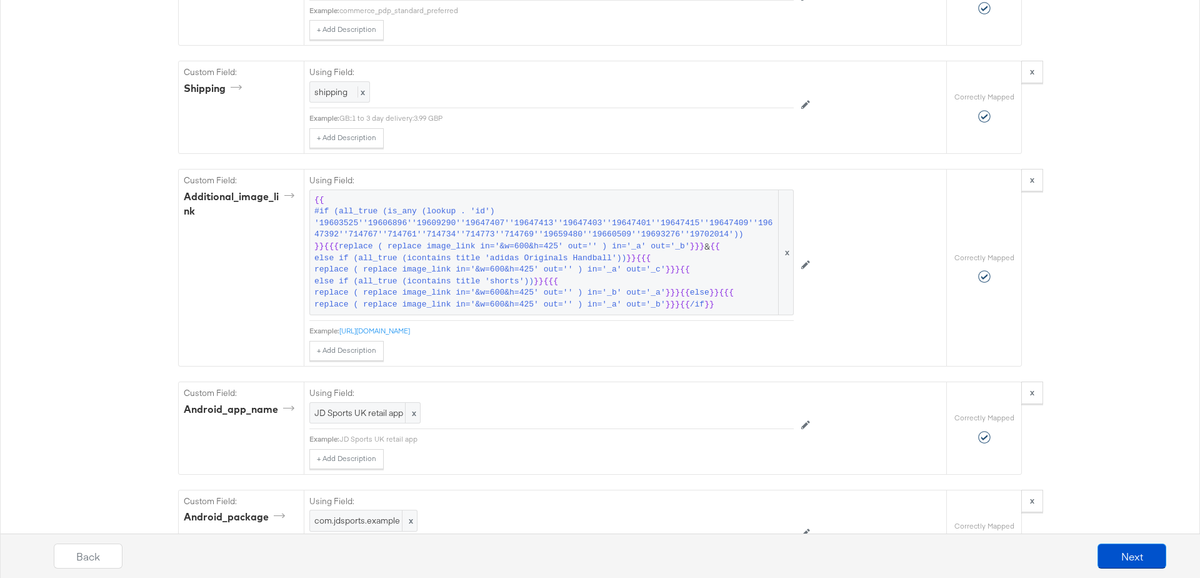
scroll to position [2371, 0]
click at [581, 284] on span "replace ( replace image_link in='&w=600&h=425' out='' ) in='_b' out='_a'" at bounding box center [489, 290] width 351 height 12
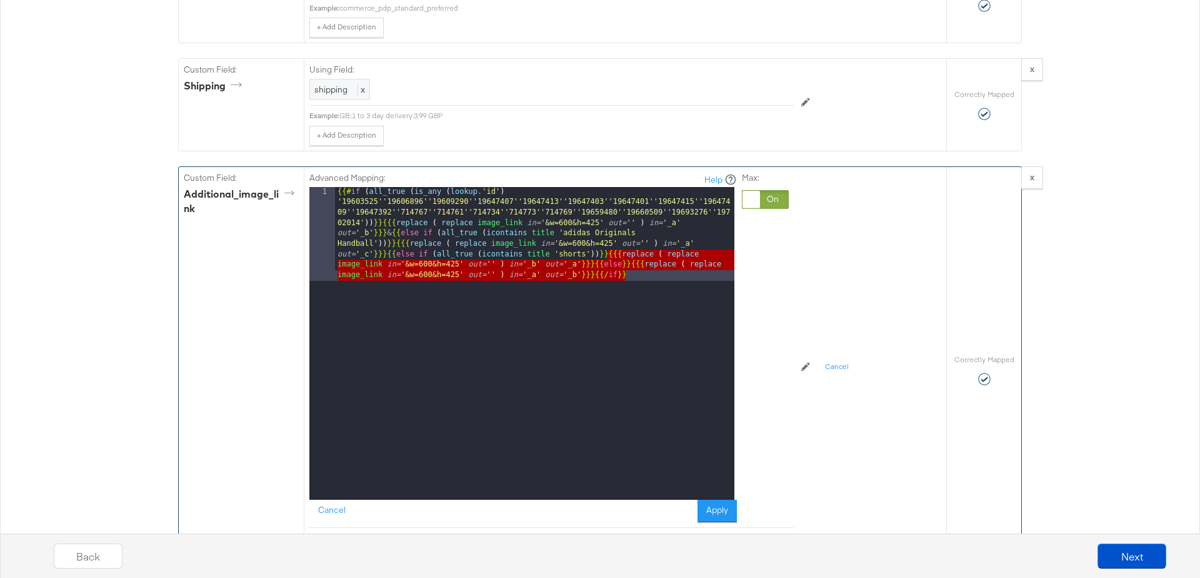
drag, startPoint x: 609, startPoint y: 236, endPoint x: 706, endPoint y: 274, distance: 103.3
click at [706, 274] on div "{{# if ( all_true ( is_any ( lookup . 'id' ) '19603525''19606896''19609290''196…" at bounding box center [534, 437] width 399 height 500
